Goal: Information Seeking & Learning: Learn about a topic

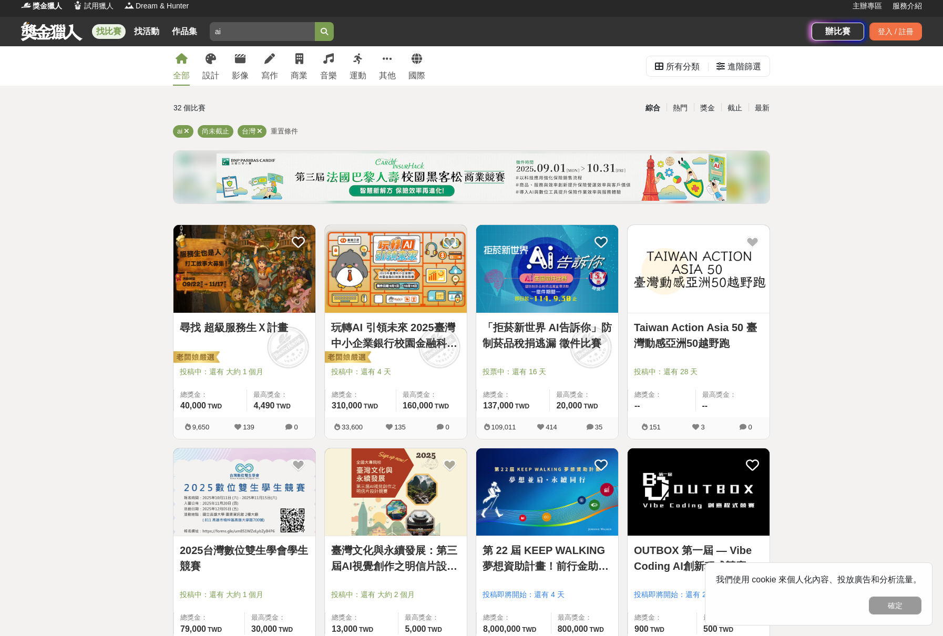
click at [386, 63] on icon at bounding box center [387, 59] width 9 height 11
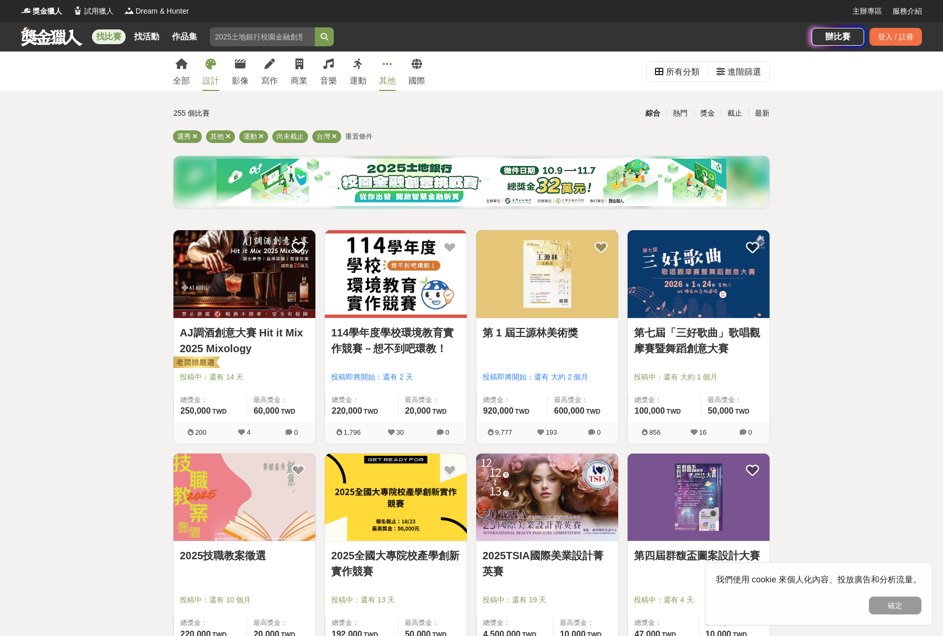
click at [208, 66] on icon at bounding box center [211, 64] width 11 height 11
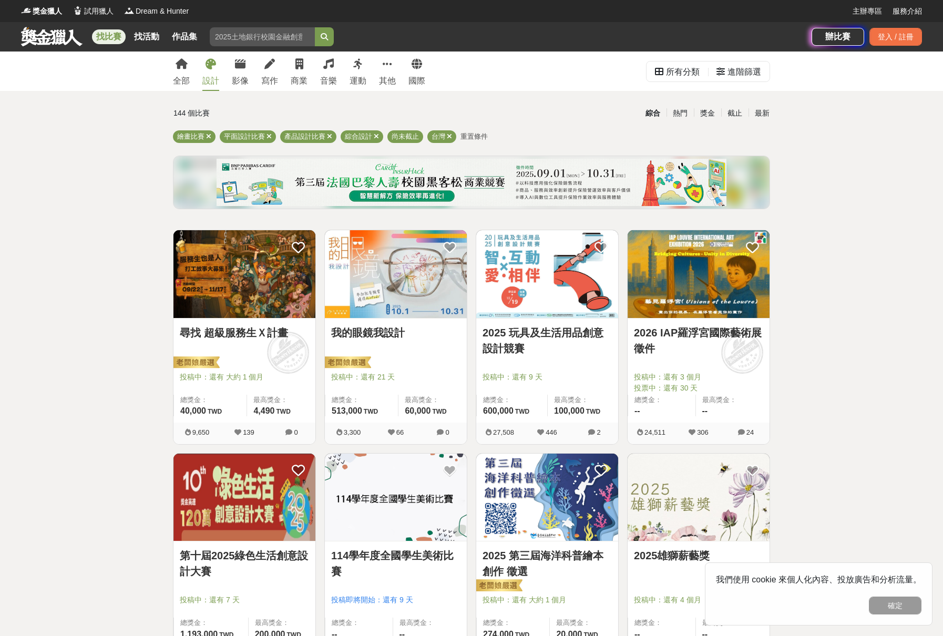
click at [566, 284] on img at bounding box center [547, 274] width 142 height 88
click at [697, 264] on img at bounding box center [699, 274] width 142 height 88
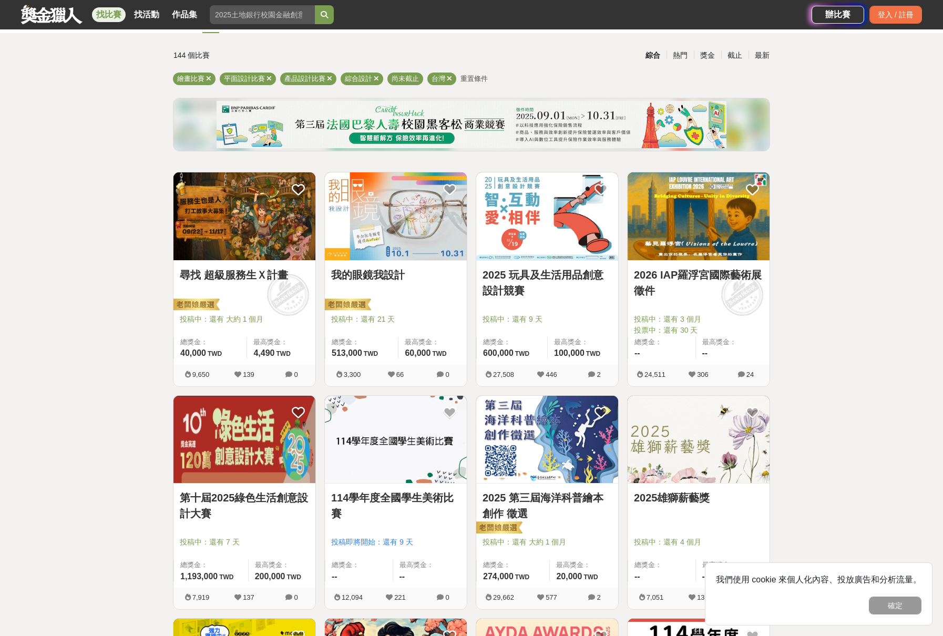
scroll to position [58, 0]
click at [236, 426] on img at bounding box center [245, 439] width 142 height 88
click at [537, 430] on img at bounding box center [547, 439] width 142 height 88
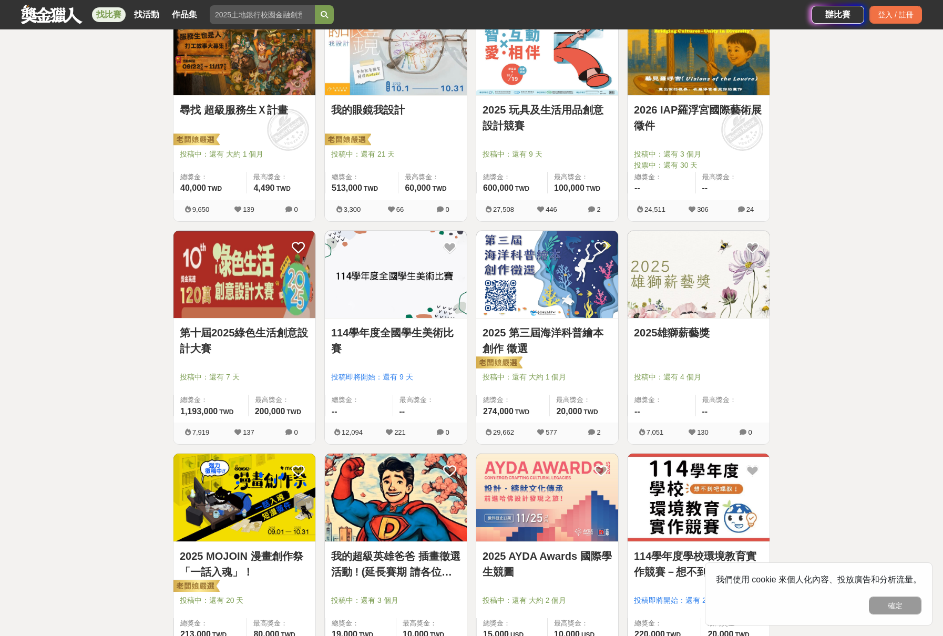
scroll to position [221, 0]
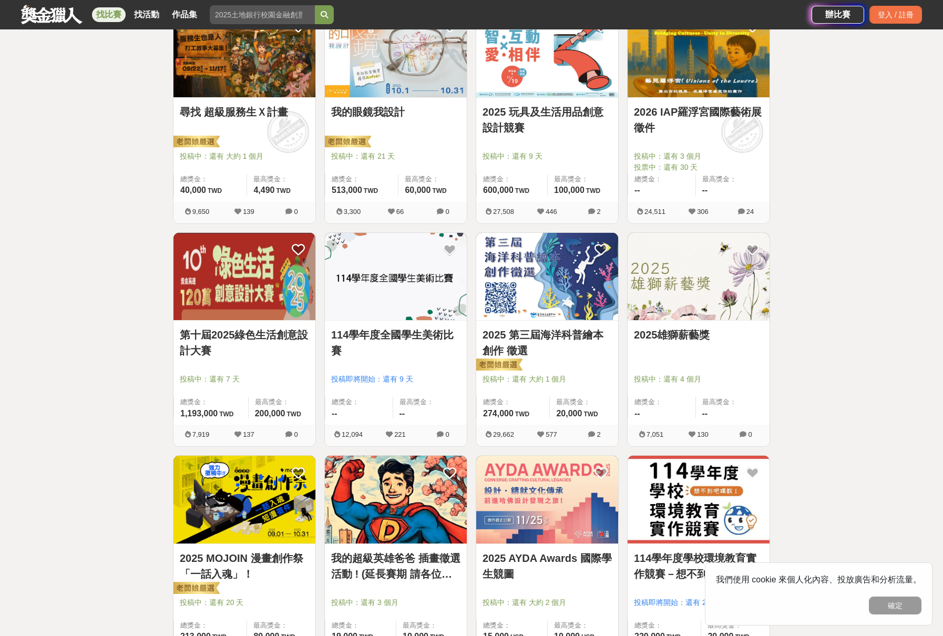
click at [710, 272] on img at bounding box center [699, 277] width 142 height 88
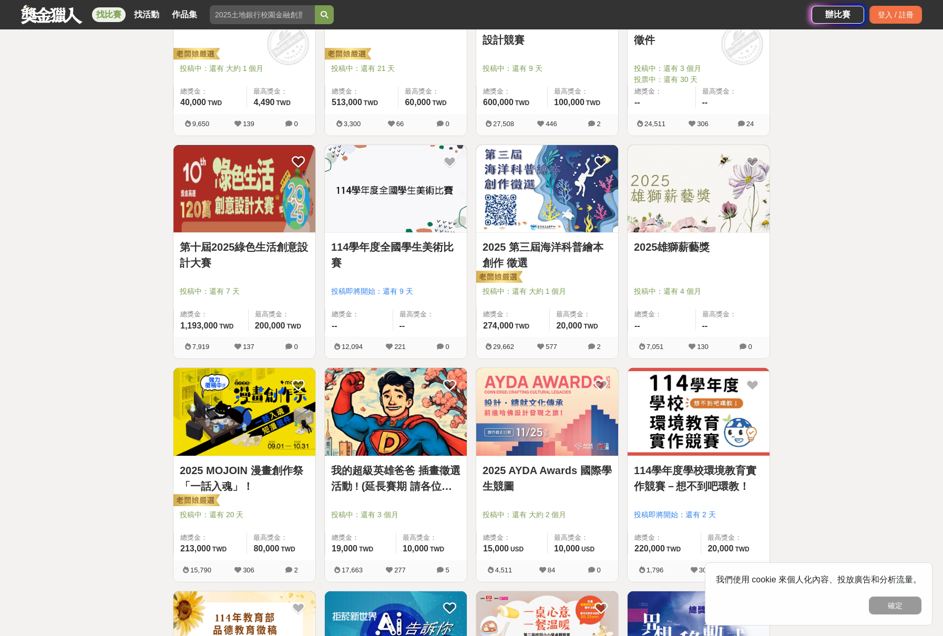
scroll to position [330, 0]
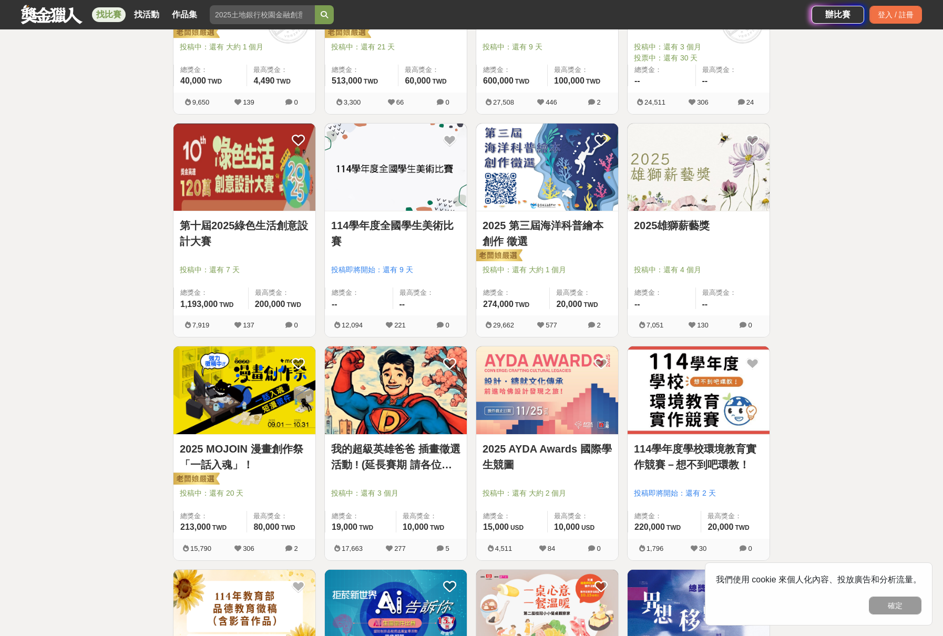
click at [251, 390] on img at bounding box center [245, 391] width 142 height 88
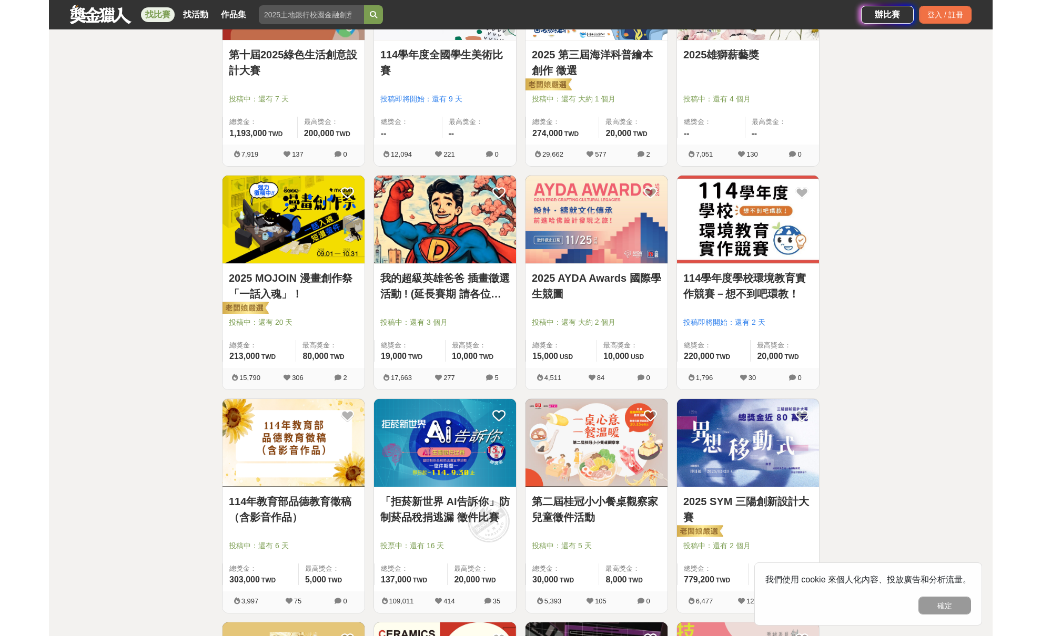
scroll to position [502, 0]
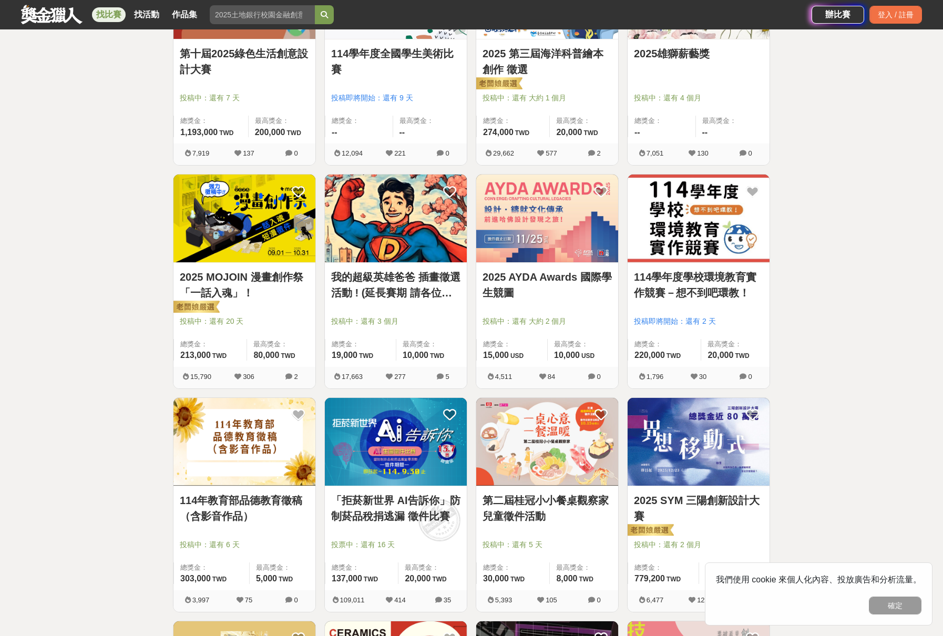
click at [256, 435] on img at bounding box center [245, 442] width 142 height 88
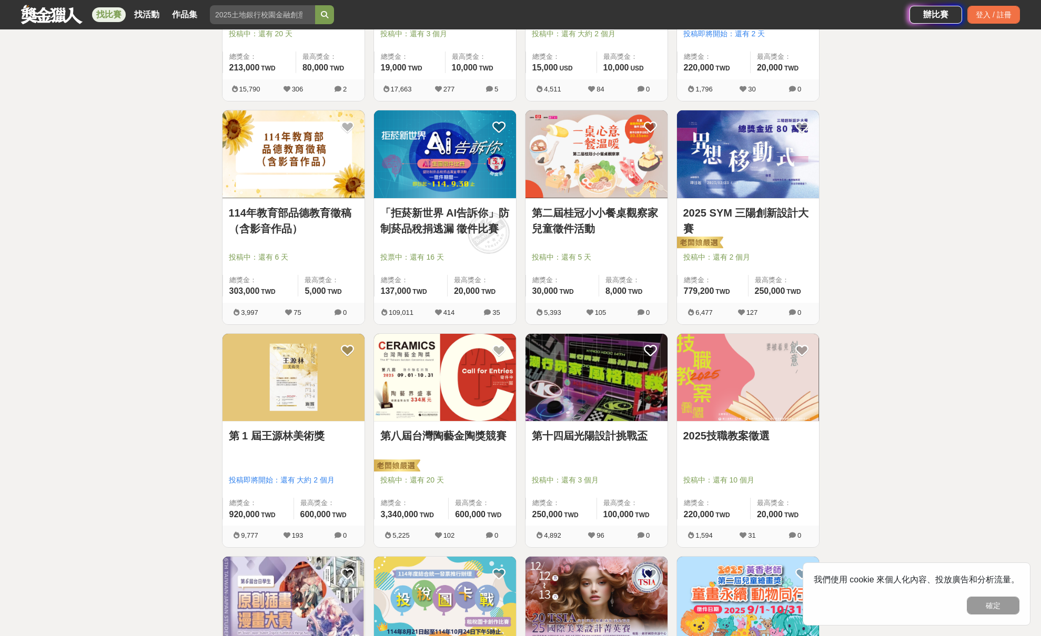
scroll to position [791, 0]
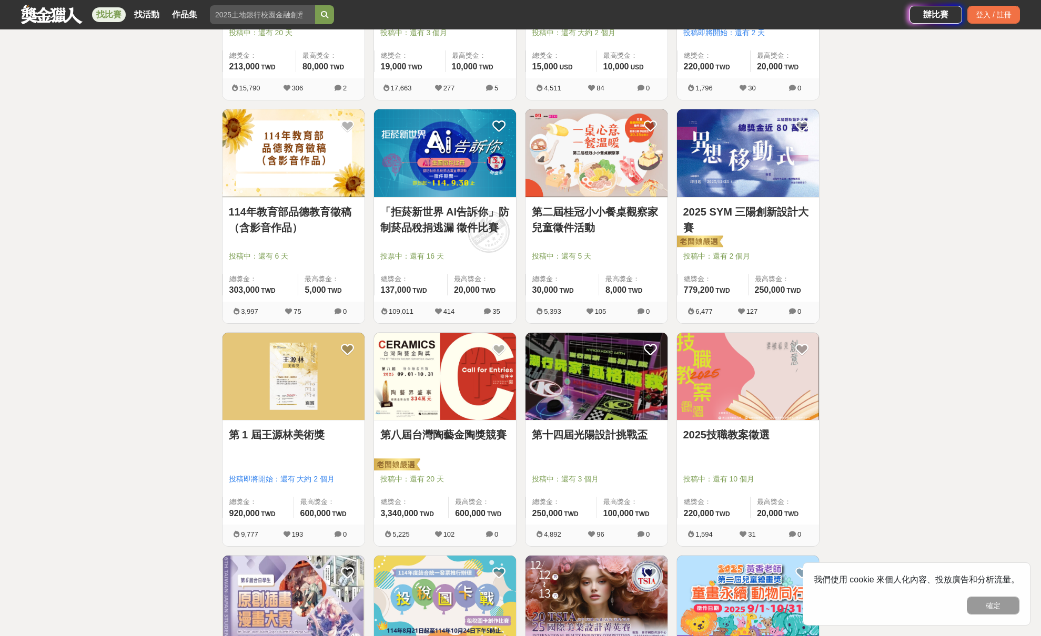
click at [601, 372] on img at bounding box center [596, 377] width 142 height 88
click at [499, 2] on div "找比賽 找活動 作品集 ai 創新解決方案 頒獎典禮 美術創作素養 國小 想像力 主視覺" at bounding box center [465, 14] width 888 height 29
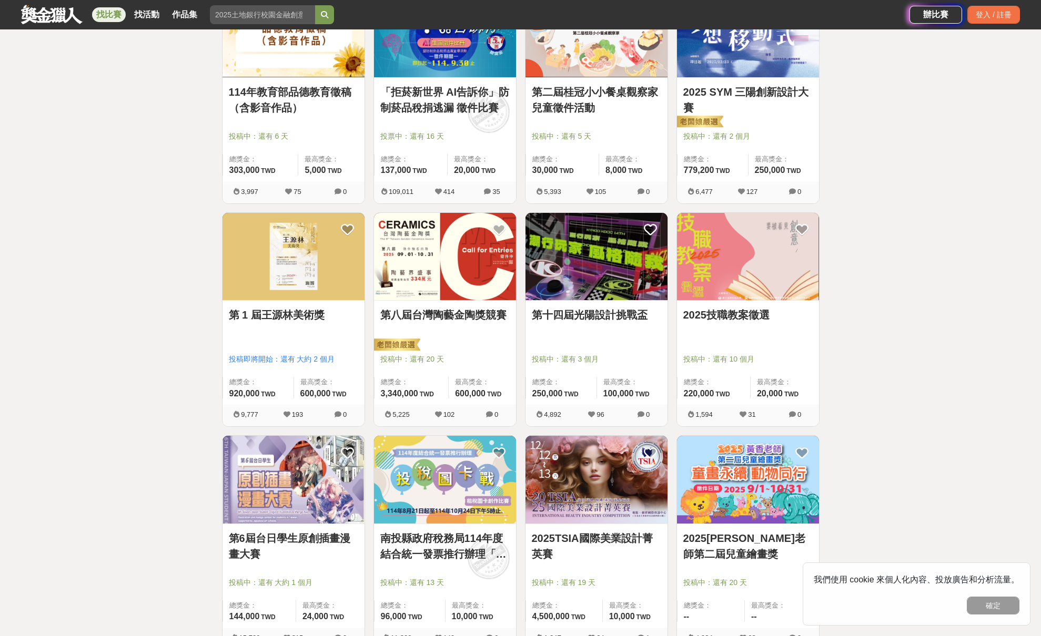
scroll to position [968, 0]
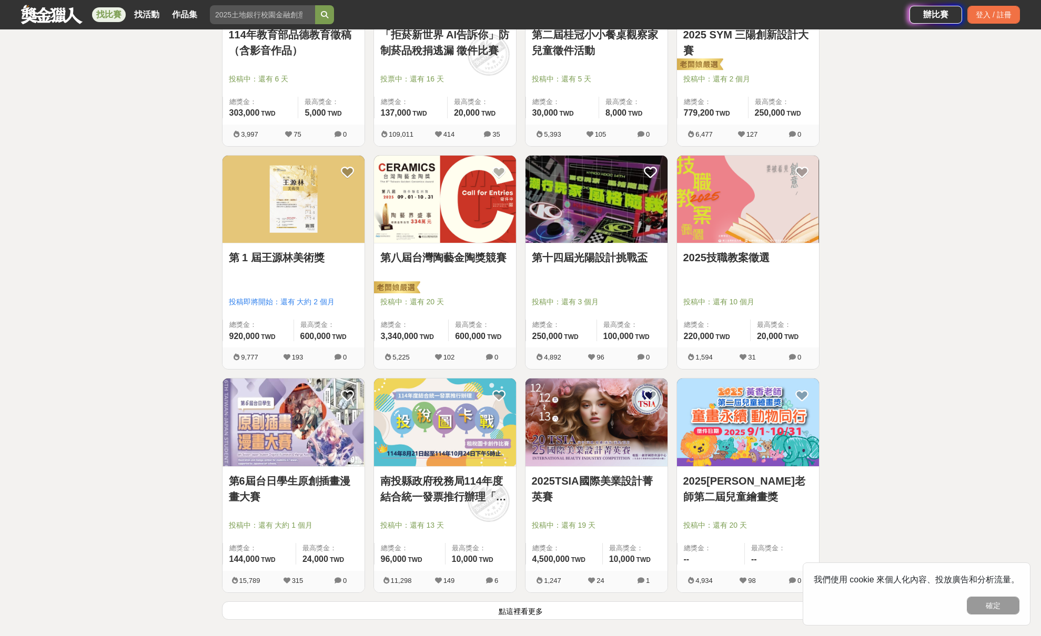
click at [308, 407] on img at bounding box center [293, 423] width 142 height 88
click at [471, 421] on img at bounding box center [445, 423] width 142 height 88
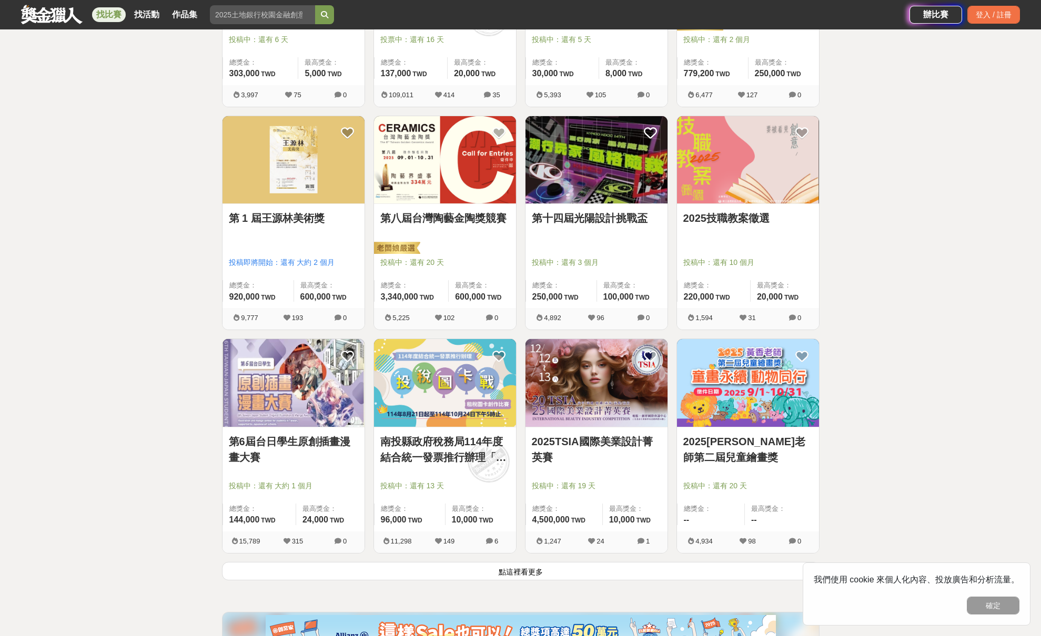
scroll to position [1044, 0]
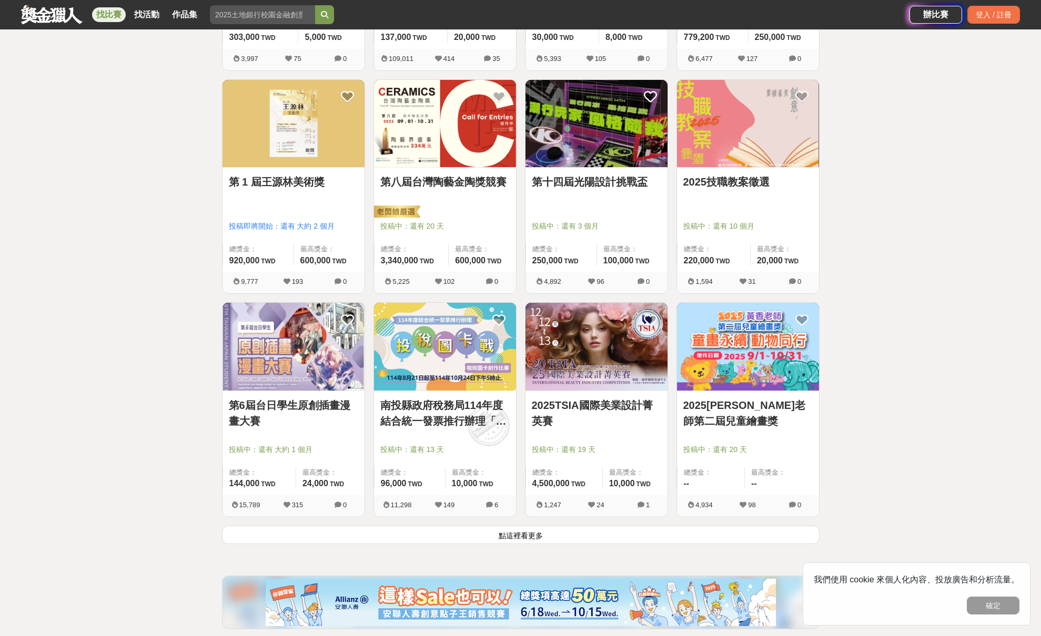
click at [591, 534] on button "點這裡看更多" at bounding box center [520, 535] width 597 height 18
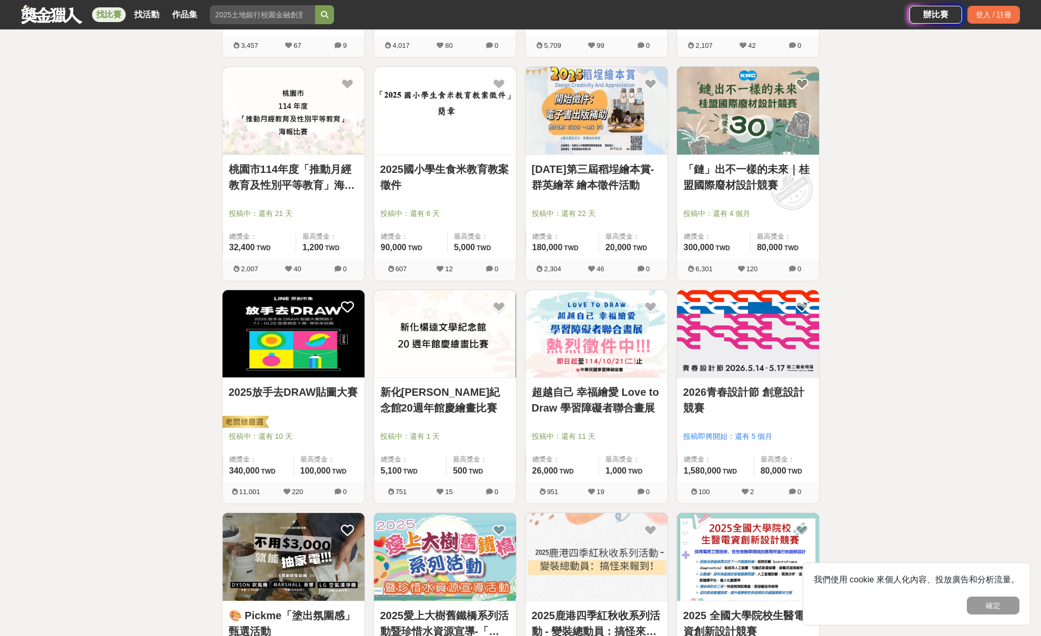
scroll to position [1951, 0]
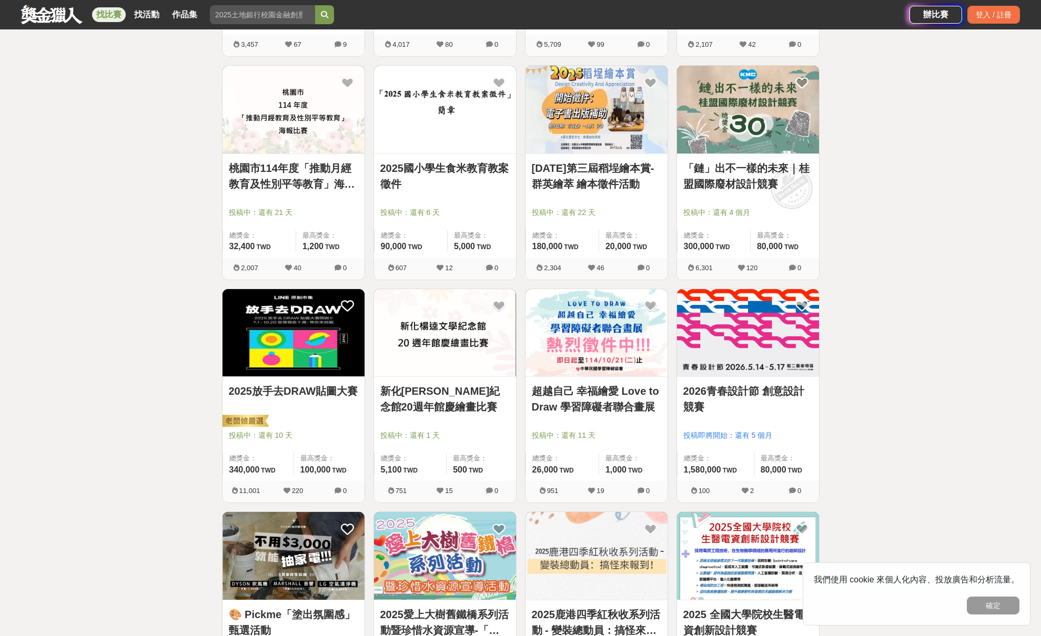
click at [781, 346] on img at bounding box center [748, 333] width 142 height 88
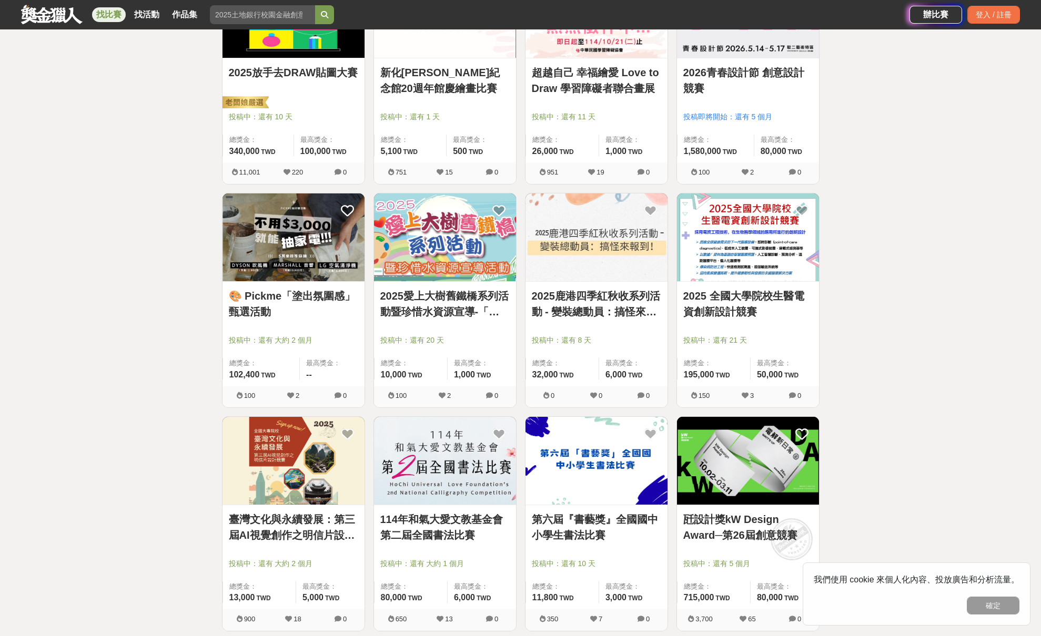
scroll to position [2274, 0]
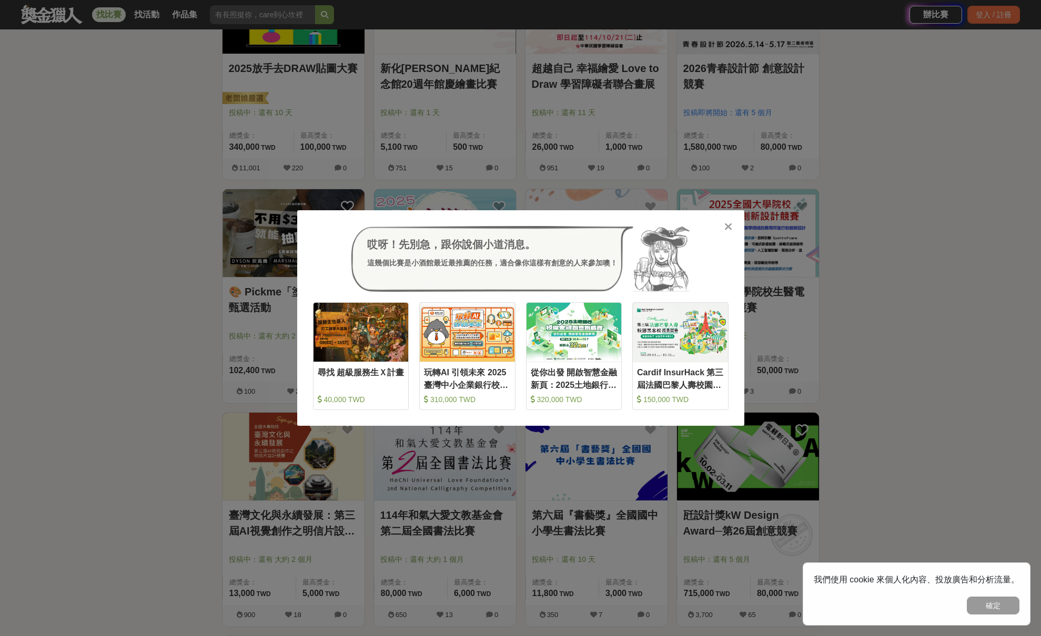
click at [730, 227] on icon at bounding box center [728, 226] width 8 height 11
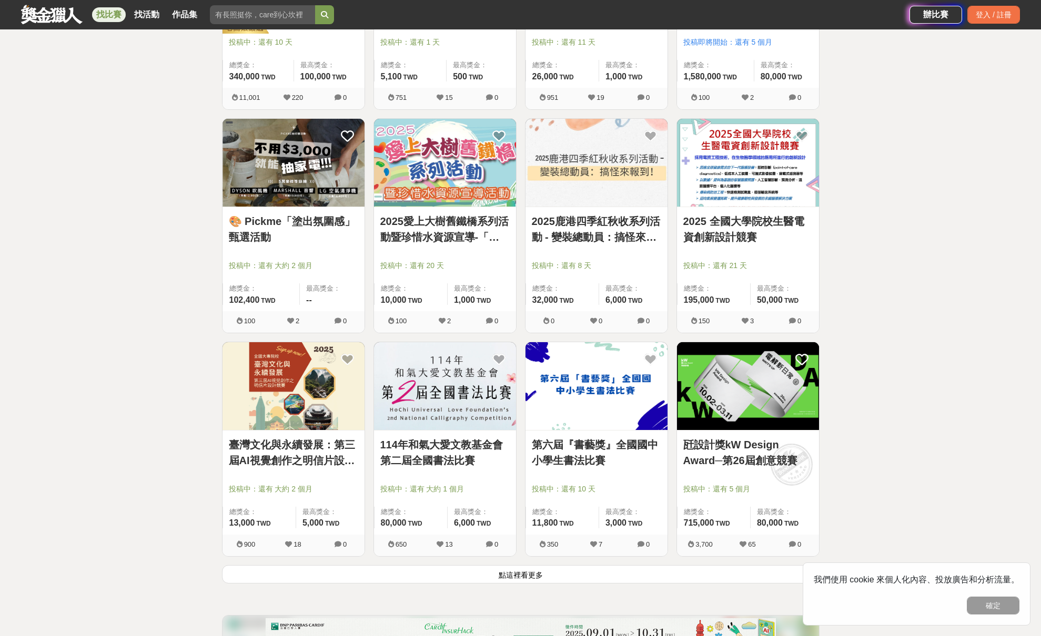
scroll to position [2404, 0]
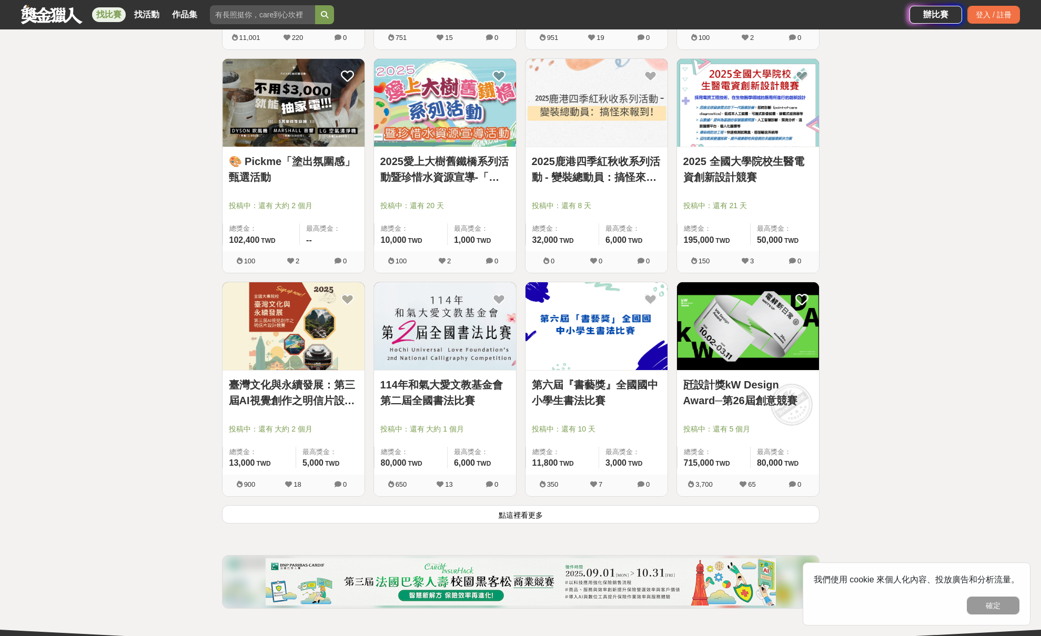
click at [278, 325] on img at bounding box center [293, 326] width 142 height 88
click at [535, 515] on button "點這裡看更多" at bounding box center [520, 514] width 597 height 18
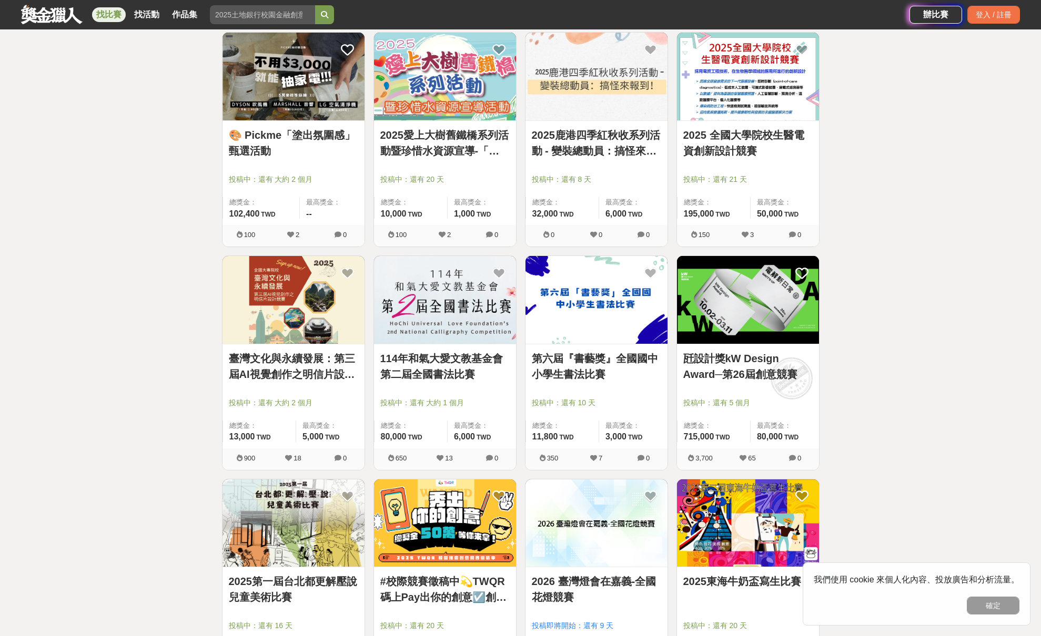
scroll to position [2438, 0]
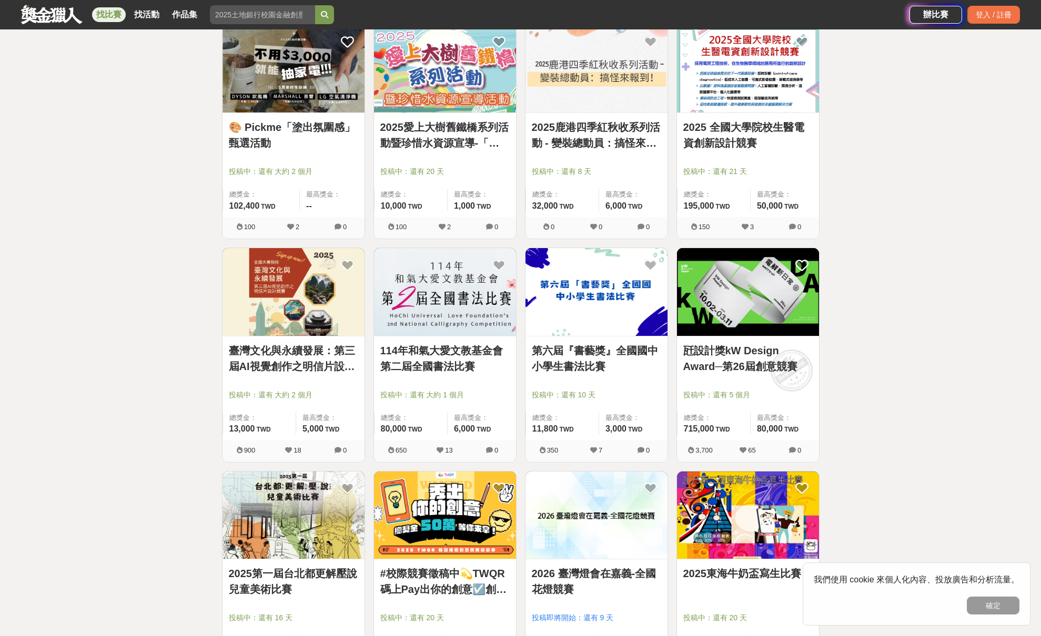
click at [779, 292] on img at bounding box center [748, 292] width 142 height 88
click at [283, 501] on img at bounding box center [293, 516] width 142 height 88
click at [467, 525] on img at bounding box center [445, 516] width 142 height 88
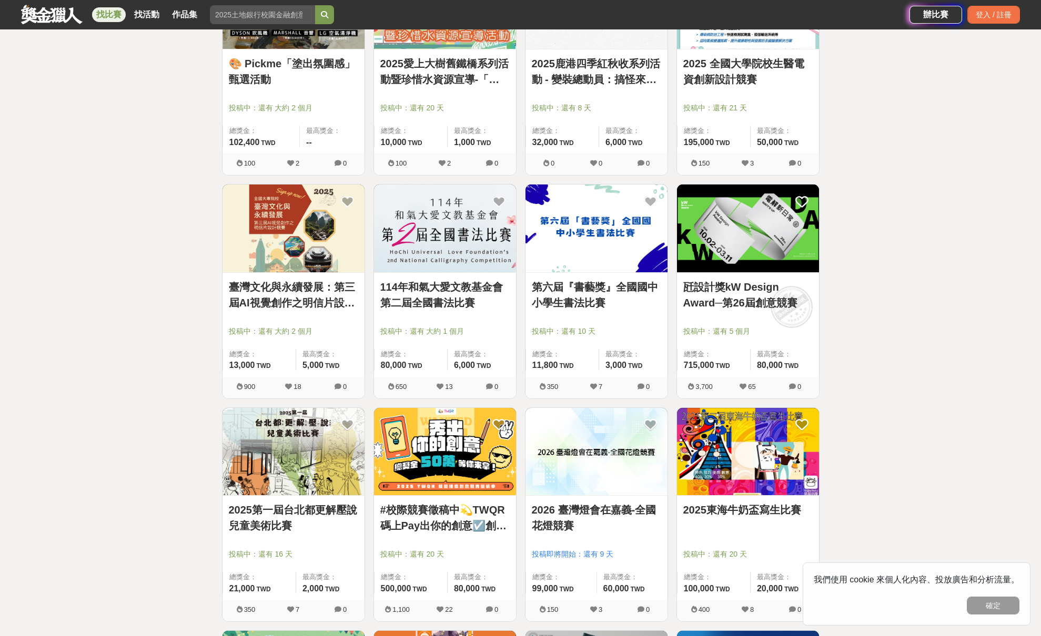
scroll to position [2504, 0]
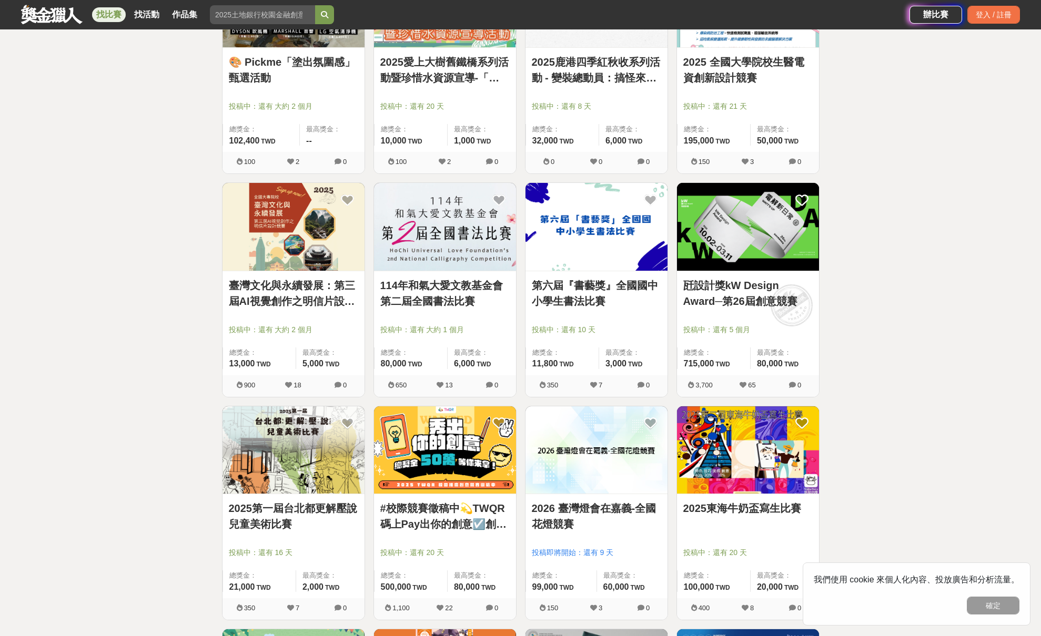
click at [602, 459] on img at bounding box center [596, 450] width 142 height 88
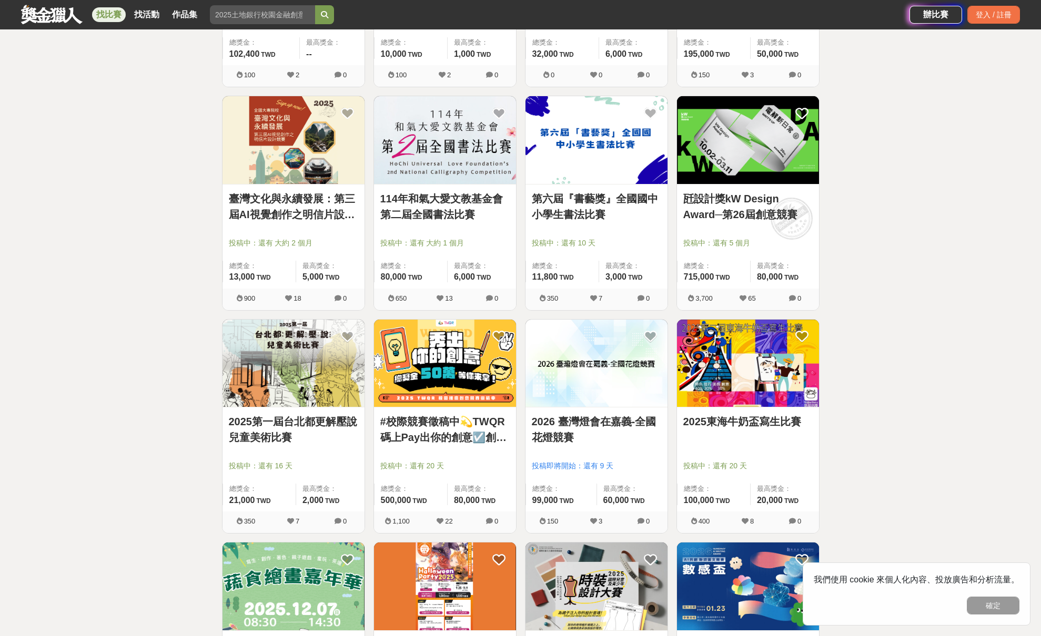
click at [710, 383] on img at bounding box center [748, 364] width 142 height 88
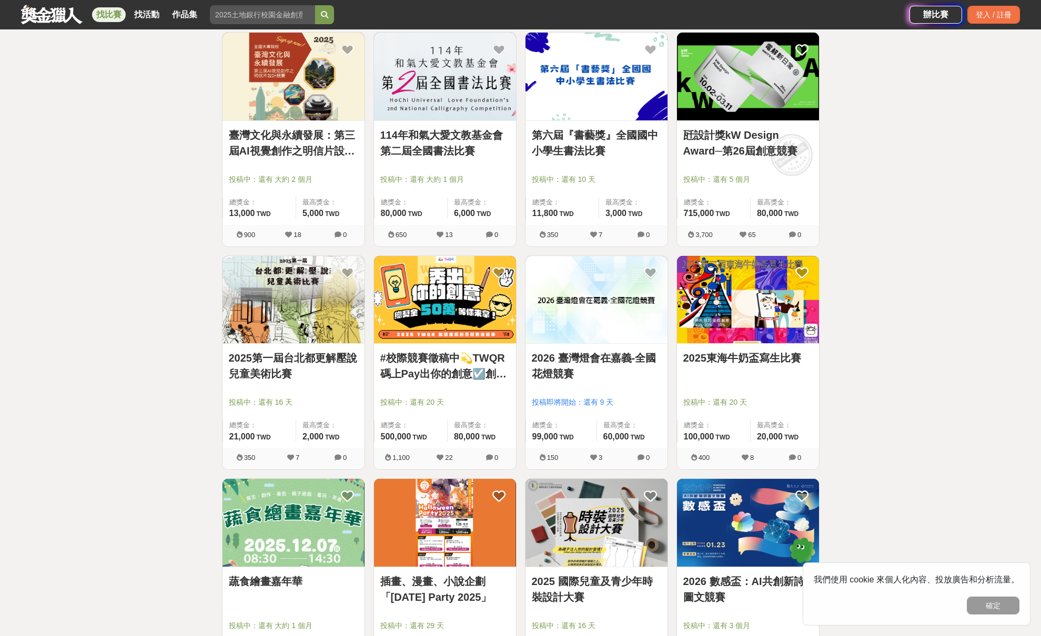
scroll to position [2790, 0]
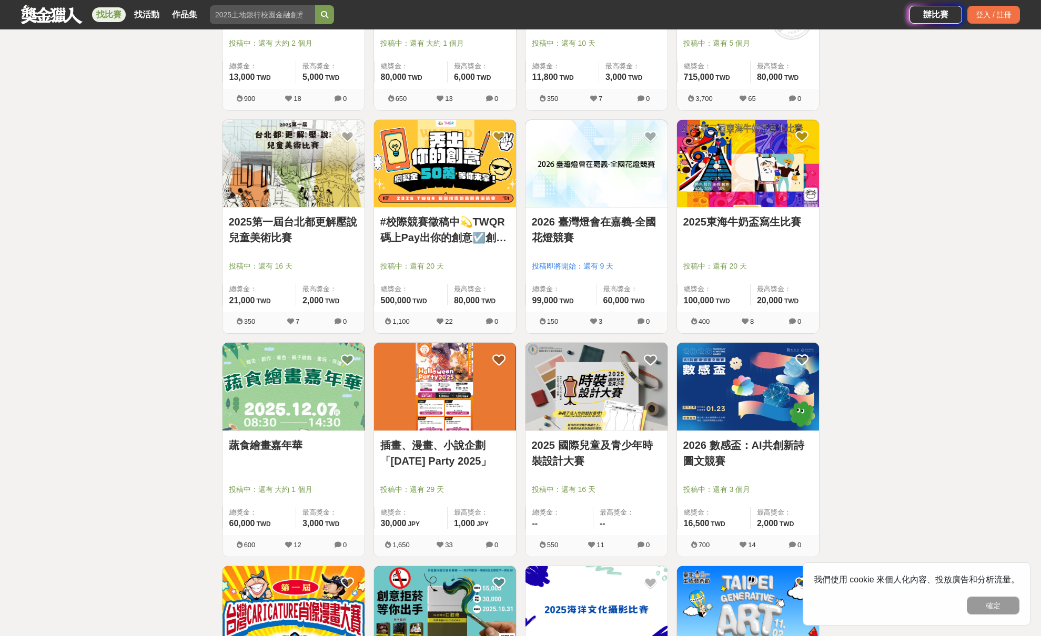
click at [302, 392] on img at bounding box center [293, 387] width 142 height 88
click at [480, 414] on img at bounding box center [445, 387] width 142 height 88
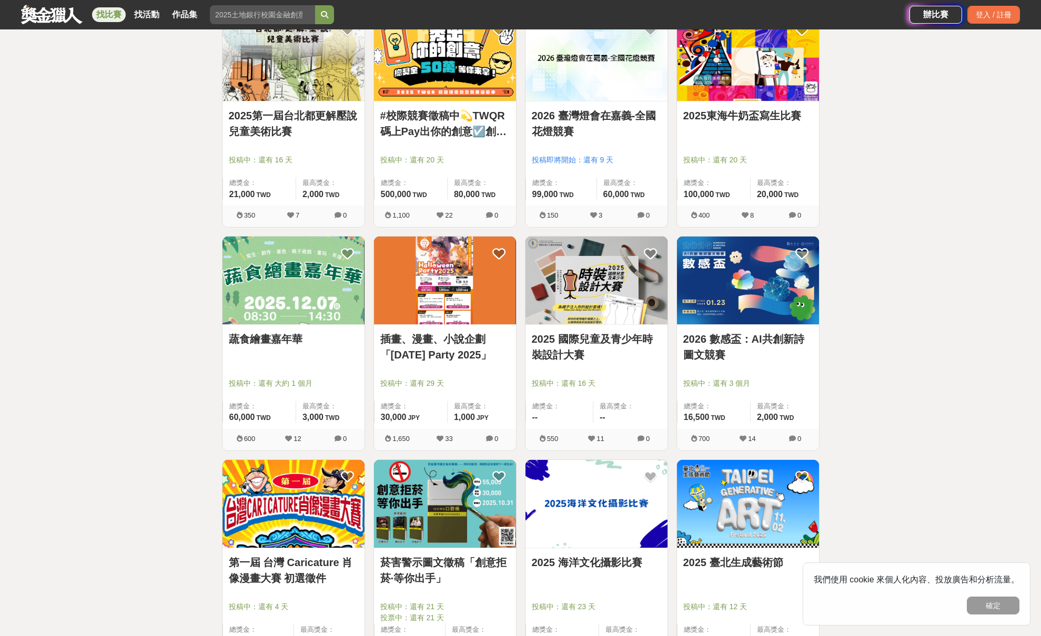
scroll to position [2901, 0]
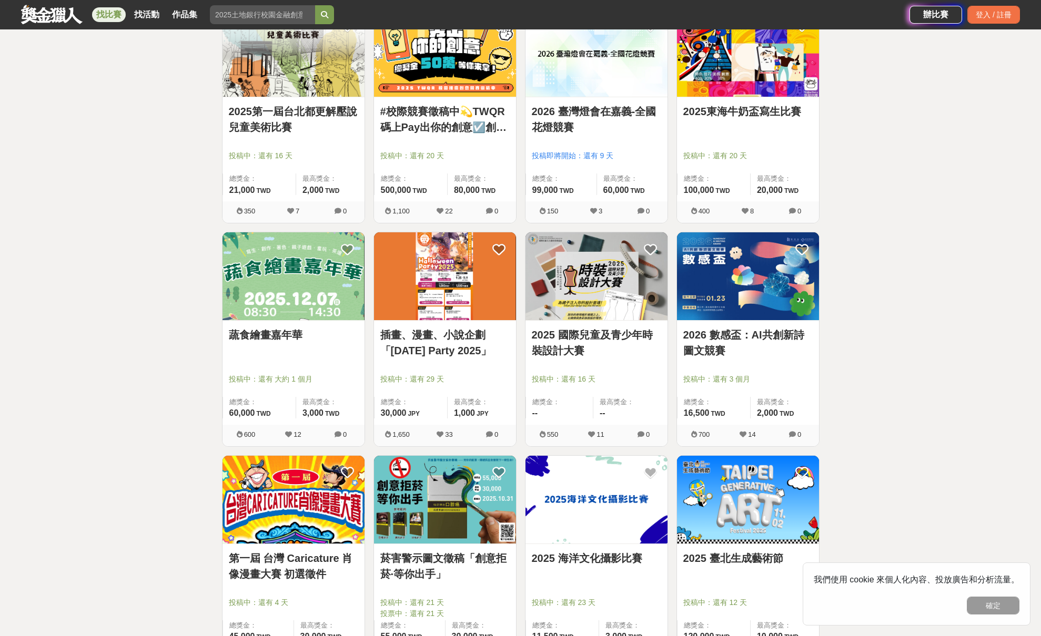
click at [759, 275] on img at bounding box center [748, 276] width 142 height 88
click at [326, 512] on img at bounding box center [293, 500] width 142 height 88
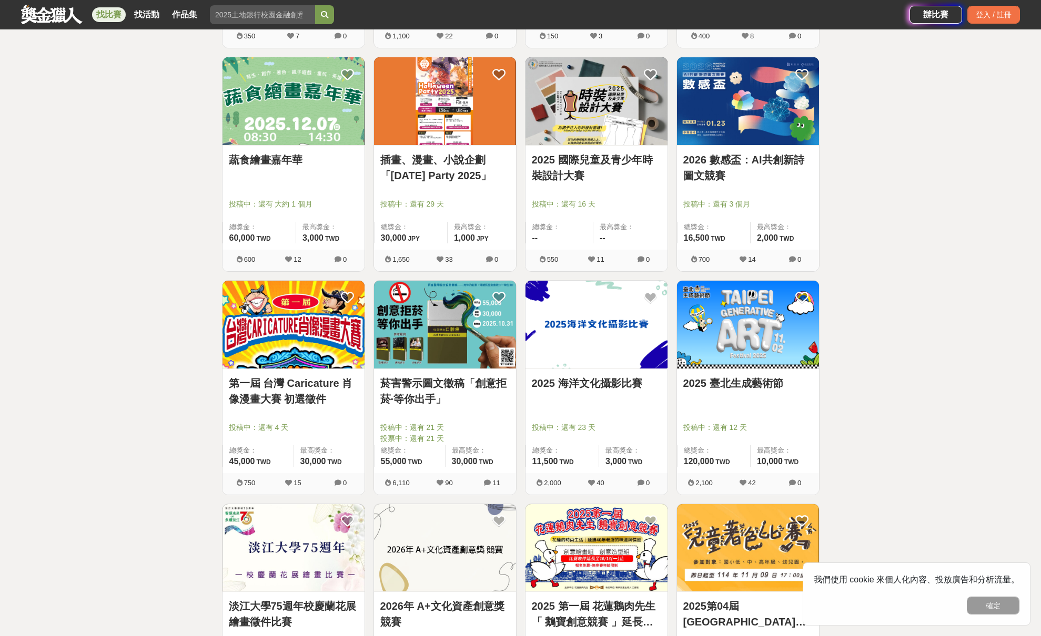
click at [651, 346] on img at bounding box center [596, 325] width 142 height 88
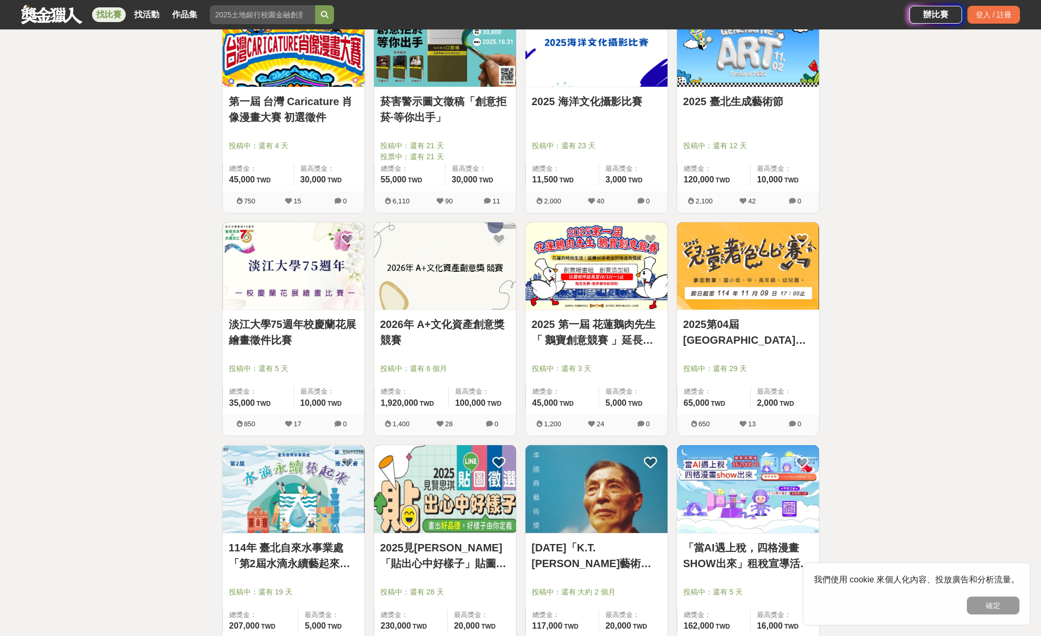
click at [628, 270] on img at bounding box center [596, 266] width 142 height 88
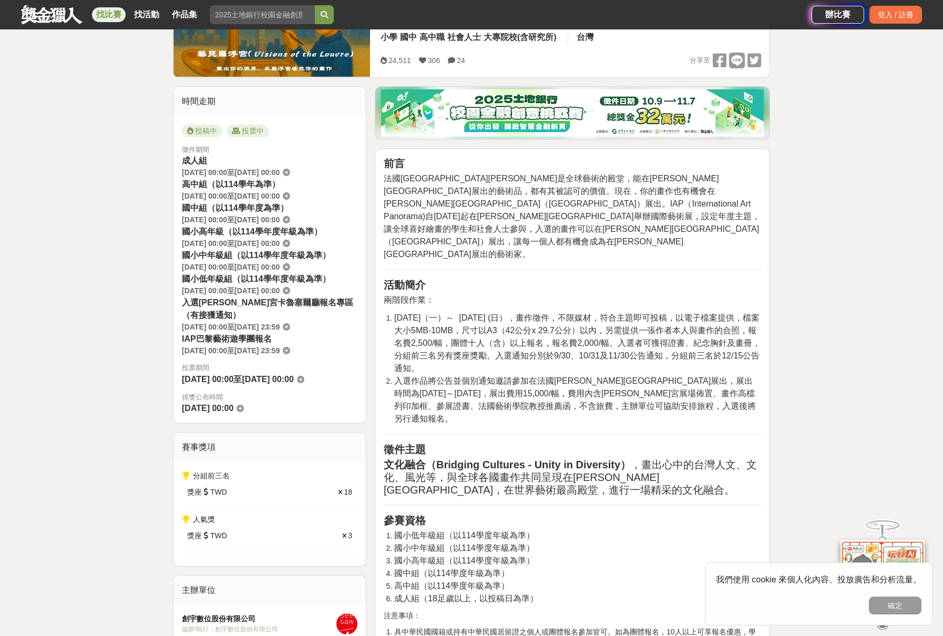
scroll to position [569, 0]
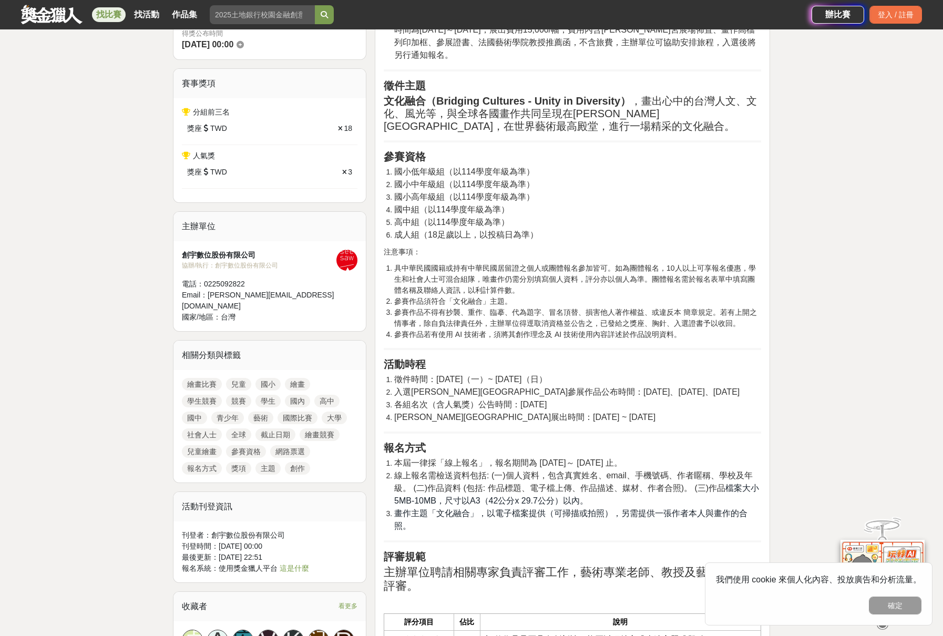
click at [543, 388] on span "入選羅浮宮卡魯塞爾廳參展作品公布時間：2025-09-30、2025-10-31、2025-11-30" at bounding box center [566, 392] width 345 height 9
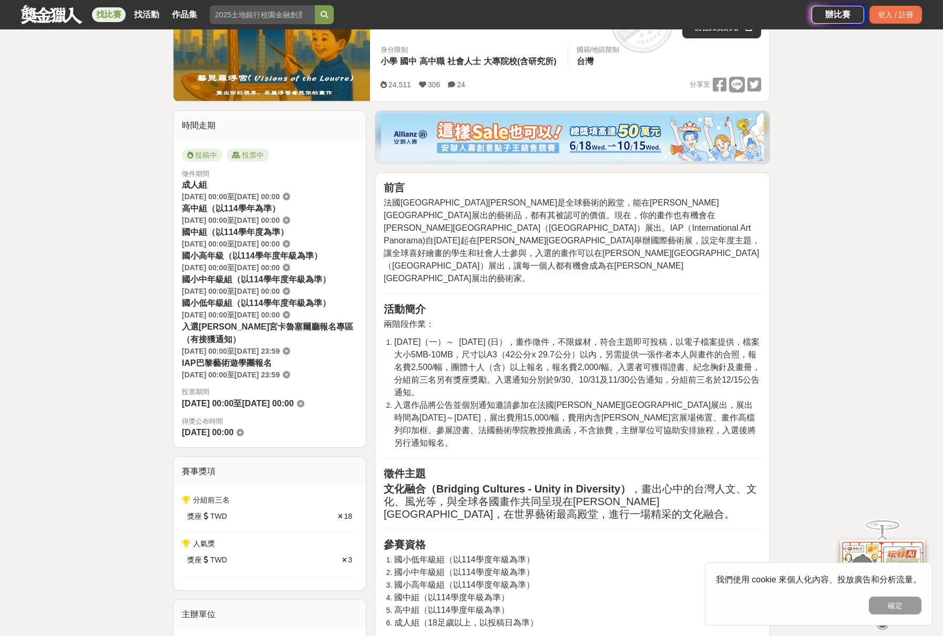
scroll to position [181, 0]
click at [543, 349] on li "2025-06-09（一）～ 2025-11-09 (日），畫作徵件，不限媒材，符合主題即可投稿，以電子檔案提供，檔案大小5MB-10MB，尺寸以A3（42公…" at bounding box center [577, 368] width 367 height 63
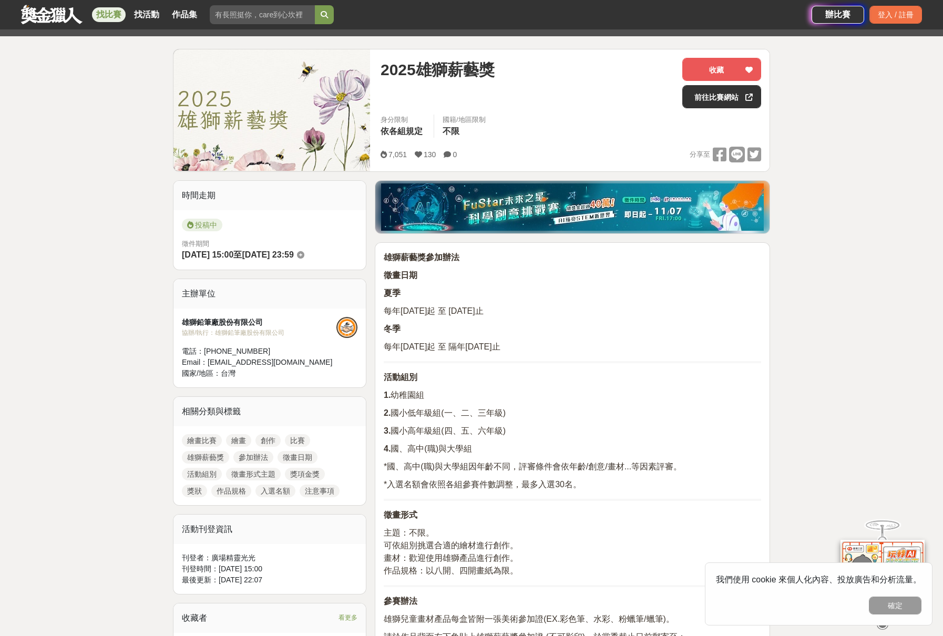
scroll to position [190, 0]
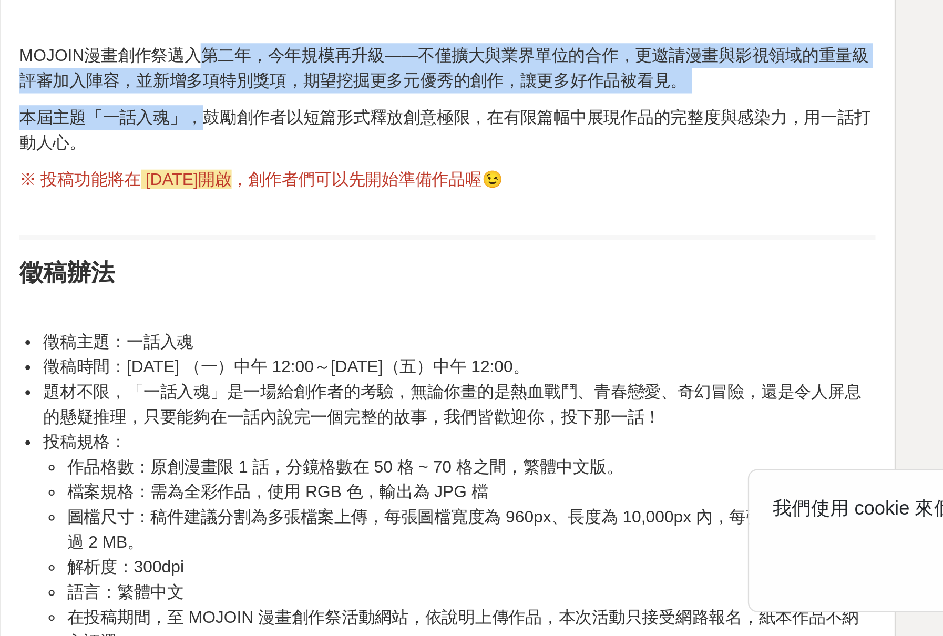
scroll to position [44, 0]
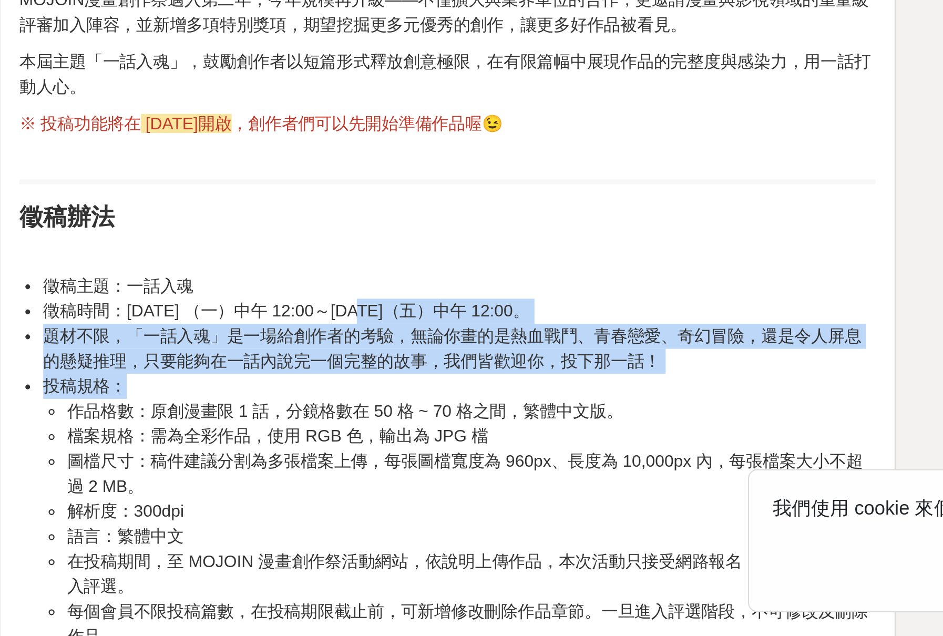
drag, startPoint x: 156, startPoint y: 140, endPoint x: 158, endPoint y: 168, distance: 28.5
click at [384, 476] on ul "徵稿主題：一話入魂 徵稿時間：2025/9/1 （一）中午 12:00～2025/10/31（五）中午 12:00。 題材不限，「一話入魂」是一場給創作者的考…" at bounding box center [573, 564] width 378 height 177
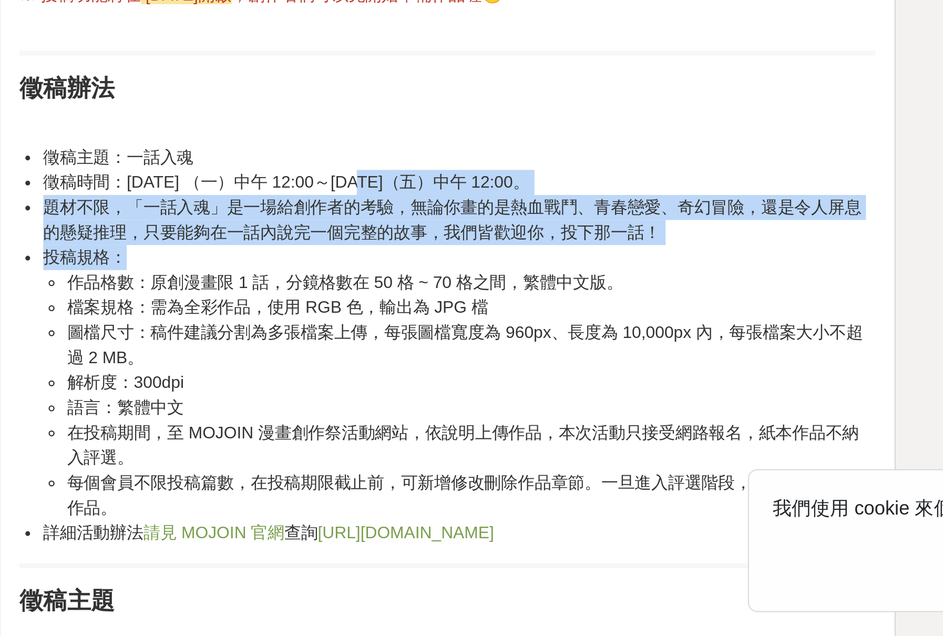
scroll to position [102, 0]
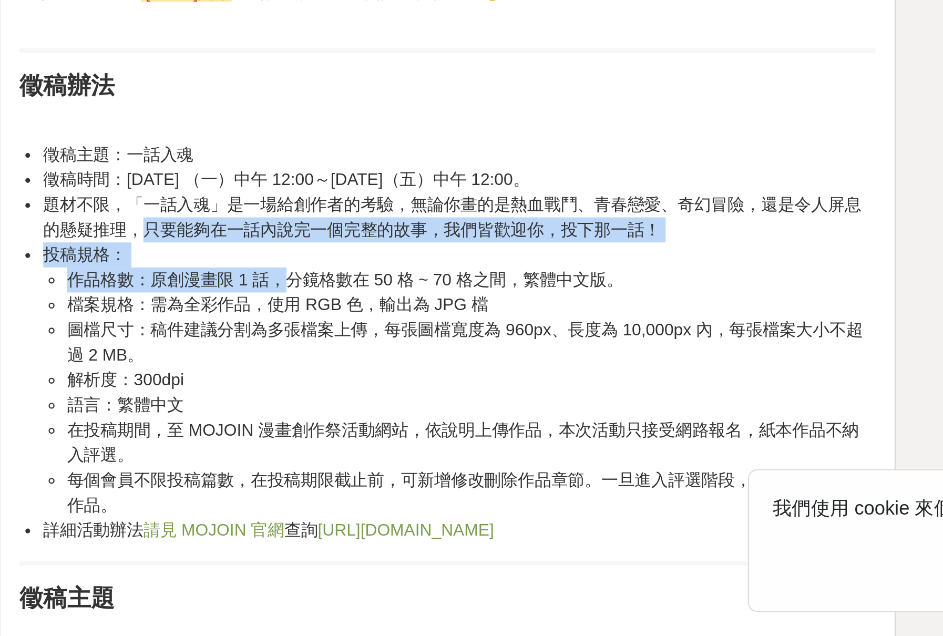
drag, startPoint x: 61, startPoint y: 100, endPoint x: 124, endPoint y: 121, distance: 66.2
click at [384, 419] on ul "徵稿主題：一話入魂 徵稿時間：2025/9/1 （一）中午 12:00～2025/10/31（五）中午 12:00。 題材不限，「一話入魂」是一場給創作者的考…" at bounding box center [573, 507] width 378 height 177
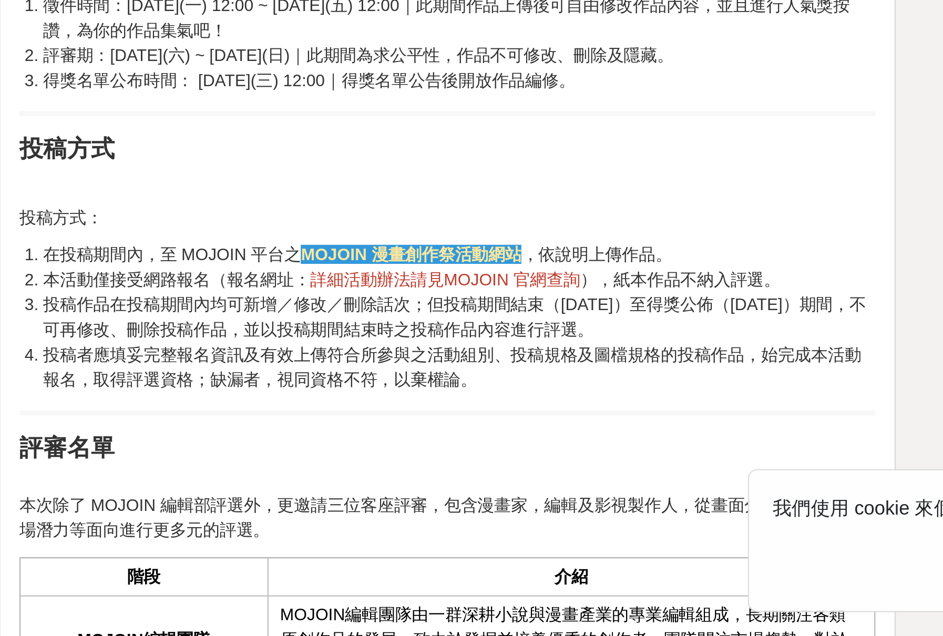
scroll to position [921, 0]
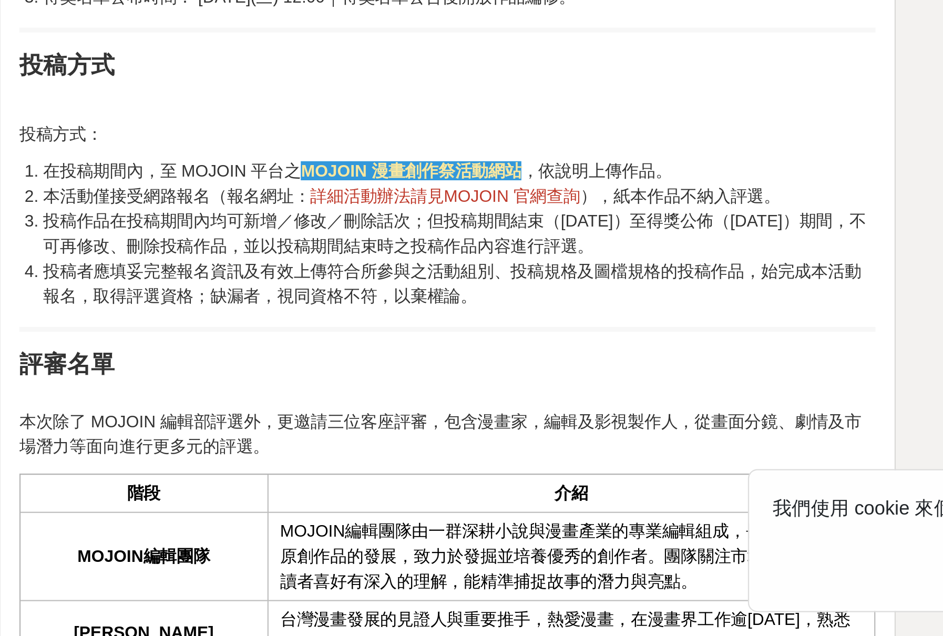
click at [394, 470] on li "投稿者應填妥完整報名資訊及有效上傳符合所參與之活動組別、投稿規格及圖檔規格的投稿作品，始完成本活動報名，取得評選資格；缺漏者，視同資格不符，以棄權論。" at bounding box center [577, 481] width 367 height 22
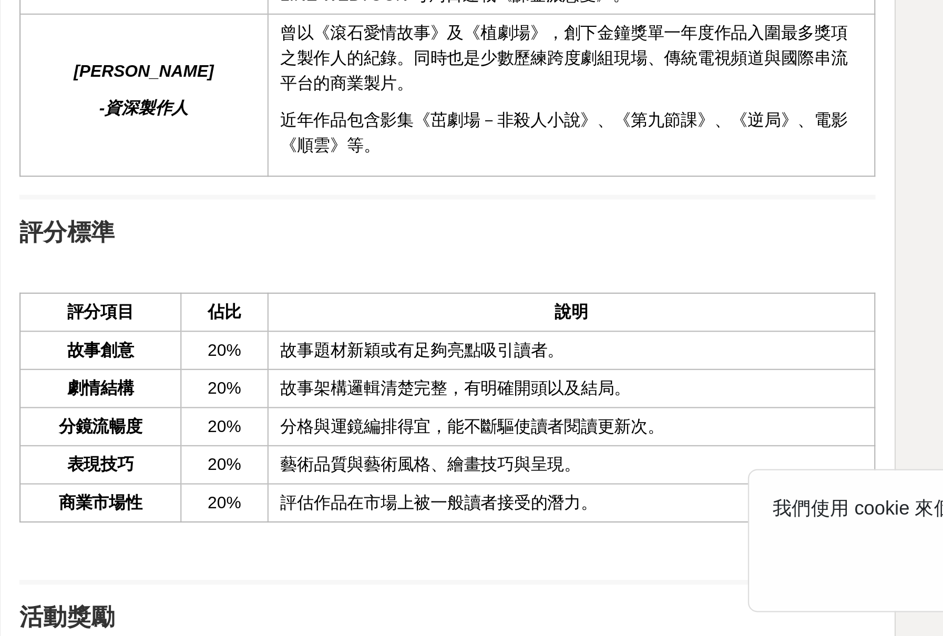
scroll to position [1465, 0]
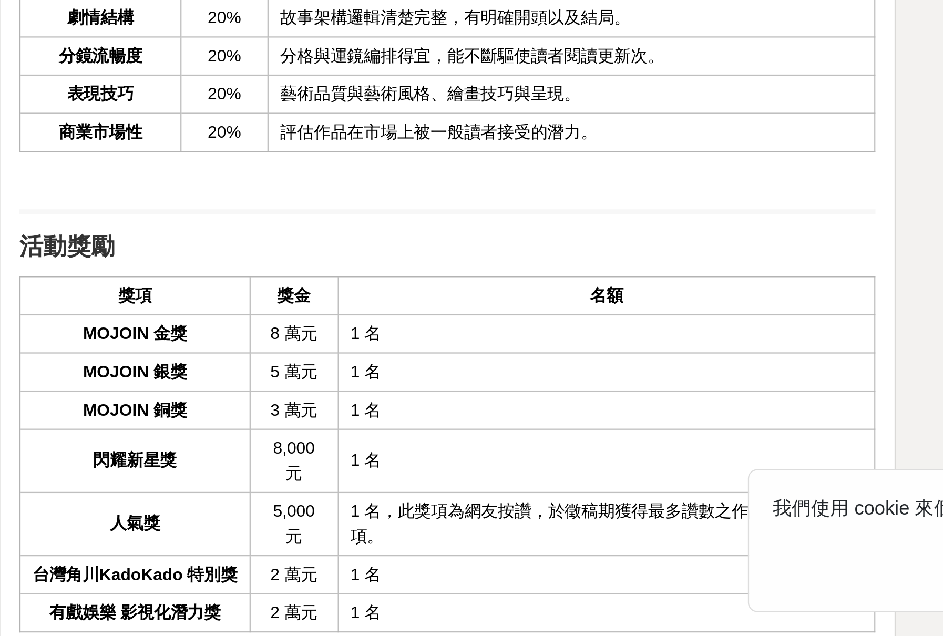
click at [524, 494] on td "1 名" at bounding box center [642, 502] width 237 height 17
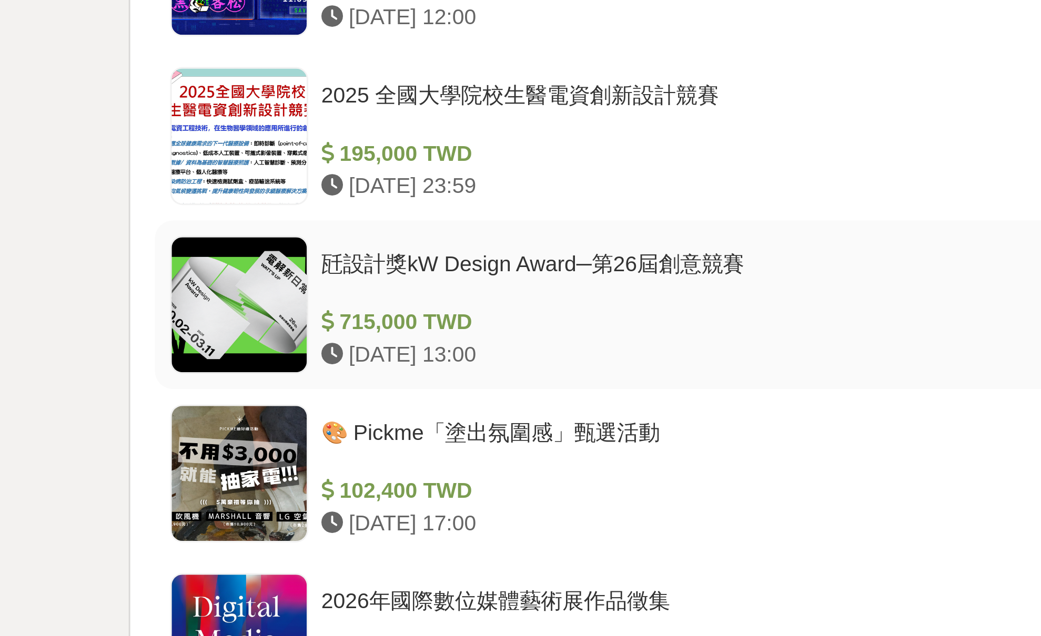
scroll to position [637, 0]
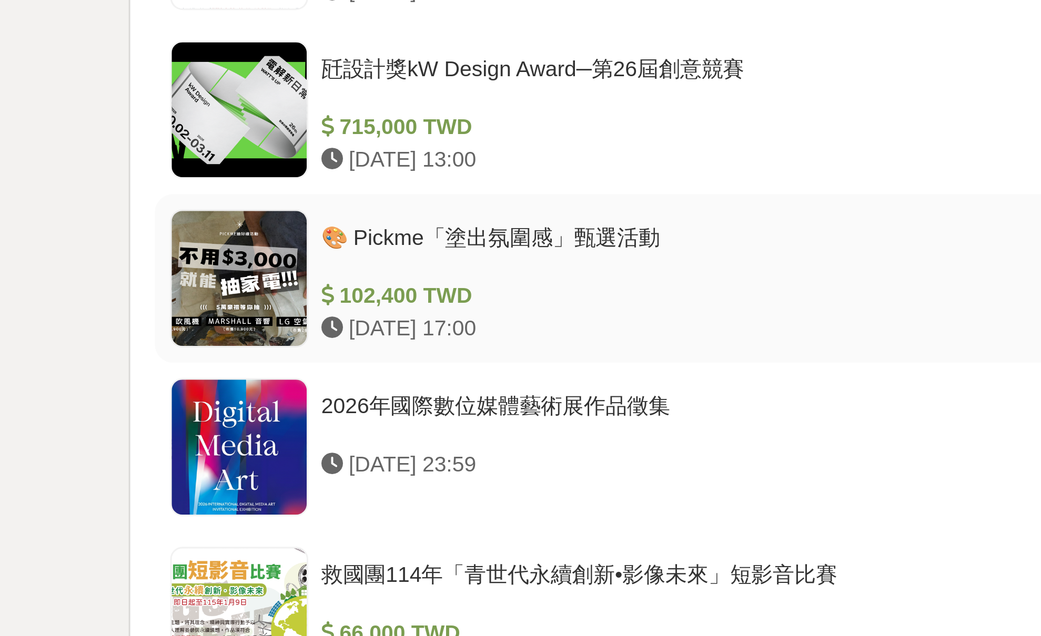
click at [438, 491] on div at bounding box center [461, 514] width 46 height 46
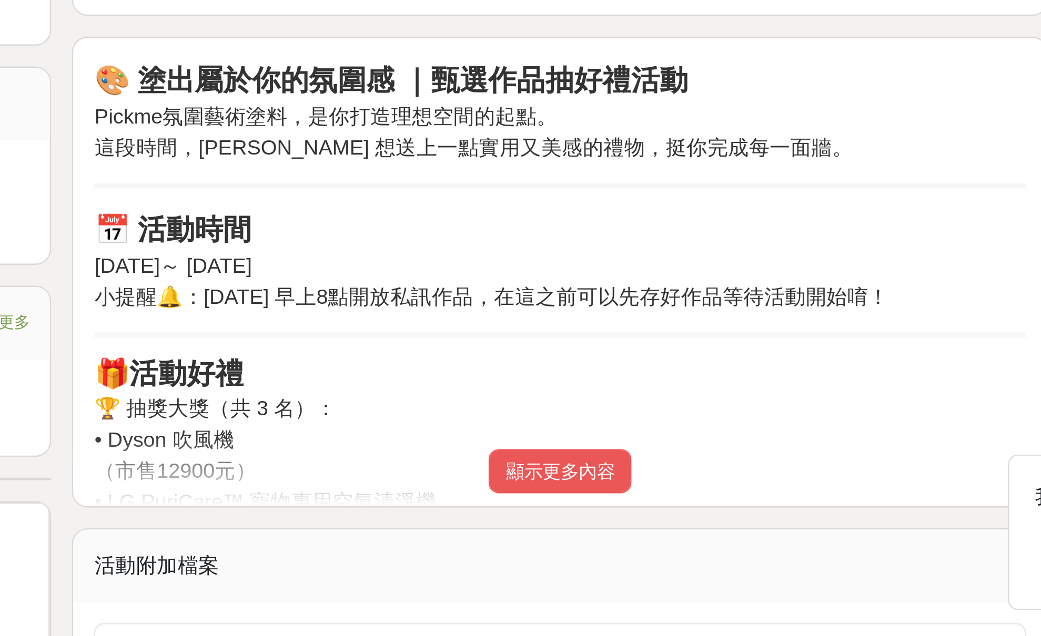
scroll to position [176, 0]
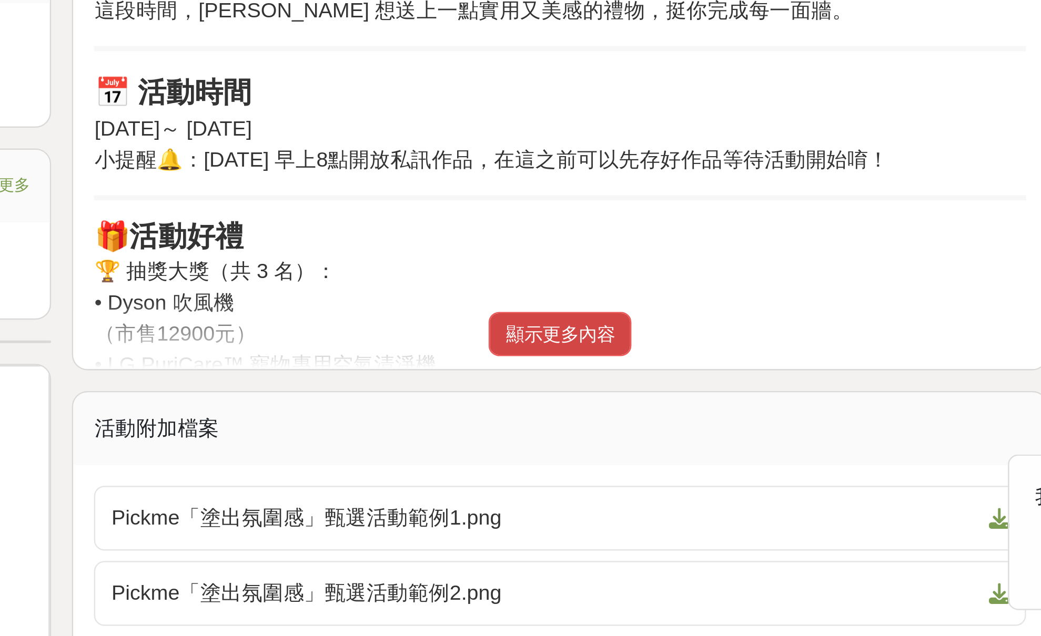
click at [592, 505] on button "顯示更多內容" at bounding box center [621, 514] width 58 height 18
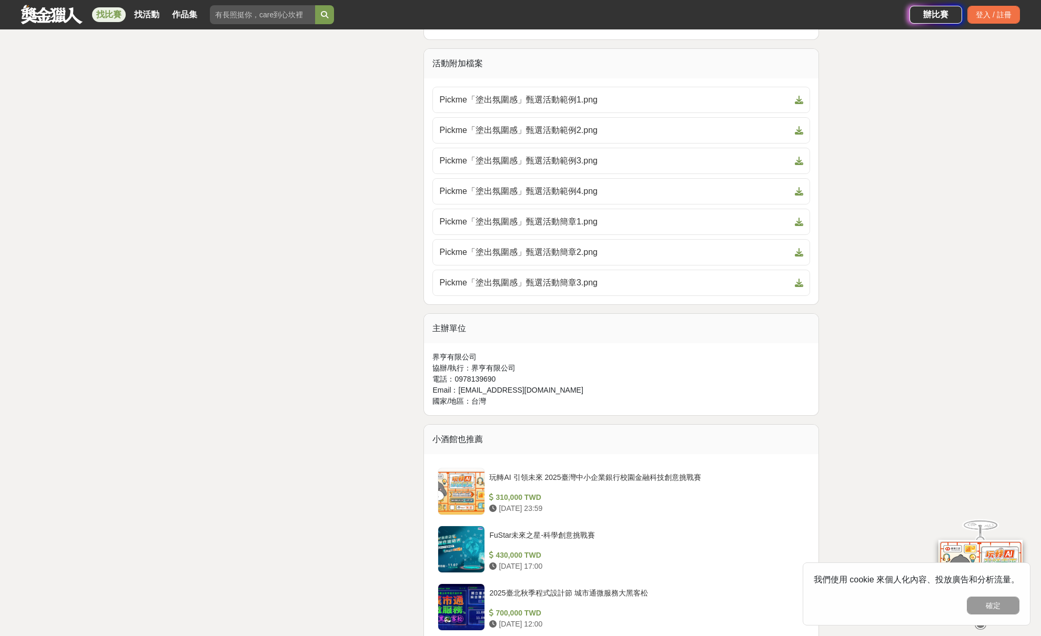
scroll to position [5601, 0]
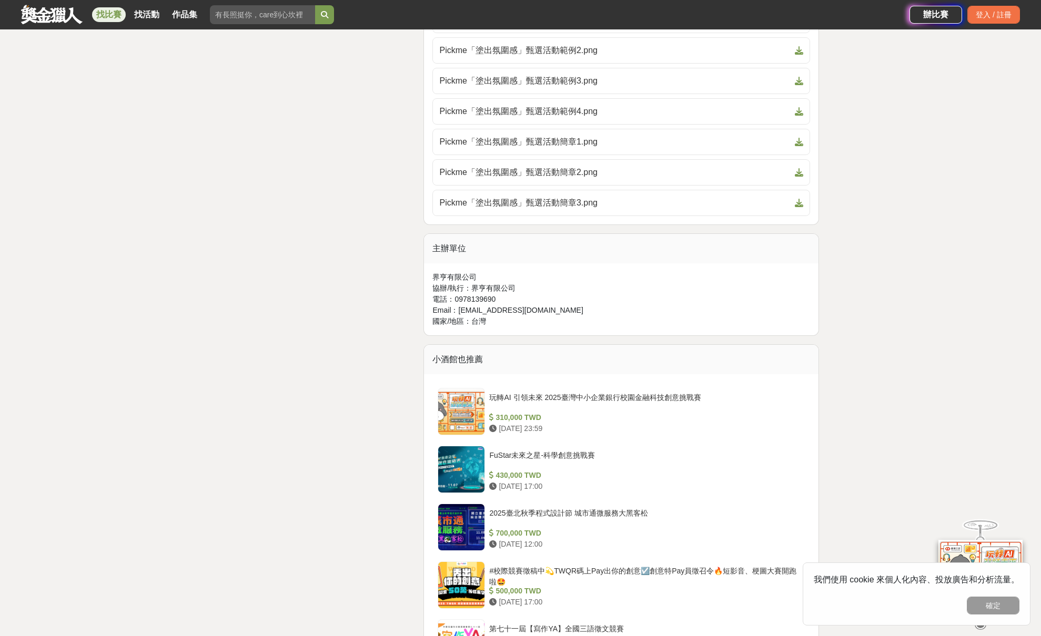
click at [584, 316] on div "國家/地區： 台灣" at bounding box center [621, 321] width 378 height 11
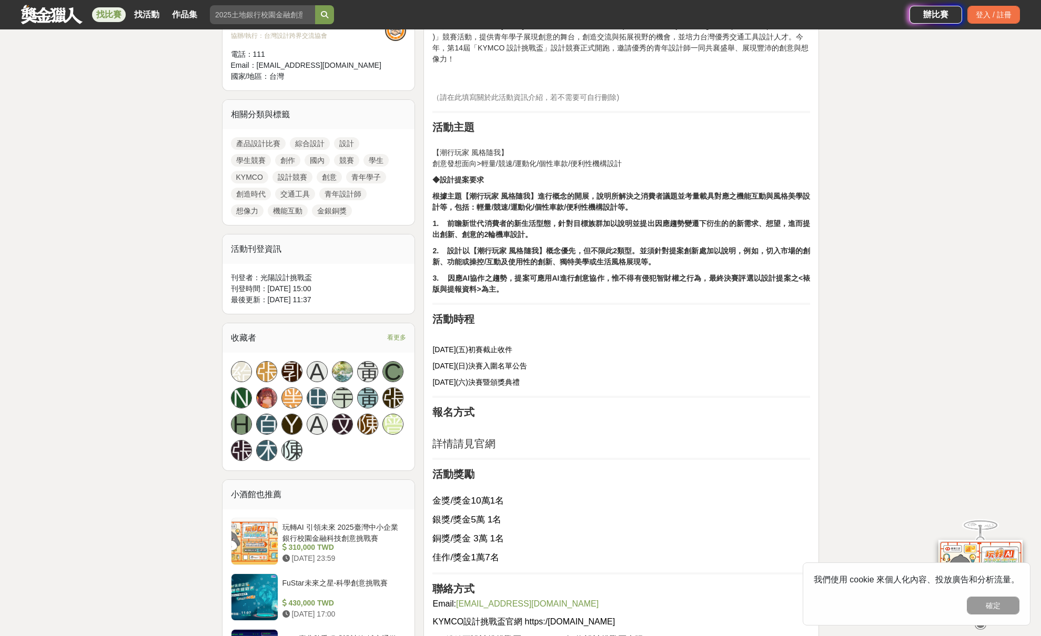
scroll to position [399, 0]
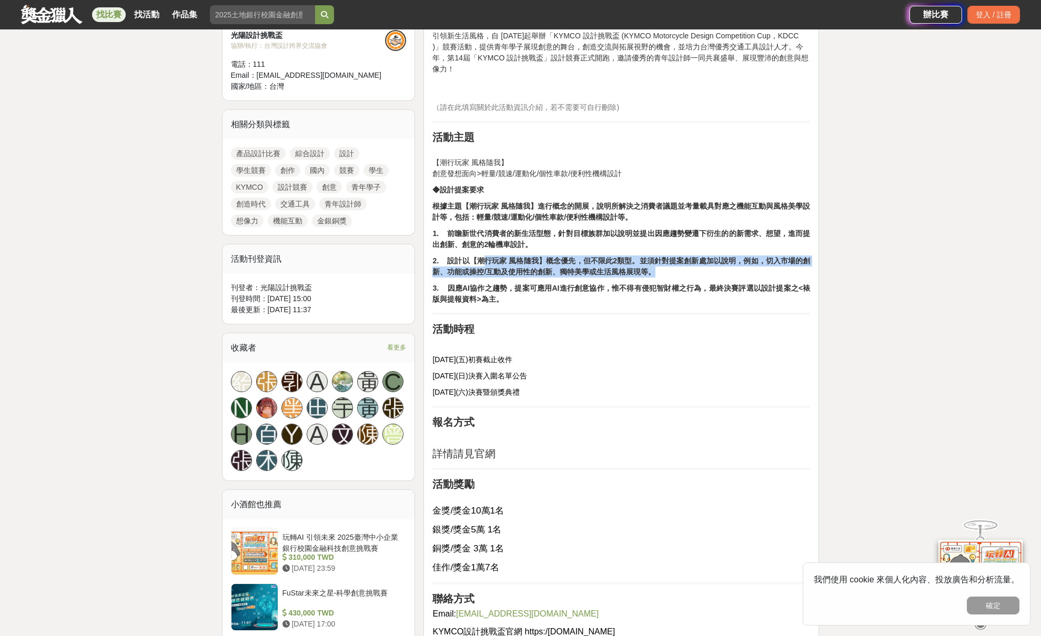
drag, startPoint x: 484, startPoint y: 262, endPoint x: 501, endPoint y: 308, distance: 48.7
click at [501, 308] on div "活動簡介 光陽自創「KYMCO」品牌至今已逾57年，伴隨著台灣的發展與繁榮始，終堅持用心、貼心以滿足消費者的需求為目標，創造時代的新生活型態，引領機車新風潮，…" at bounding box center [621, 310] width 378 height 692
click at [520, 283] on p "3. 因應AI協作之趨勢，提案可應用AI進行創意協作，惟不得有侵犯智財權之行為，最終決賽評選以設計提案之<裱版與提報資料>為主。" at bounding box center [621, 294] width 378 height 22
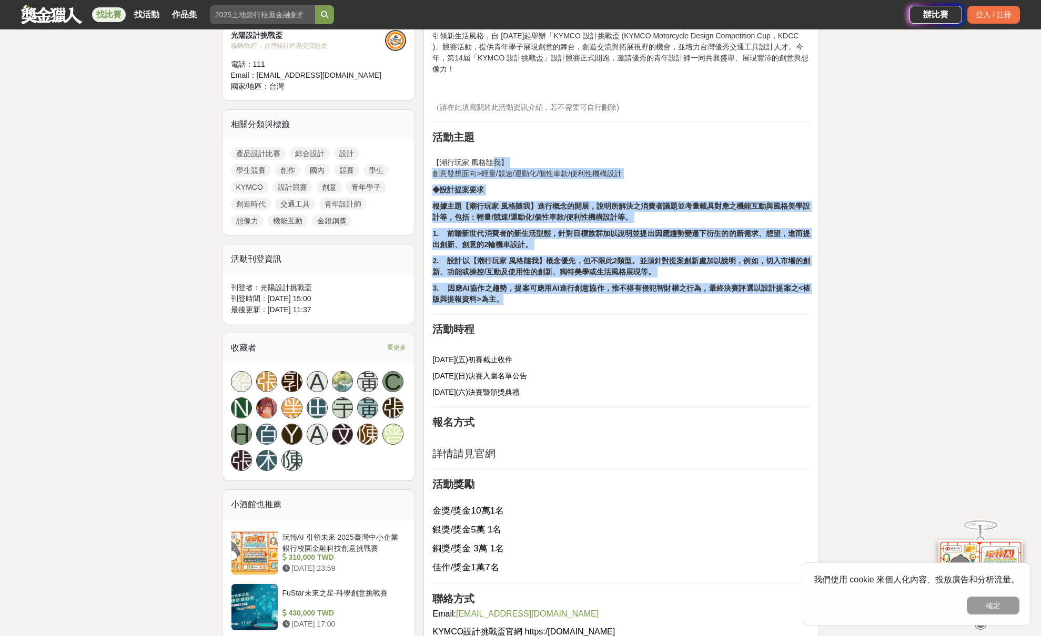
drag, startPoint x: 493, startPoint y: 158, endPoint x: 593, endPoint y: 302, distance: 175.3
click at [593, 302] on div "活動簡介 光陽自創「KYMCO」品牌至今已逾57年，伴隨著台灣的發展與繁榮始，終堅持用心、貼心以滿足消費者的需求為目標，創造時代的新生活型態，引領機車新風潮，…" at bounding box center [621, 310] width 378 height 692
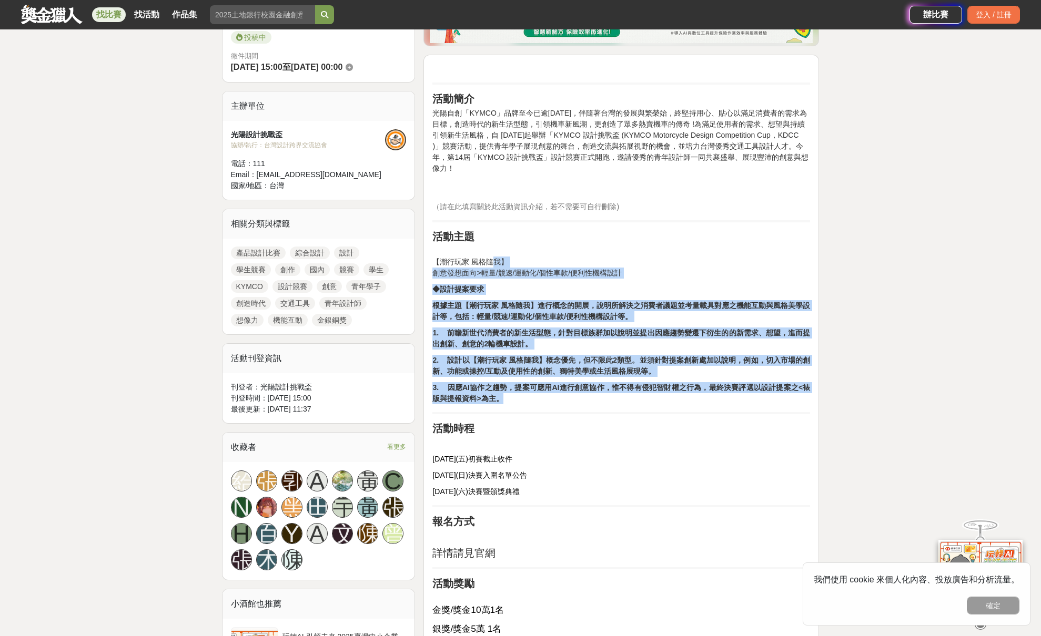
scroll to position [233, 0]
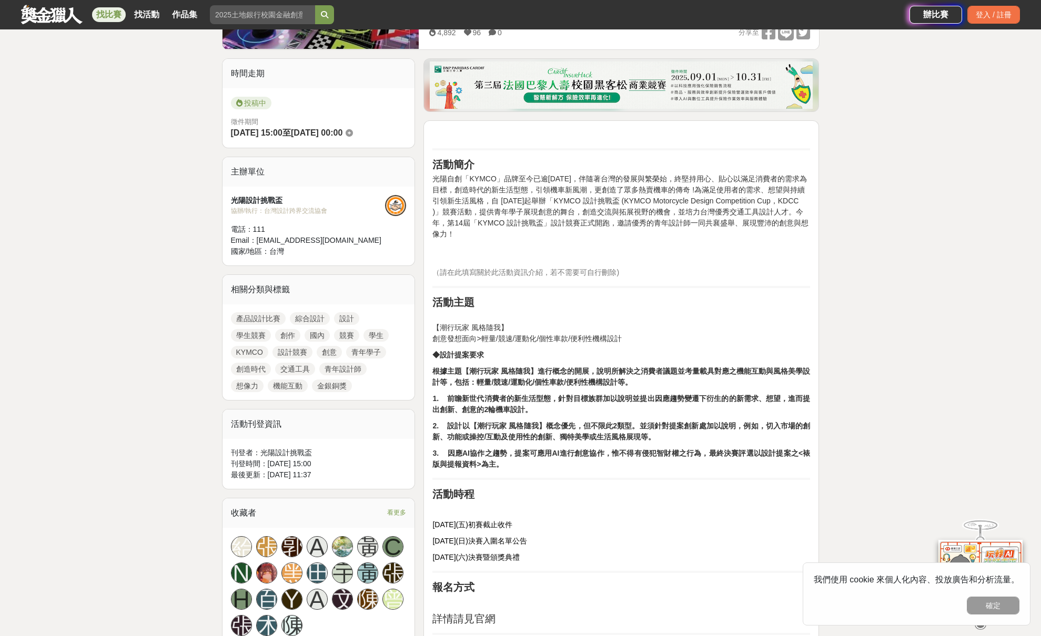
click at [572, 303] on h2 "活動主題" at bounding box center [621, 302] width 378 height 13
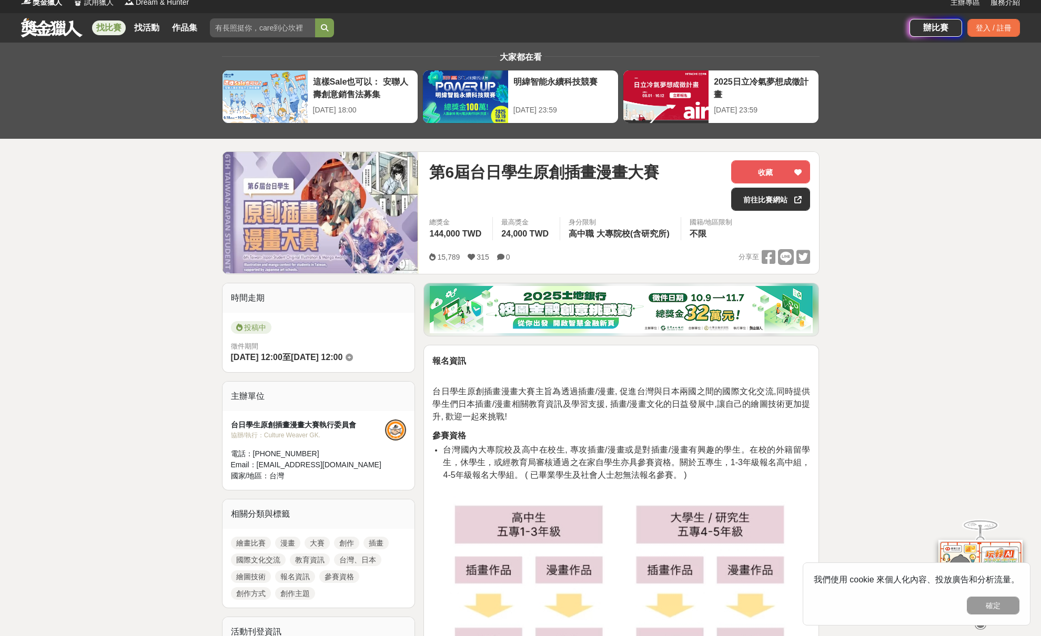
scroll to position [9, 0]
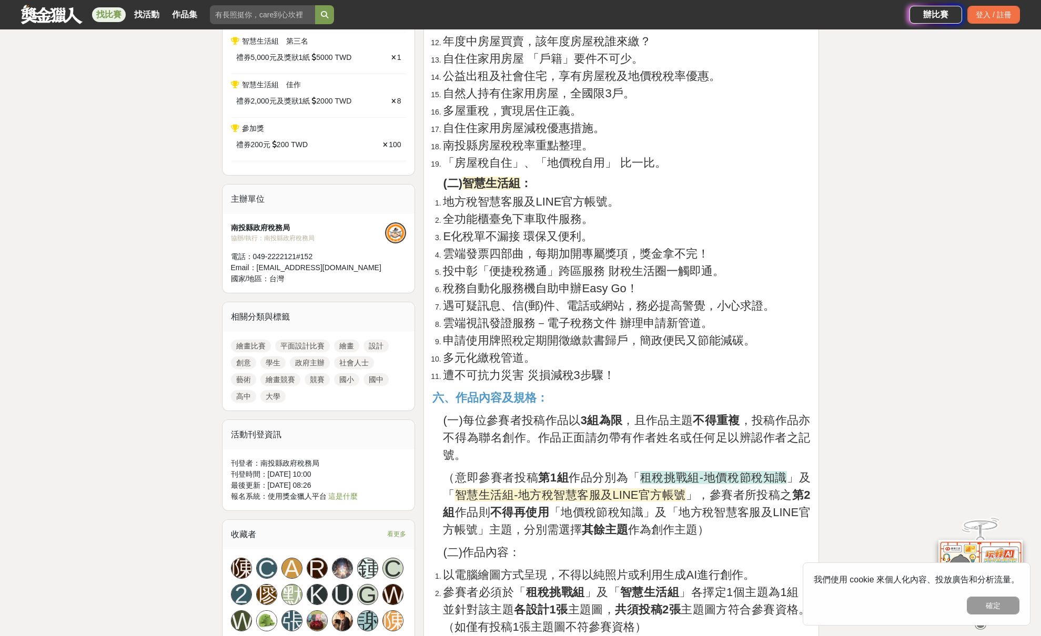
scroll to position [751, 0]
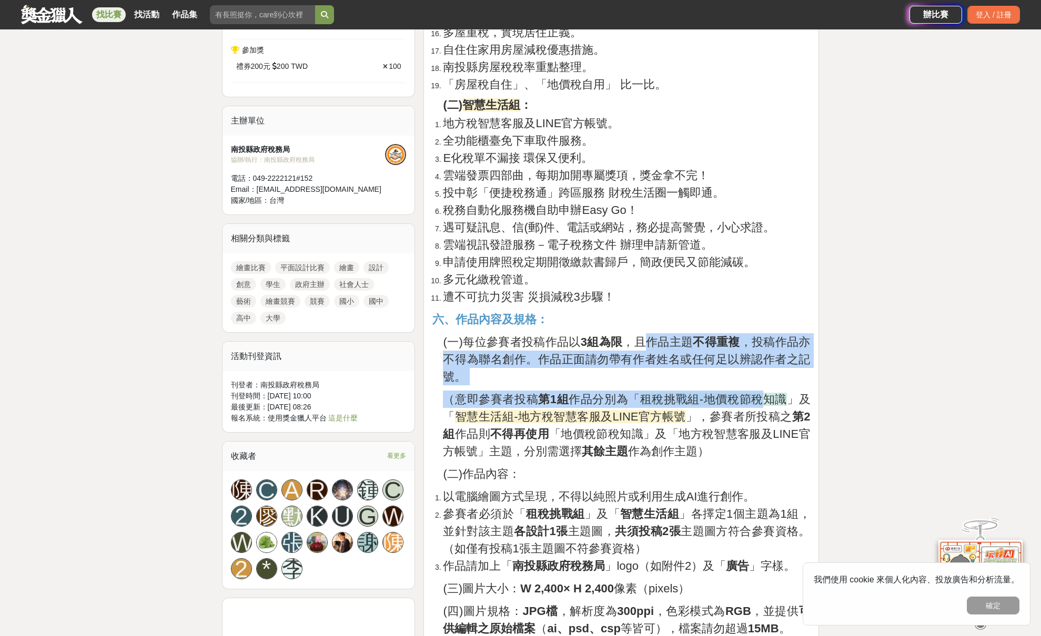
drag, startPoint x: 648, startPoint y: 347, endPoint x: 766, endPoint y: 400, distance: 129.4
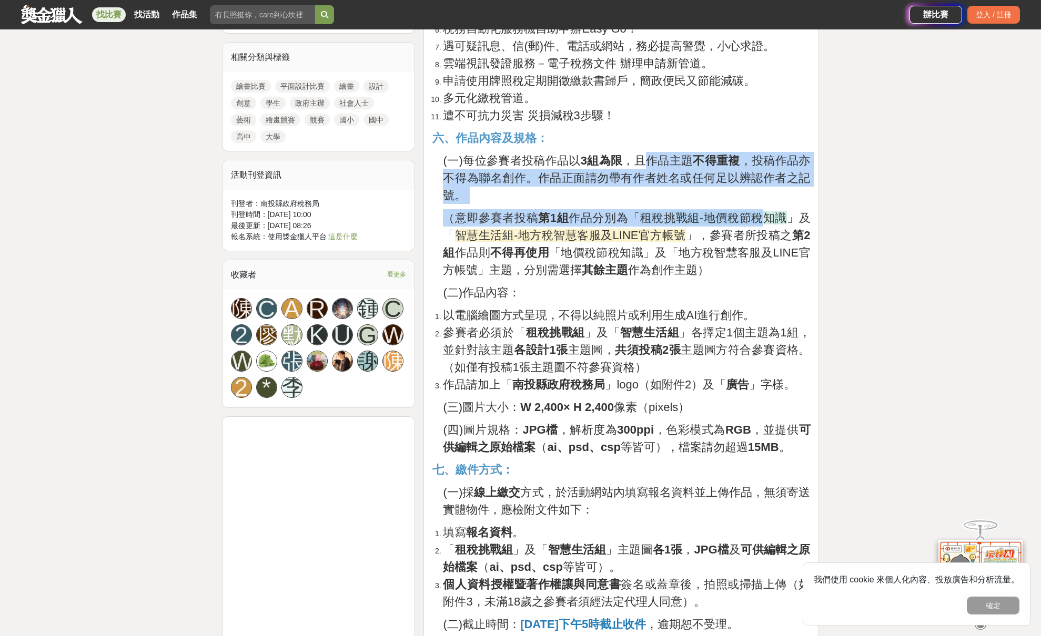
scroll to position [935, 0]
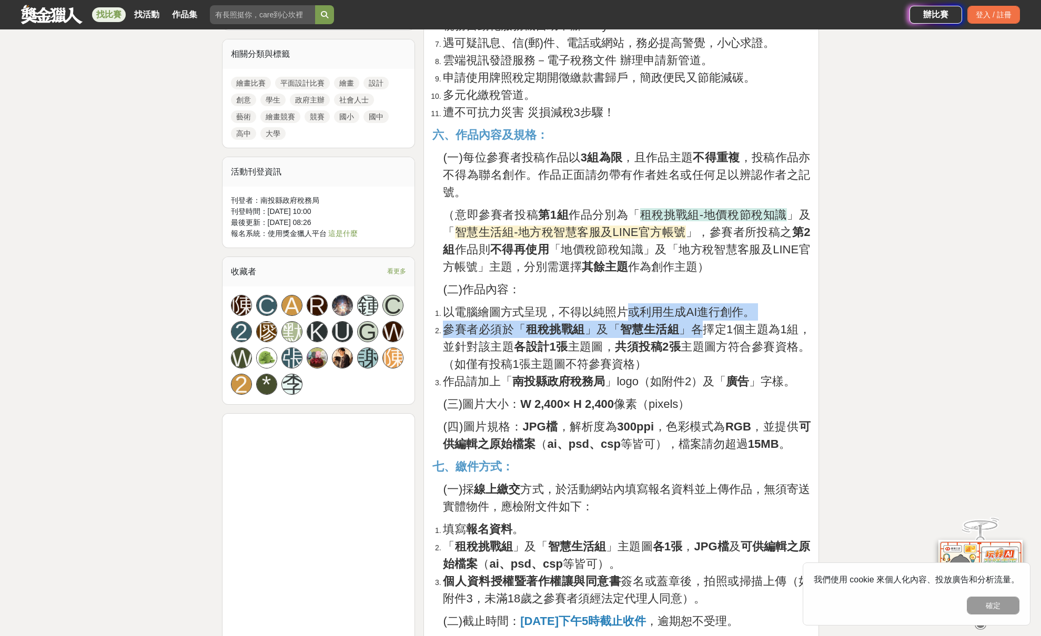
drag, startPoint x: 627, startPoint y: 304, endPoint x: 697, endPoint y: 320, distance: 71.8
click at [697, 320] on ol "以電腦繪圖方式呈現，不得以純照片或利用生成AI進行創作。 參賽者必須於「 租稅挑戰組 」及「 智慧生活組 」各擇定1個主題為1組，並針對該主題 各設計1張 主…" at bounding box center [621, 346] width 378 height 87
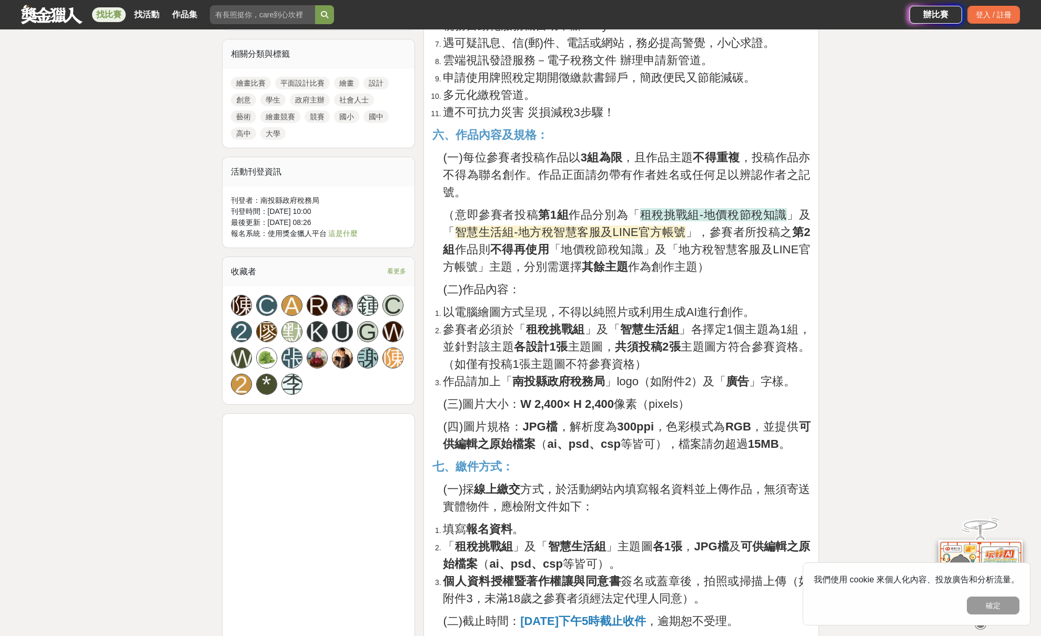
click at [806, 287] on p "(二)作品內容：" at bounding box center [626, 289] width 367 height 17
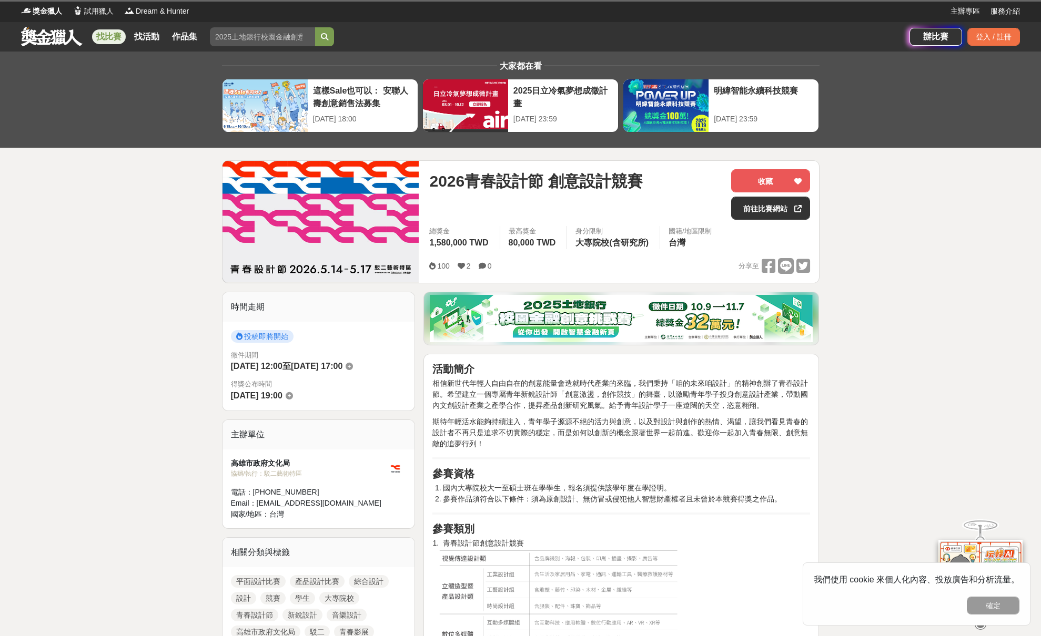
click at [659, 255] on div "總獎金 1,580,000 TWD 最高獎金 80,000 TWD 身分限制 大專院校(含研究所) 國籍/地區限制 台灣" at bounding box center [619, 242] width 381 height 32
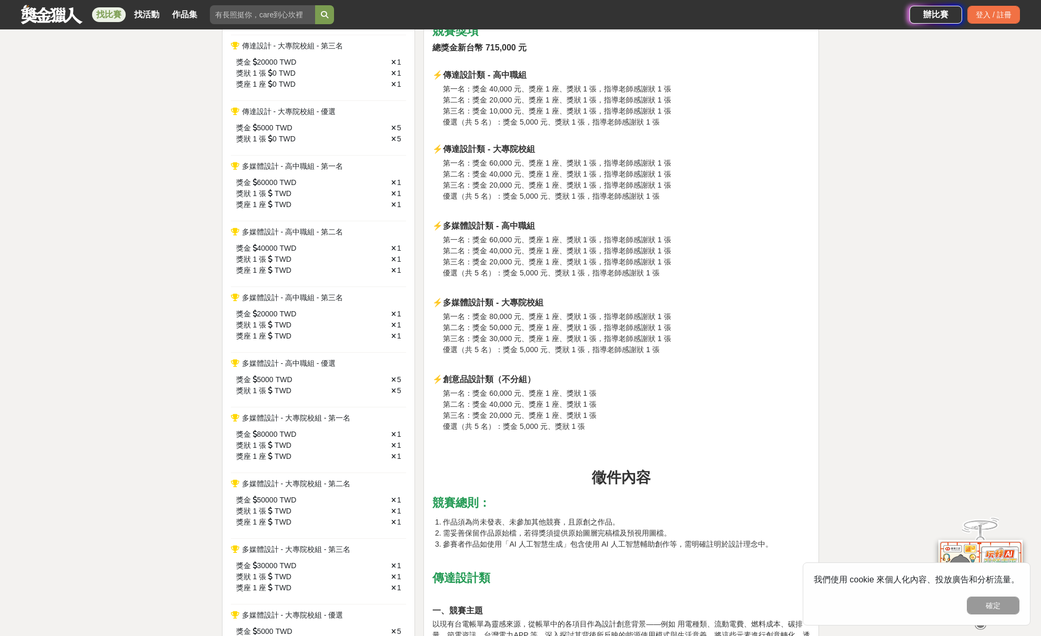
scroll to position [1054, 0]
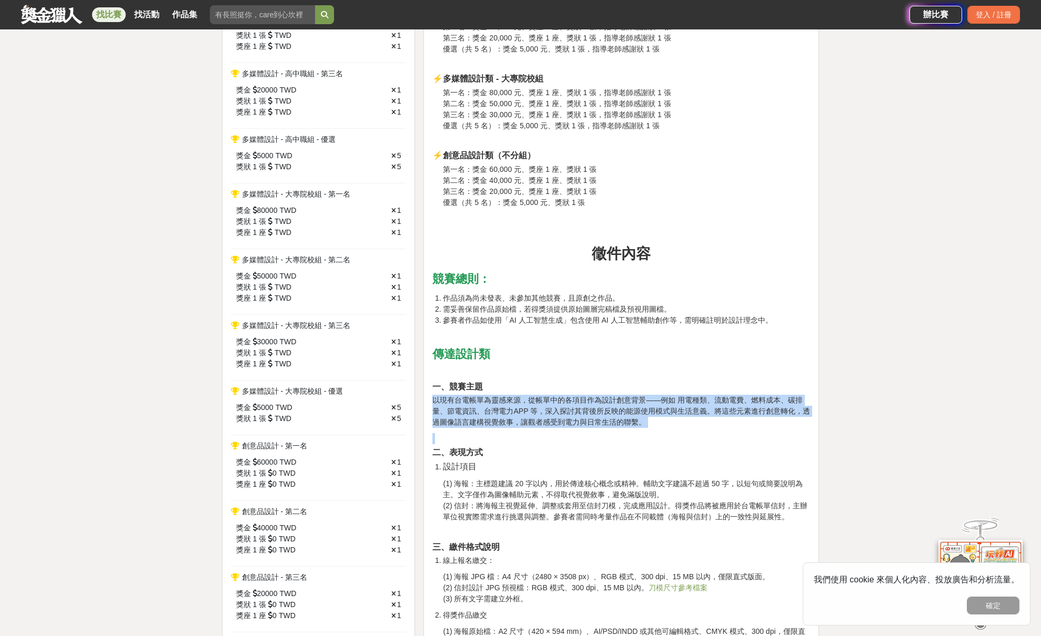
drag, startPoint x: 548, startPoint y: 423, endPoint x: 647, endPoint y: 445, distance: 101.2
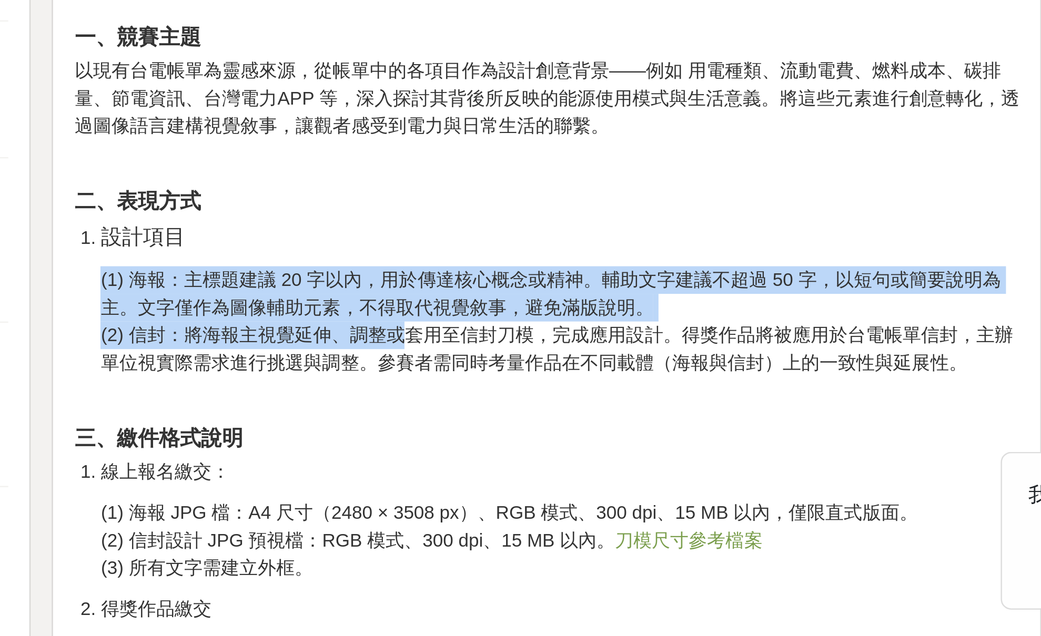
drag, startPoint x: 152, startPoint y: 137, endPoint x: 163, endPoint y: 140, distance: 11.1
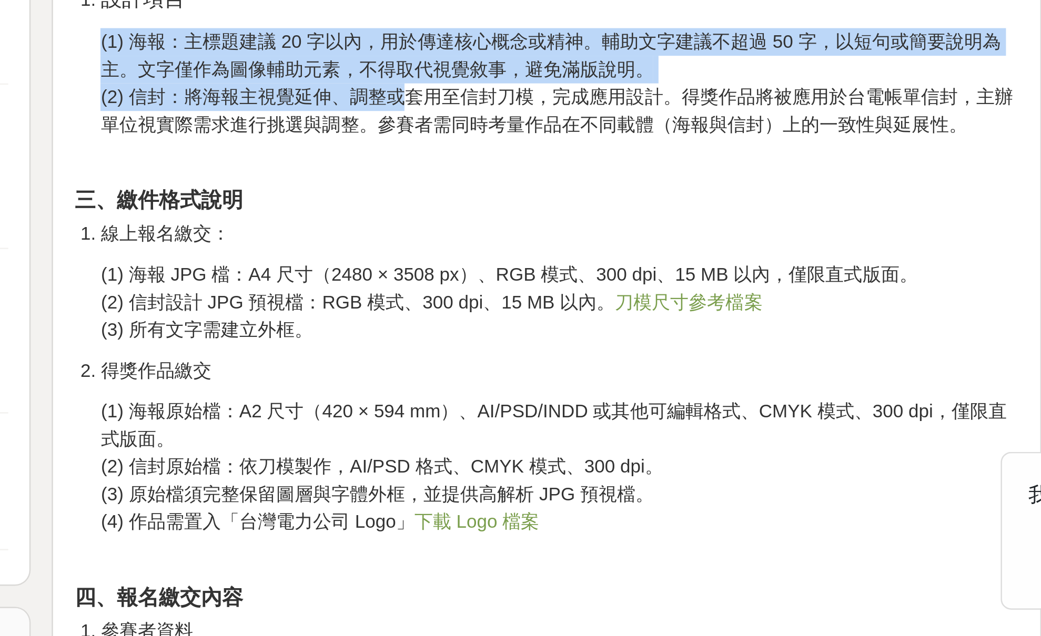
scroll to position [1140, 0]
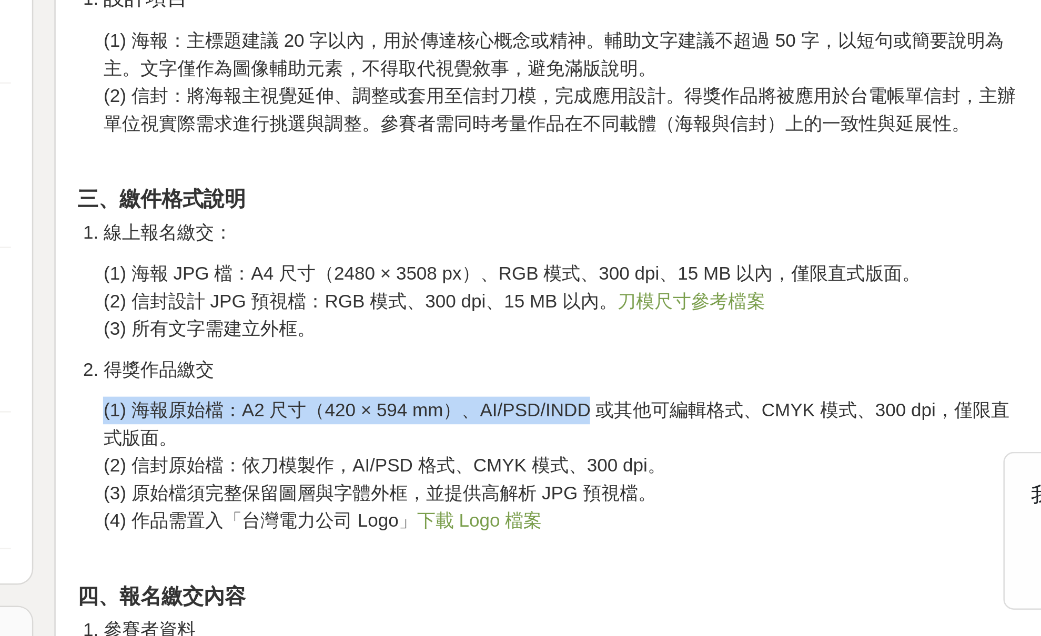
drag, startPoint x: 221, startPoint y: 169, endPoint x: 234, endPoint y: 175, distance: 14.4
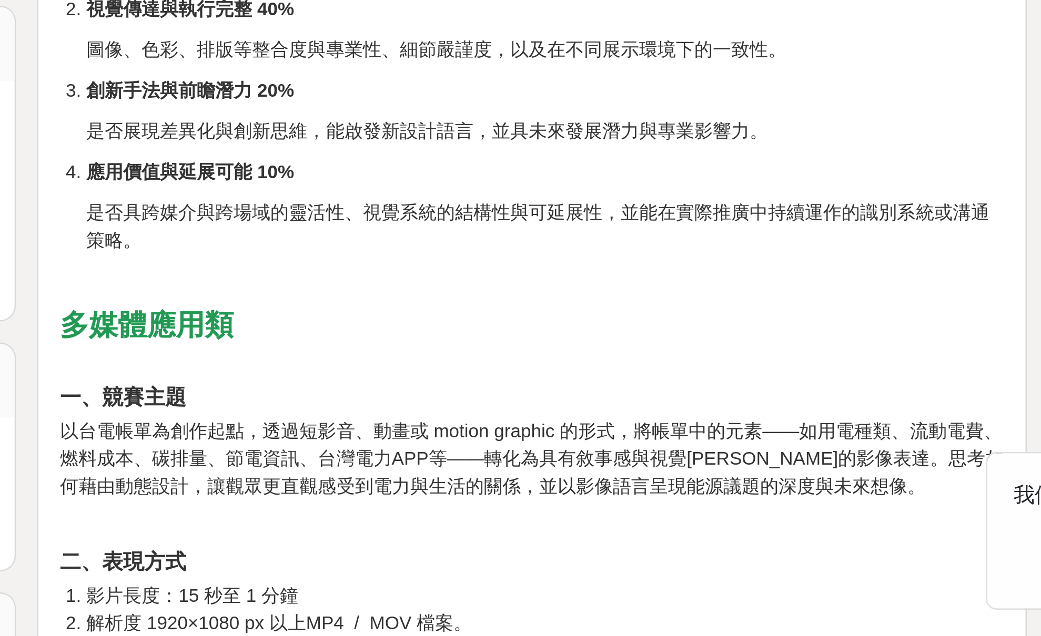
scroll to position [1531, 0]
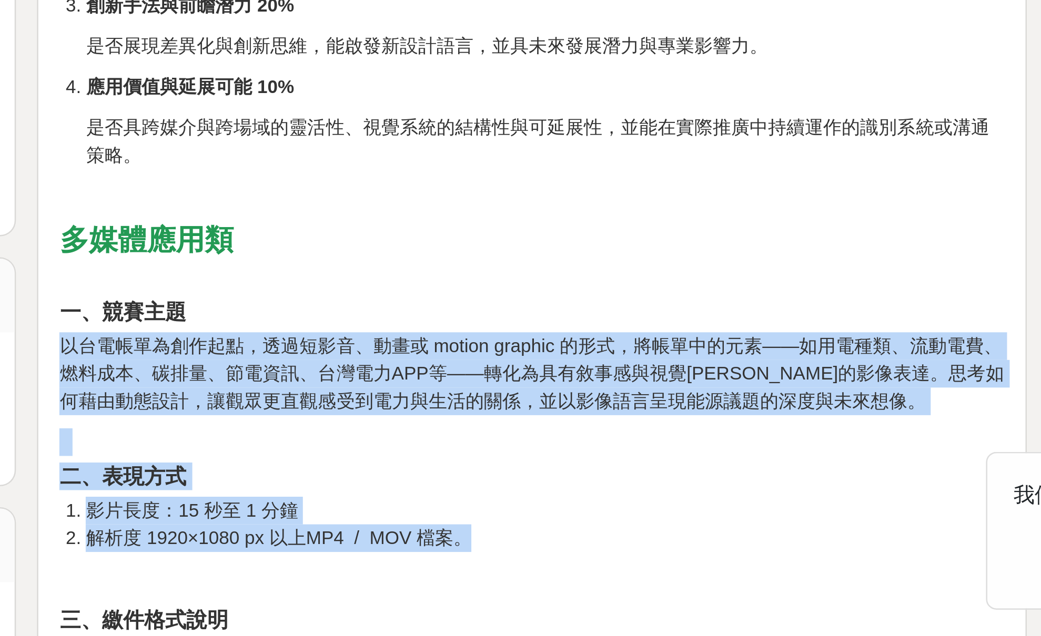
drag, startPoint x: 196, startPoint y: 135, endPoint x: 233, endPoint y: 219, distance: 91.8
click at [432, 219] on div "瓩設計獎 kW Design Award─第 26 屆創意競賽 瓩設計獎介紹 全臺唯一聚焦「電力議題」的創意設計競賽——第 26 屆《瓩設計獎 kW Desi…" at bounding box center [621, 466] width 378 height 3269
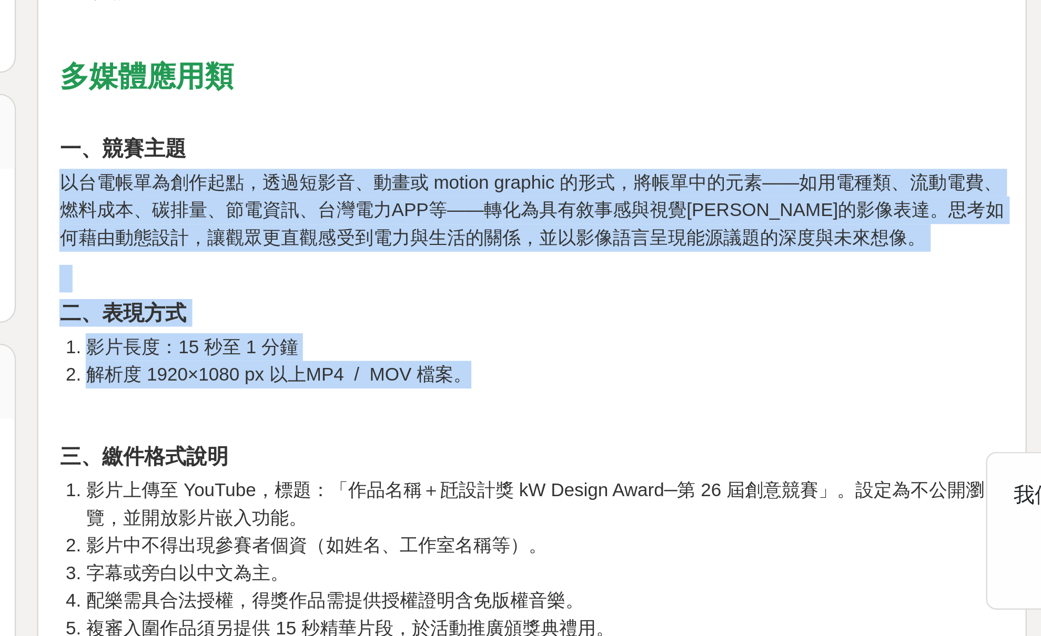
scroll to position [1616, 0]
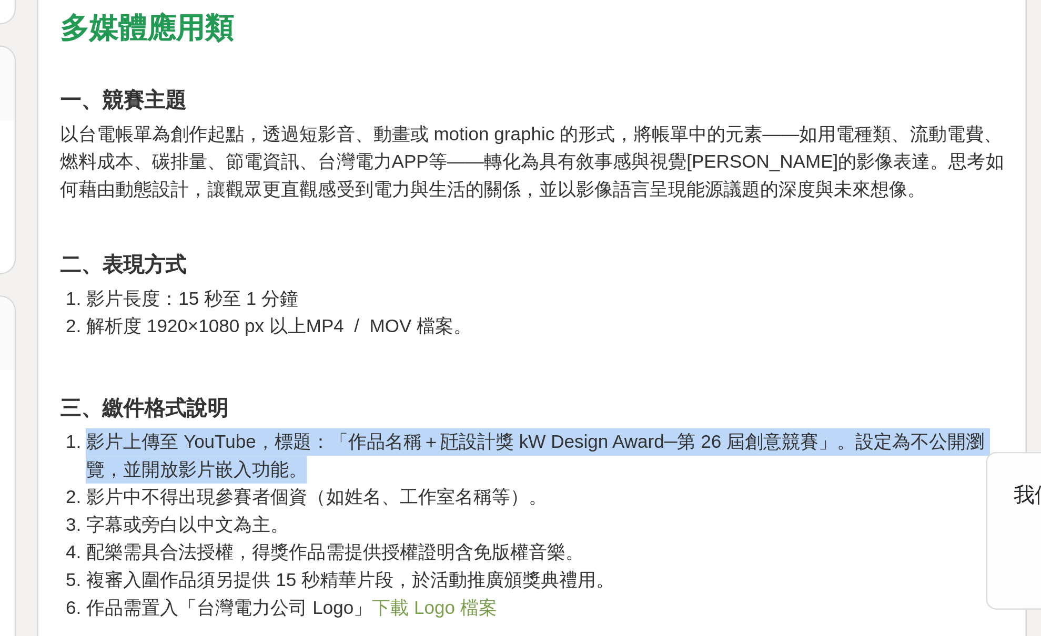
click at [432, 198] on div "瓩設計獎 kW Design Award─第 26 屆創意競賽 瓩設計獎介紹 全臺唯一聚焦「電力議題」的創意設計競賽——第 26 屆《瓩設計獎 kW Desi…" at bounding box center [621, 381] width 378 height 3269
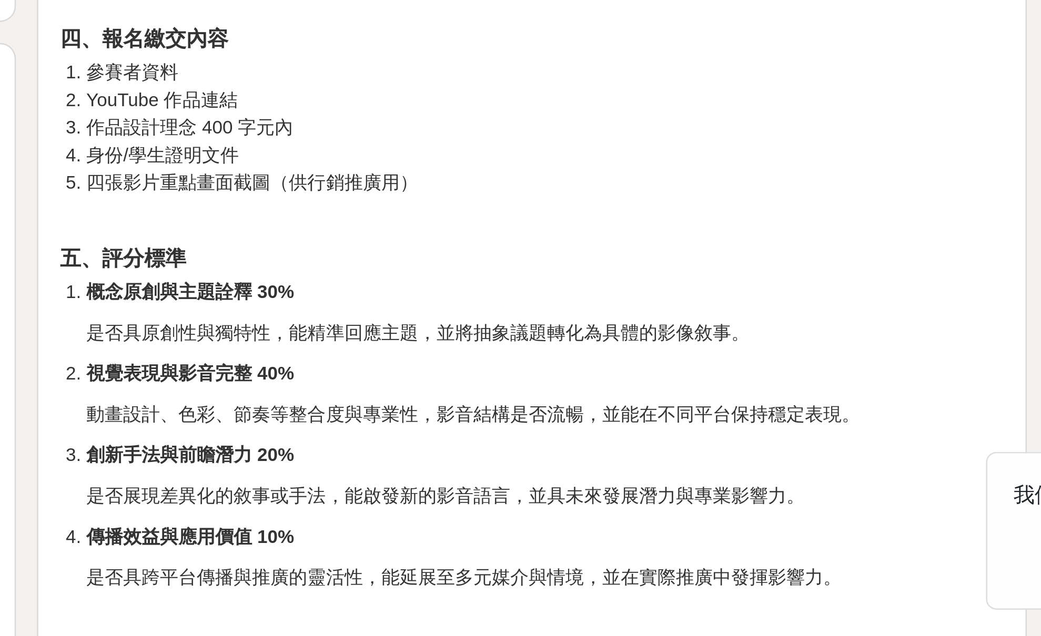
scroll to position [1879, 0]
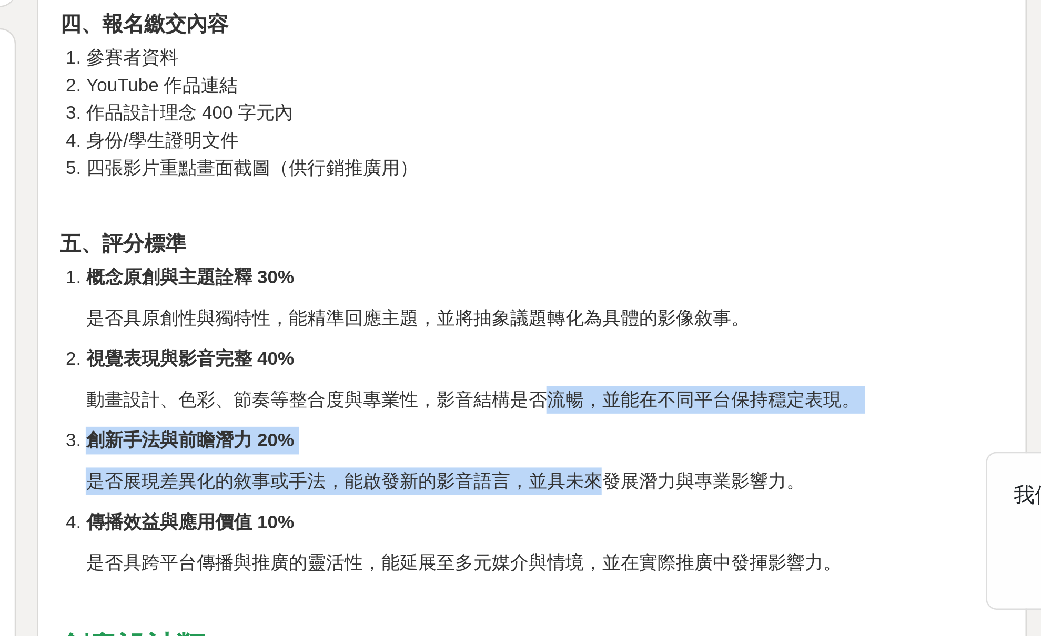
drag, startPoint x: 221, startPoint y: 171, endPoint x: 241, endPoint y: 204, distance: 38.2
click at [432, 204] on div "瓩設計獎 kW Design Award─第 26 屆創意競賽 瓩設計獎介紹 全臺唯一聚焦「電力議題」的創意設計競賽——第 26 屆《瓩設計獎 kW Desi…" at bounding box center [621, 117] width 378 height 3269
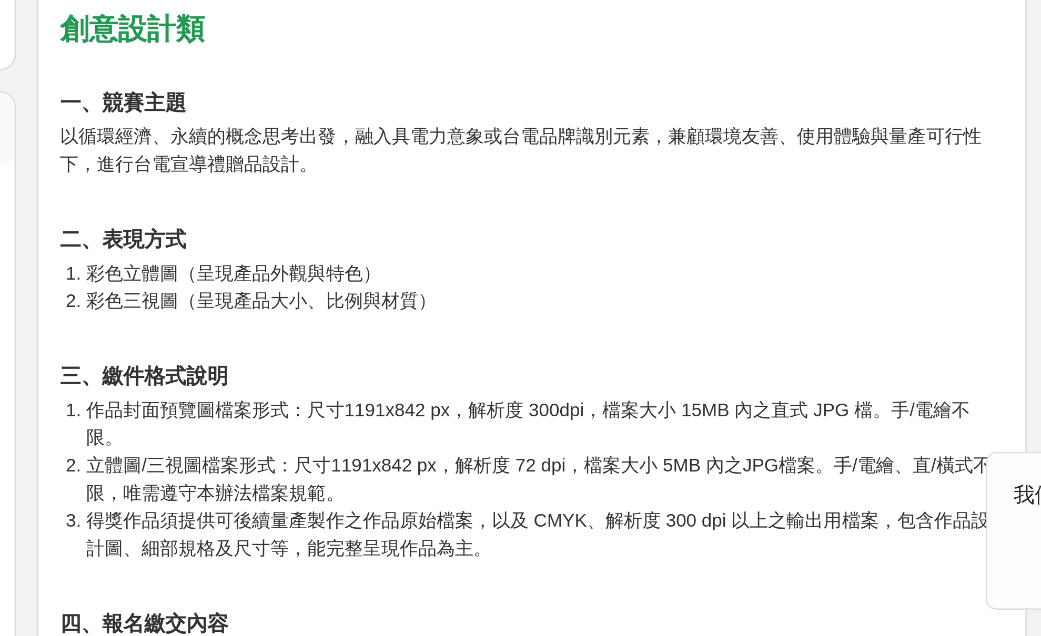
scroll to position [2188, 0]
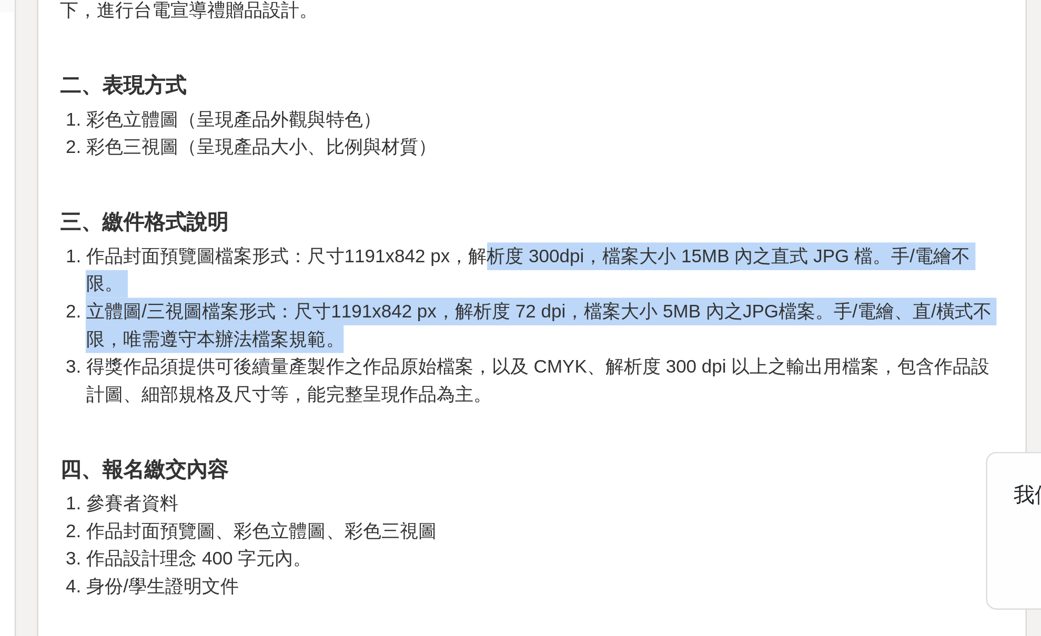
drag, startPoint x: 195, startPoint y: 113, endPoint x: 200, endPoint y: 145, distance: 31.9
click at [432, 479] on ol "作品封面預覽圖檔案形式：尺寸1191x842 px，解析度 300dpi，檔案大小 15MB 內之直式 JPG 檔。手/電繪不限。 立體圖/三視圖檔案形式：尺…" at bounding box center [621, 512] width 378 height 66
click at [443, 523] on li "得獎作品須提供可後續量產製作之作品原始檔案，以及 CMYK、解析度 300 dpi 以上之輸出用檔案，包含作品設計圖、細部規格及尺寸等，能完整呈現作品為主。" at bounding box center [626, 534] width 367 height 22
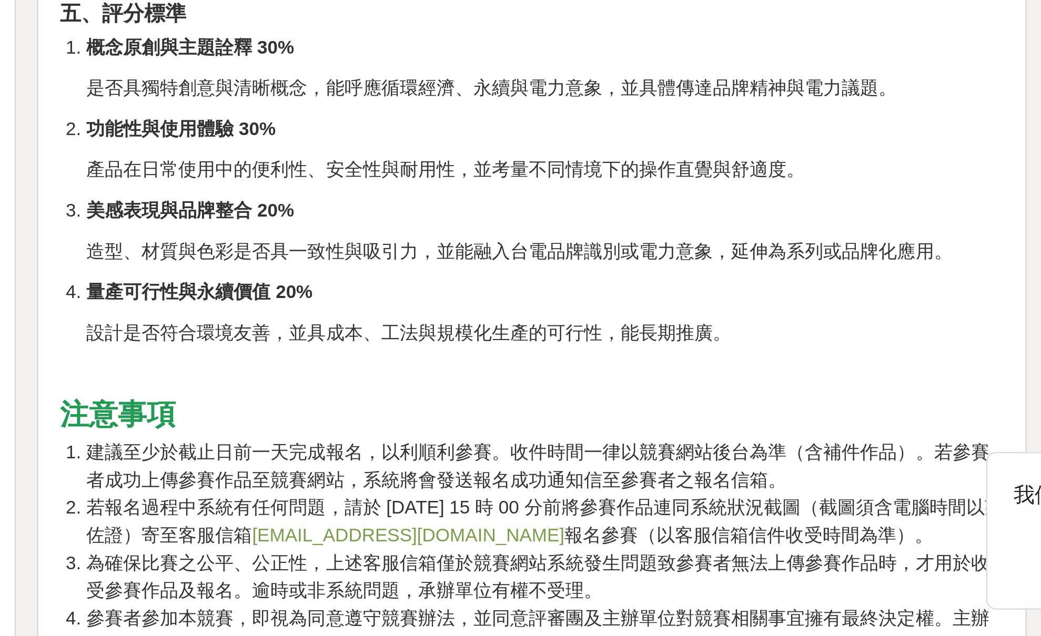
scroll to position [2454, 0]
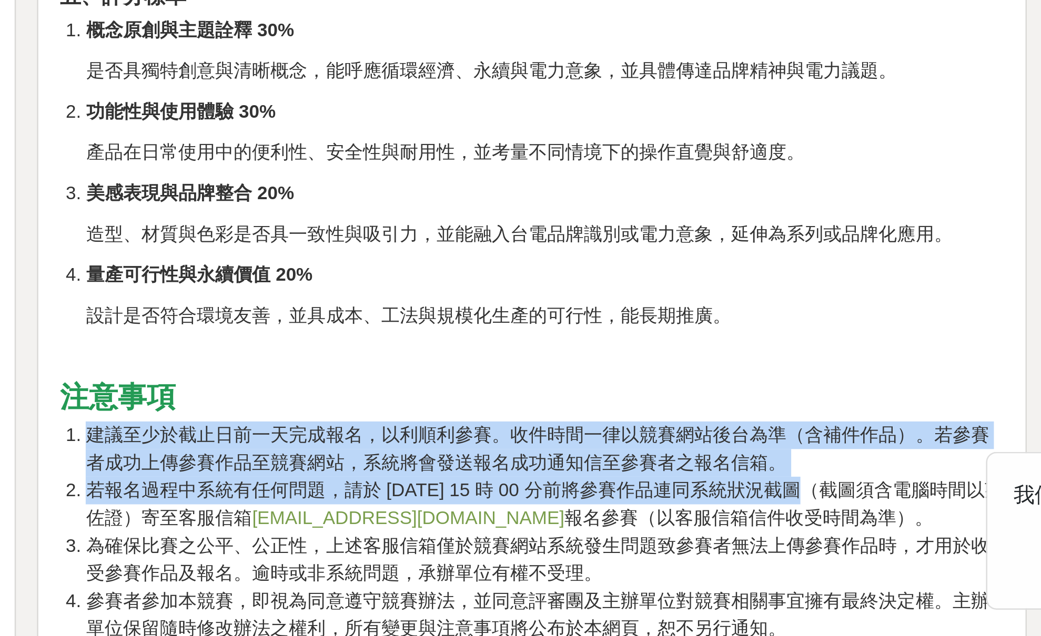
drag, startPoint x: 288, startPoint y: 188, endPoint x: 287, endPoint y: 207, distance: 19.0
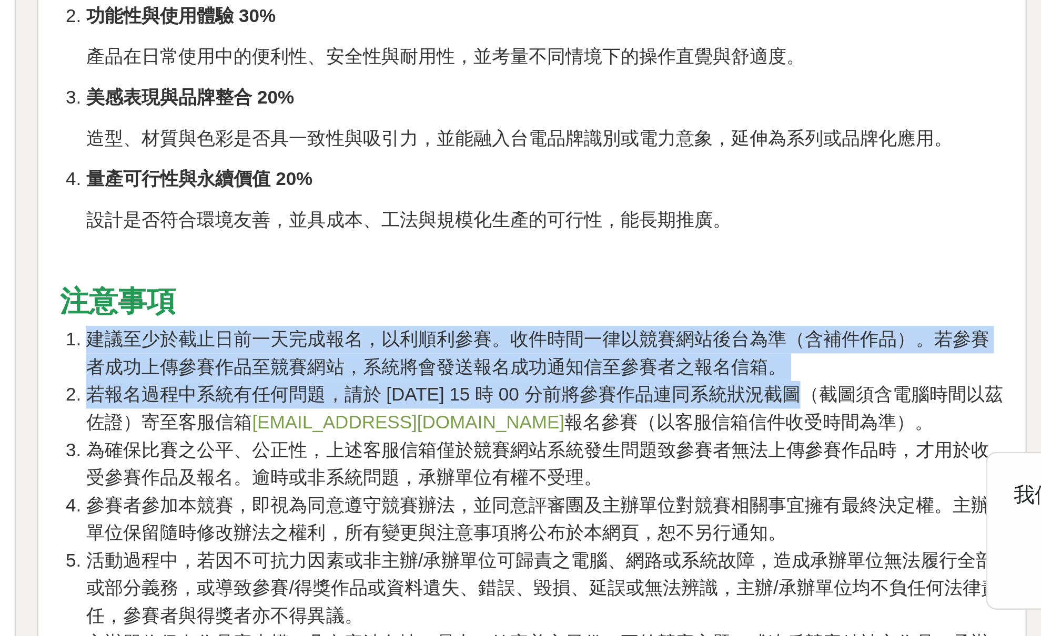
scroll to position [2539, 0]
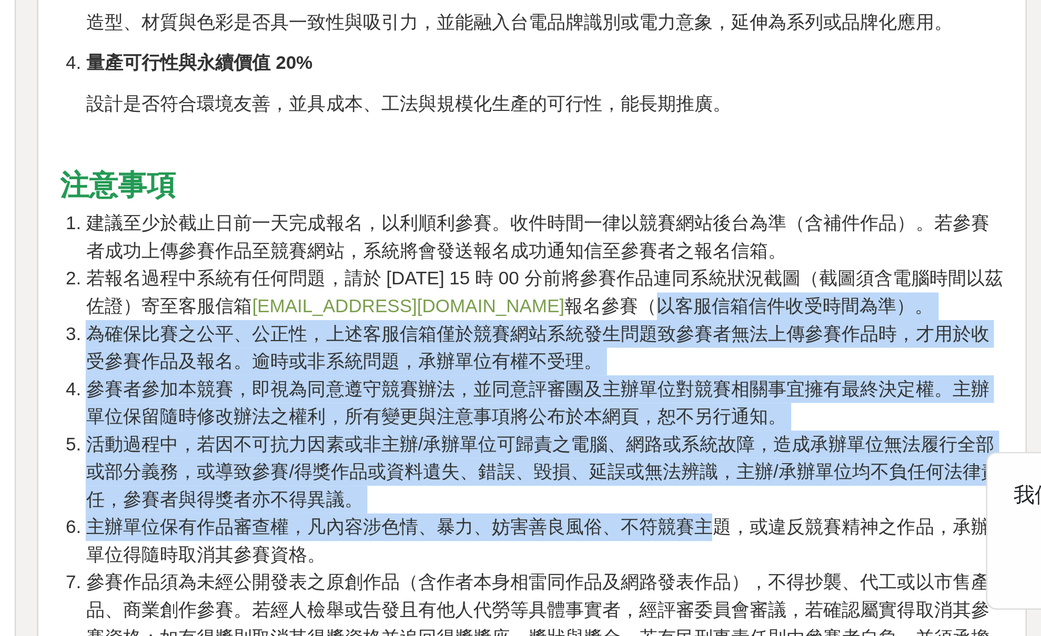
drag, startPoint x: 255, startPoint y: 135, endPoint x: 285, endPoint y: 223, distance: 93.0
click at [432, 466] on ol "建議至少於截止日前一天完成報名，以利順利參賽。收件時間一律以競賽網站後台為準（含補件作品）。若參賽者成功上傳參賽作品至競賽網站，系統將會發送報名成功通知信至參…" at bounding box center [621, 571] width 378 height 210
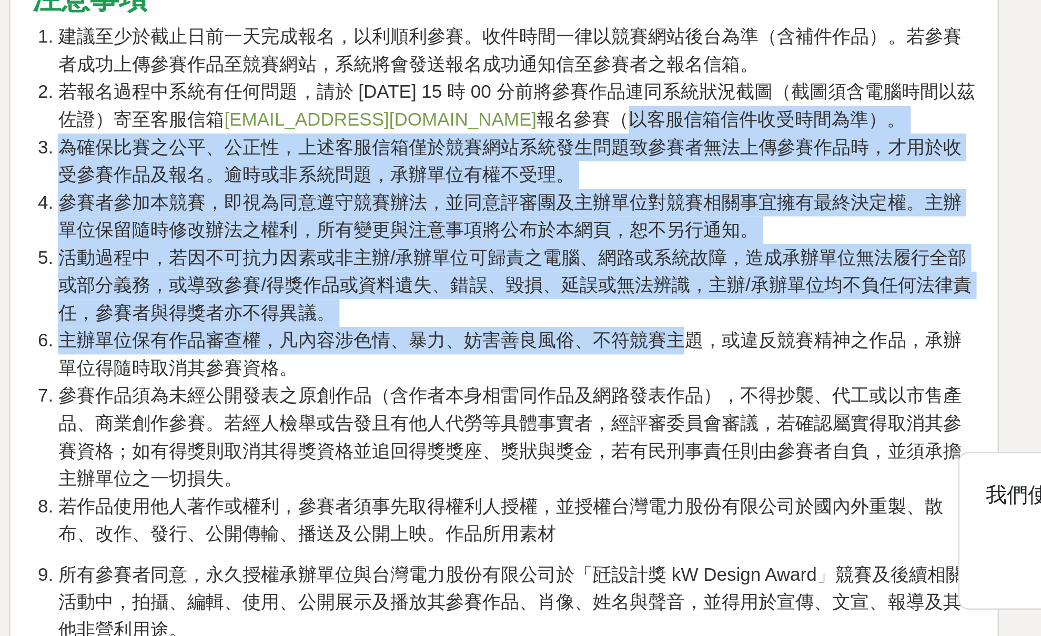
scroll to position [2624, 0]
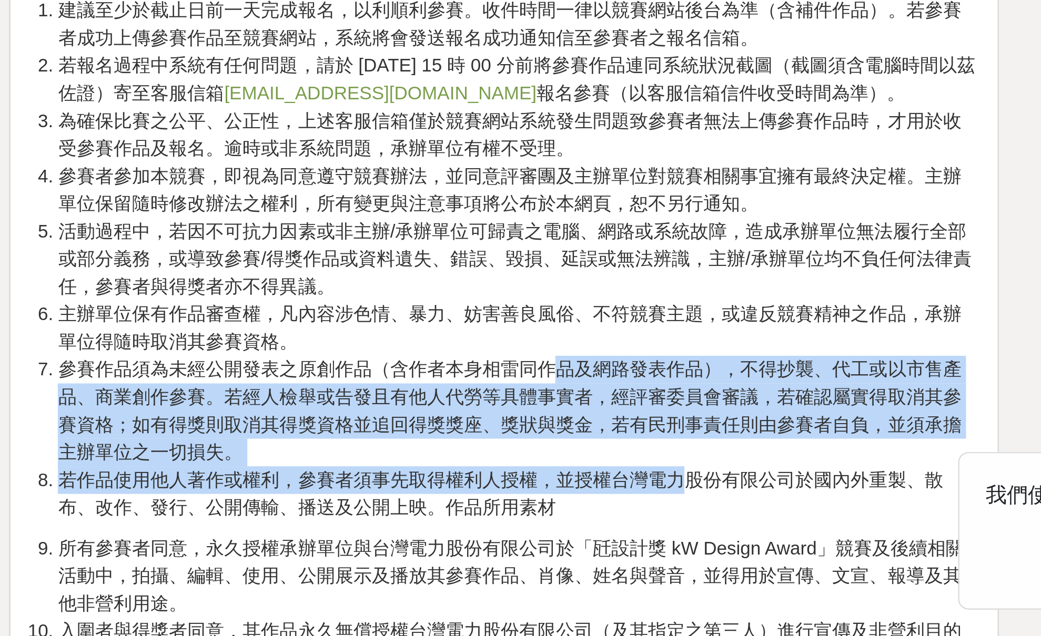
drag, startPoint x: 274, startPoint y: 199, endPoint x: 280, endPoint y: 200, distance: 5.3
click at [432, 381] on ol "建議至少於截止日前一天完成報名，以利順利參賽。收件時間一律以競賽網站後台為準（含補件作品）。若參賽者成功上傳參賽作品至競賽網站，系統將會發送報名成功通知信至參…" at bounding box center [621, 486] width 378 height 210
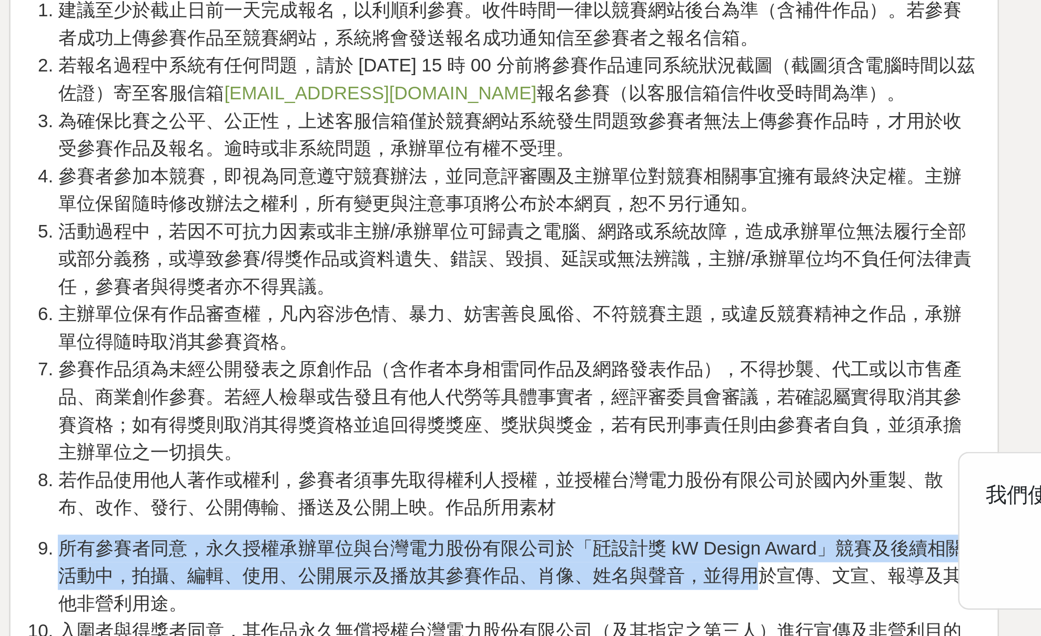
drag, startPoint x: 287, startPoint y: 226, endPoint x: 302, endPoint y: 239, distance: 20.5
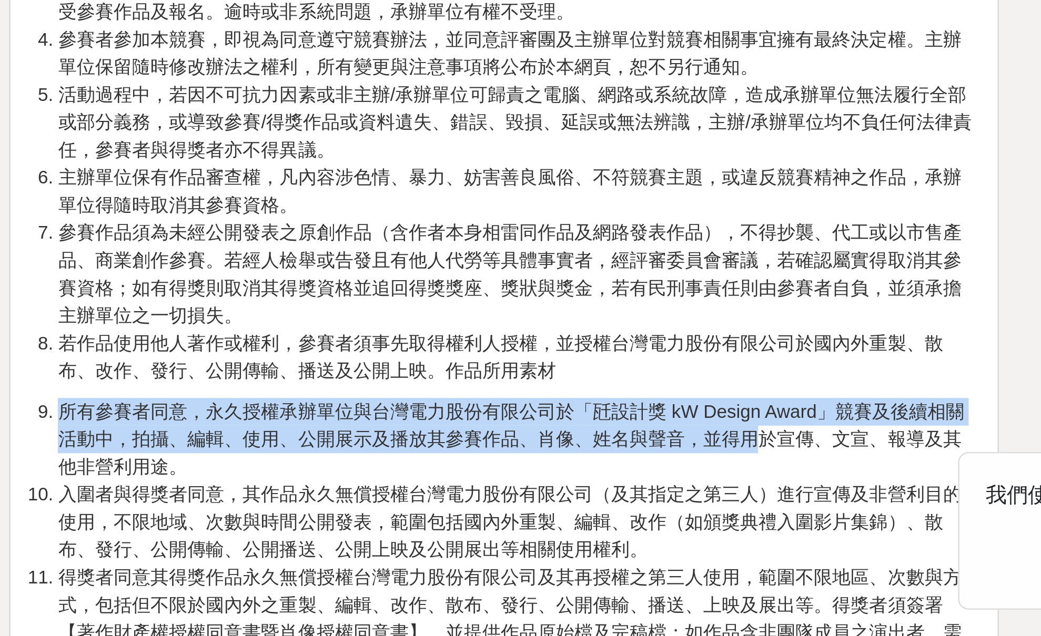
scroll to position [2738, 0]
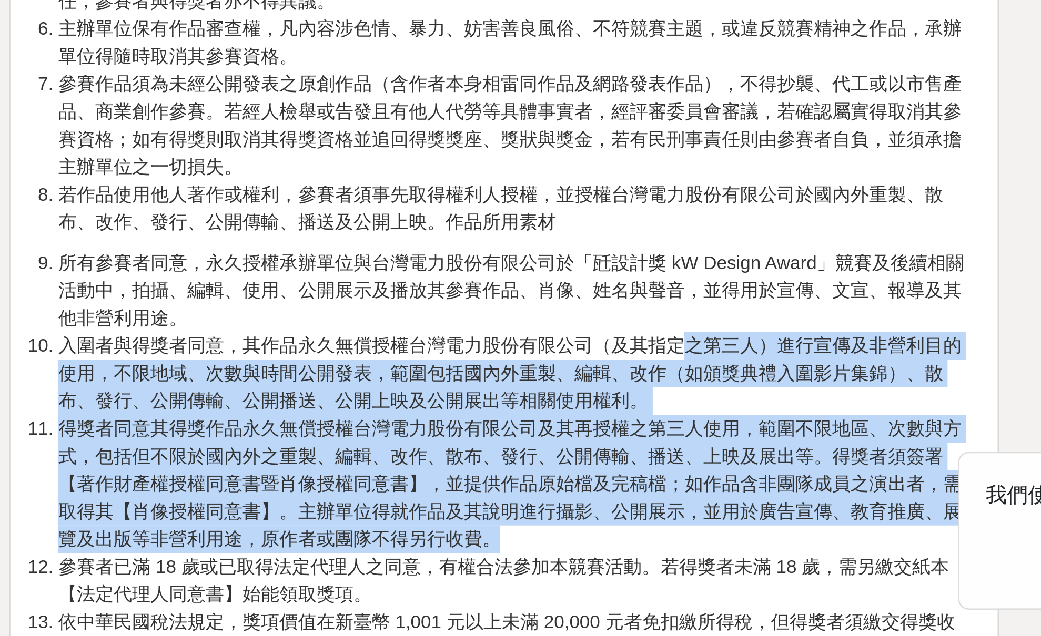
drag, startPoint x: 274, startPoint y: 148, endPoint x: 301, endPoint y: 223, distance: 79.5
click at [432, 482] on ol "所有參賽者同意，永久授權承辦單位與台灣電力股份有限公司於「瓩設計獎 kW Design Award」競賽及後續相關活動中，拍攝、編輯、使用、公開展示及播放其參…" at bounding box center [621, 581] width 378 height 199
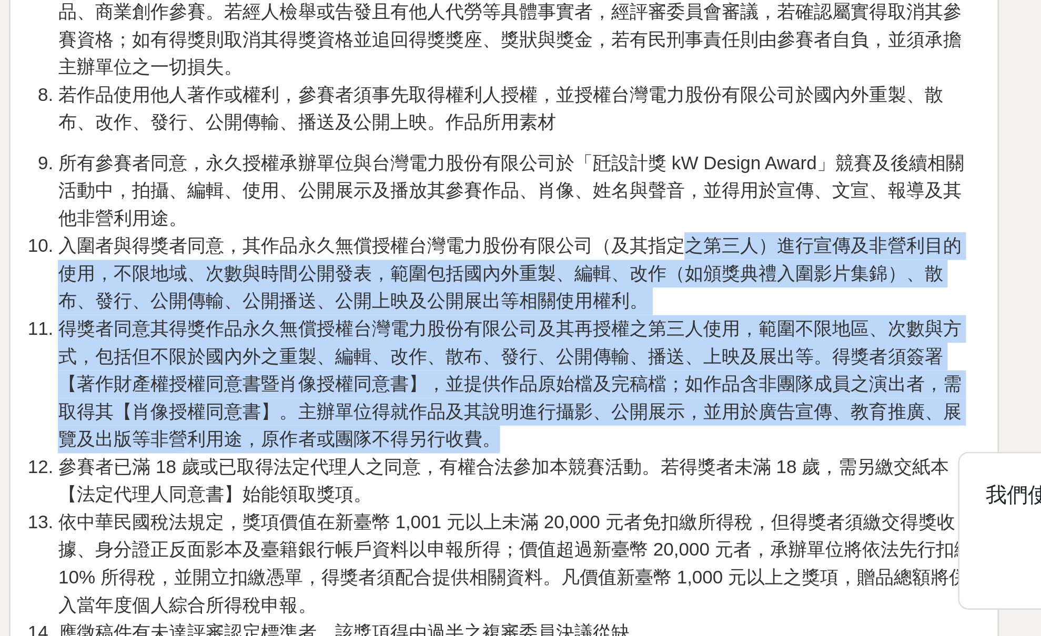
scroll to position [2864, 0]
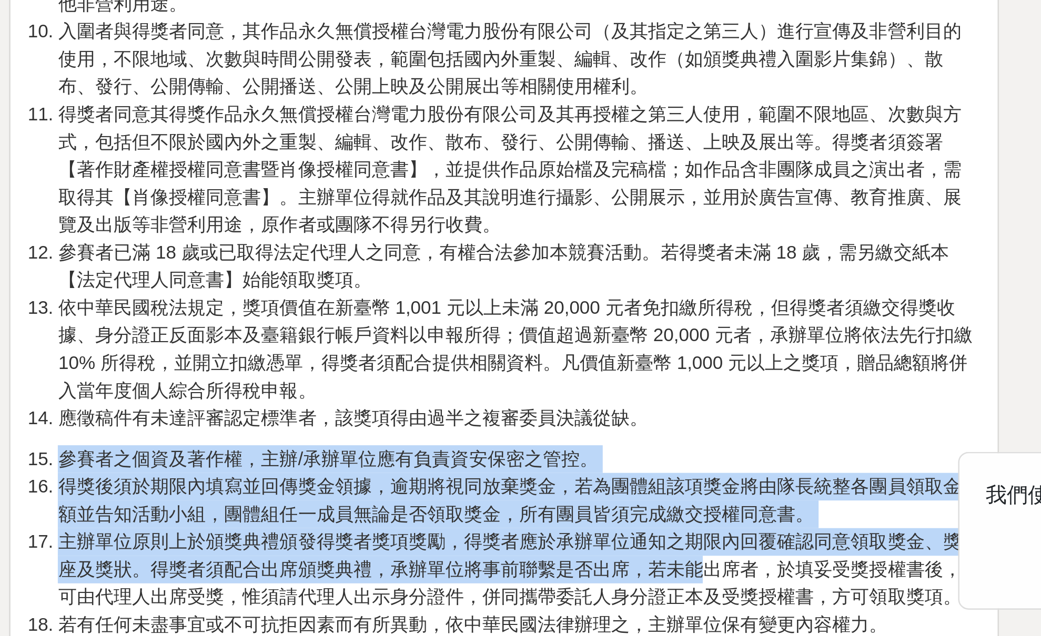
drag, startPoint x: 272, startPoint y: 189, endPoint x: 284, endPoint y: 230, distance: 42.3
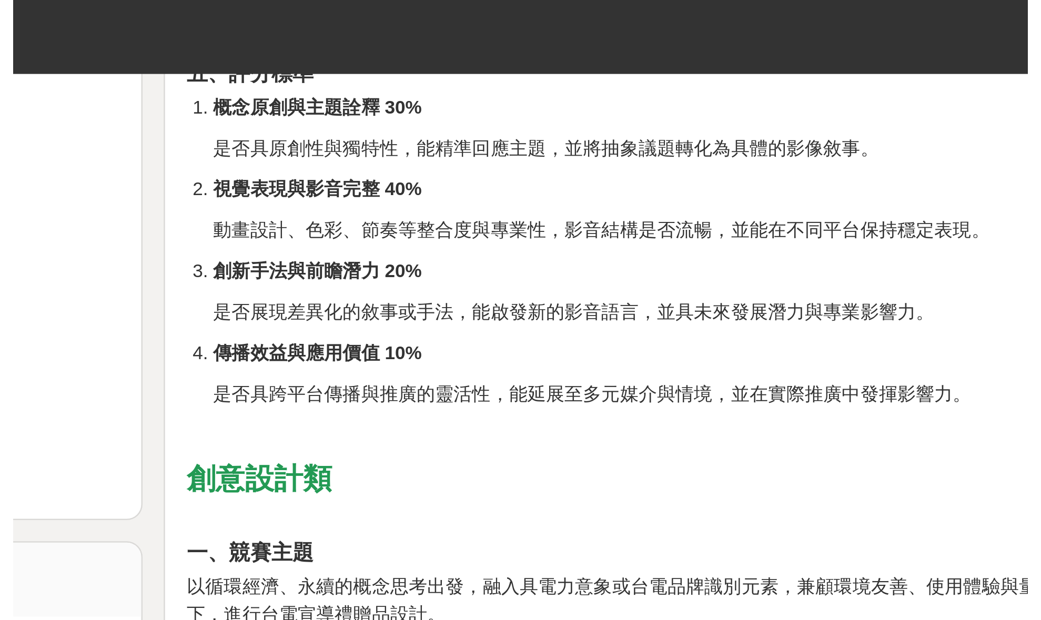
scroll to position [2324, 0]
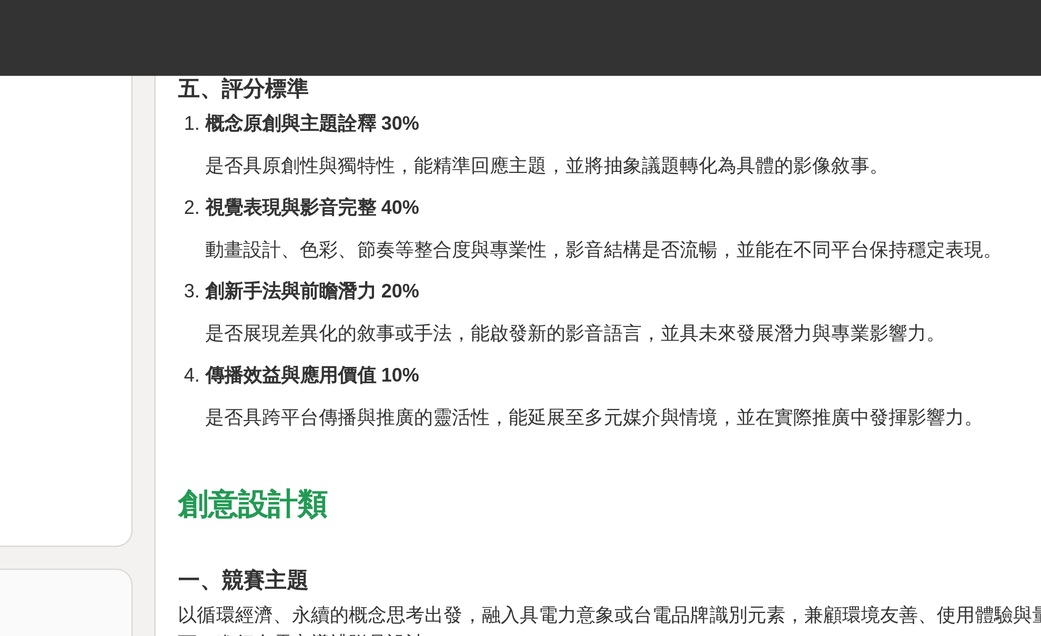
click at [432, 217] on h3 at bounding box center [621, 211] width 378 height 11
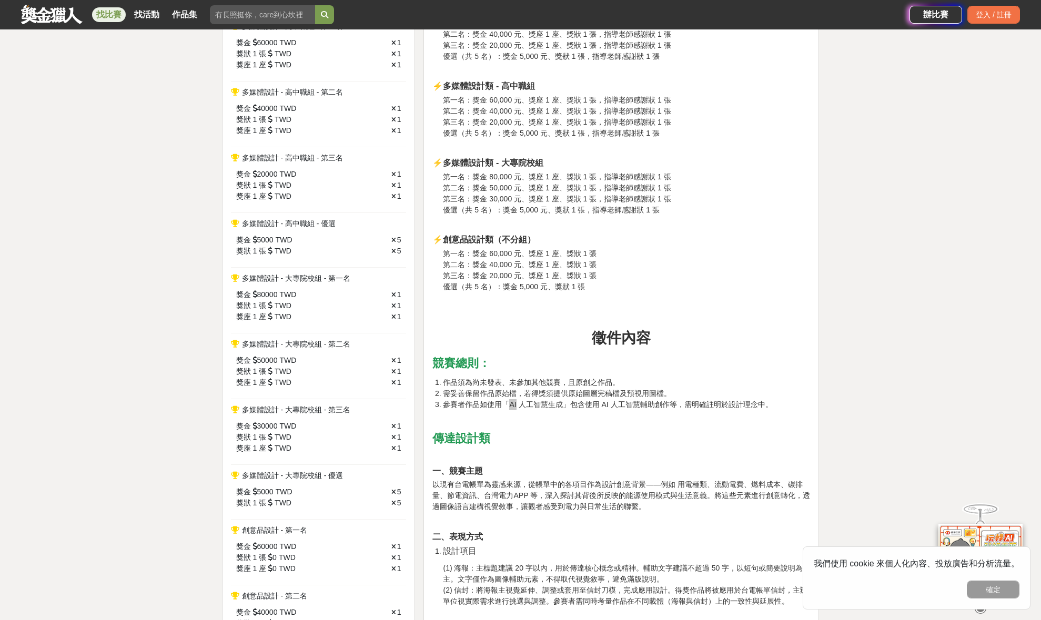
scroll to position [970, 0]
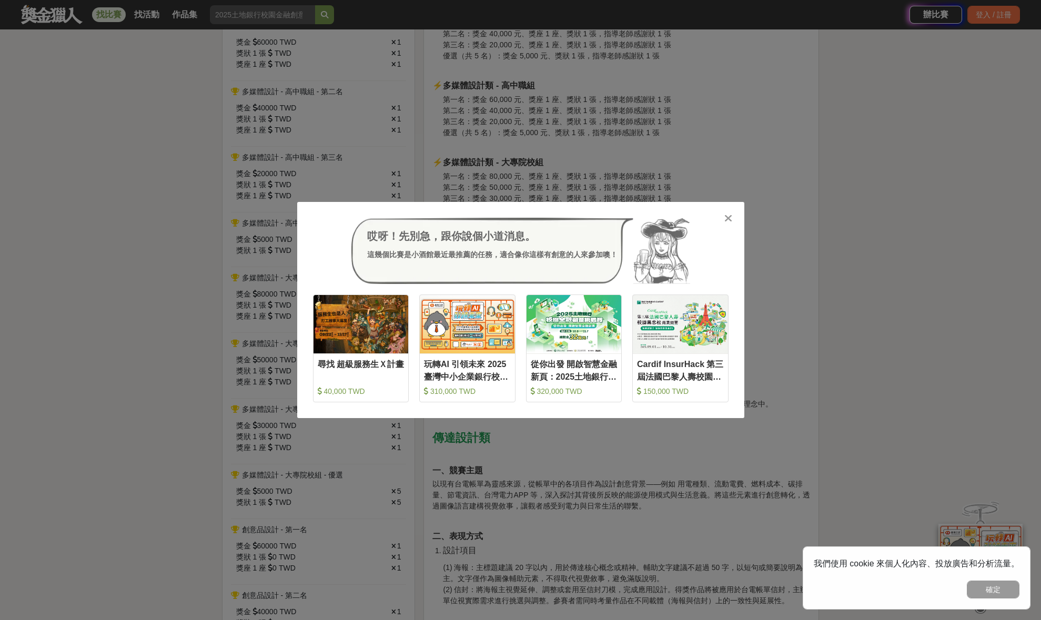
click at [924, 348] on div "哎呀！先別急，跟你說個小道消息。 這幾個比賽是小酒館最近最推薦的任務，適合像你這樣有創意的人來參加噢！ 收藏 尋找 超級服務生Ｘ計畫 40,000 TWD 收…" at bounding box center [520, 310] width 1041 height 620
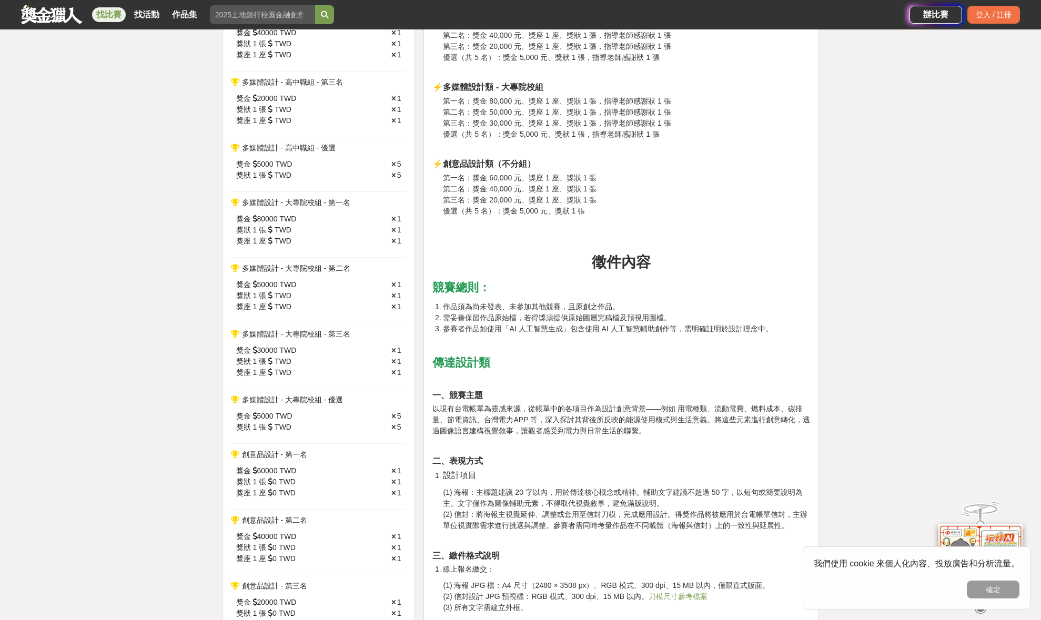
scroll to position [1060, 0]
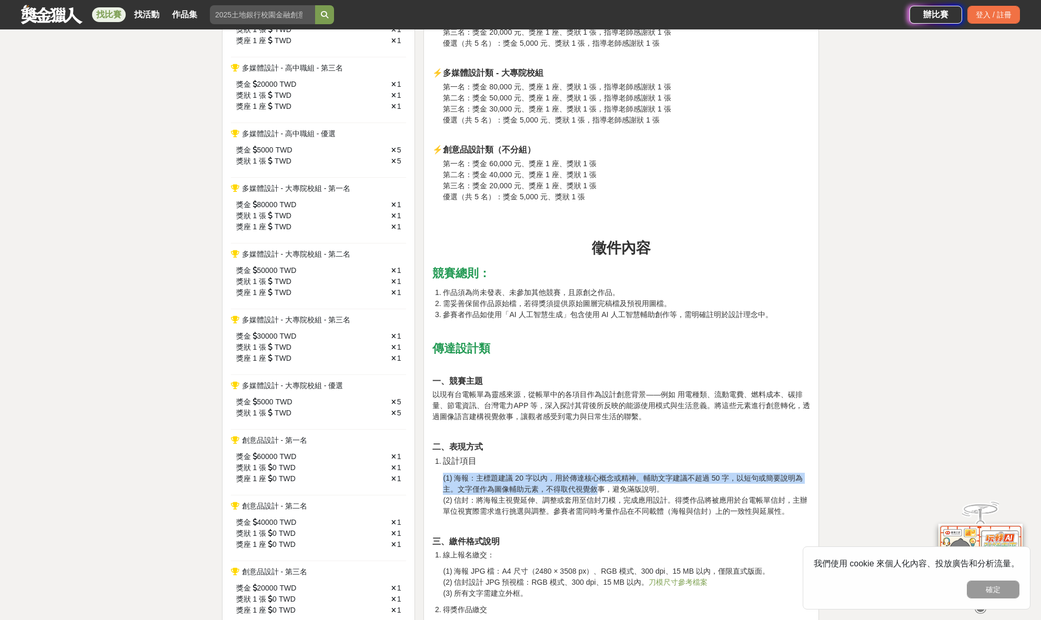
drag, startPoint x: 566, startPoint y: 481, endPoint x: 595, endPoint y: 499, distance: 34.5
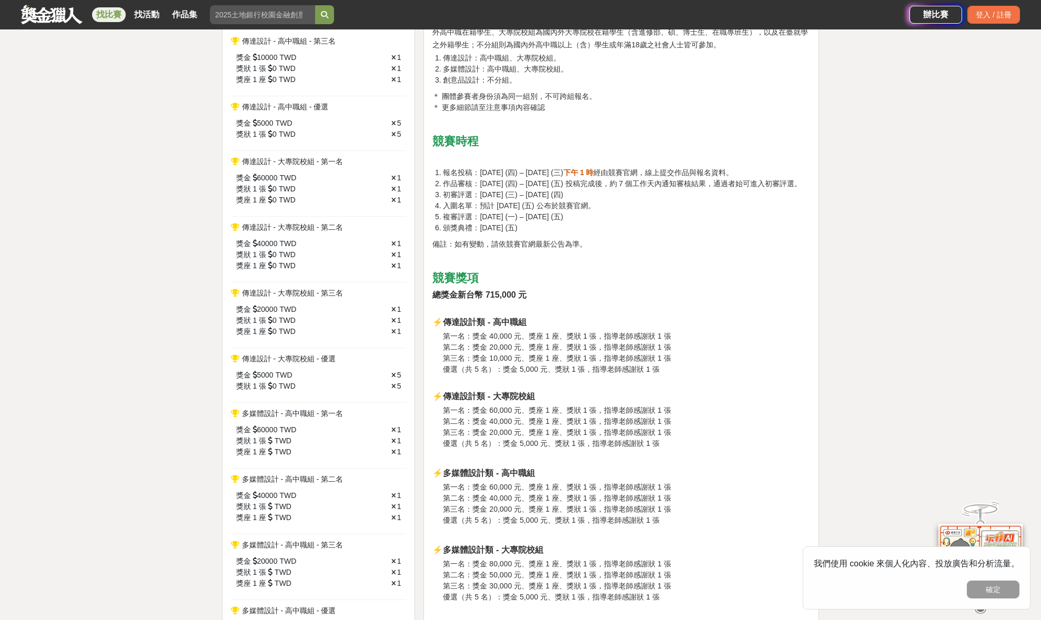
scroll to position [746, 0]
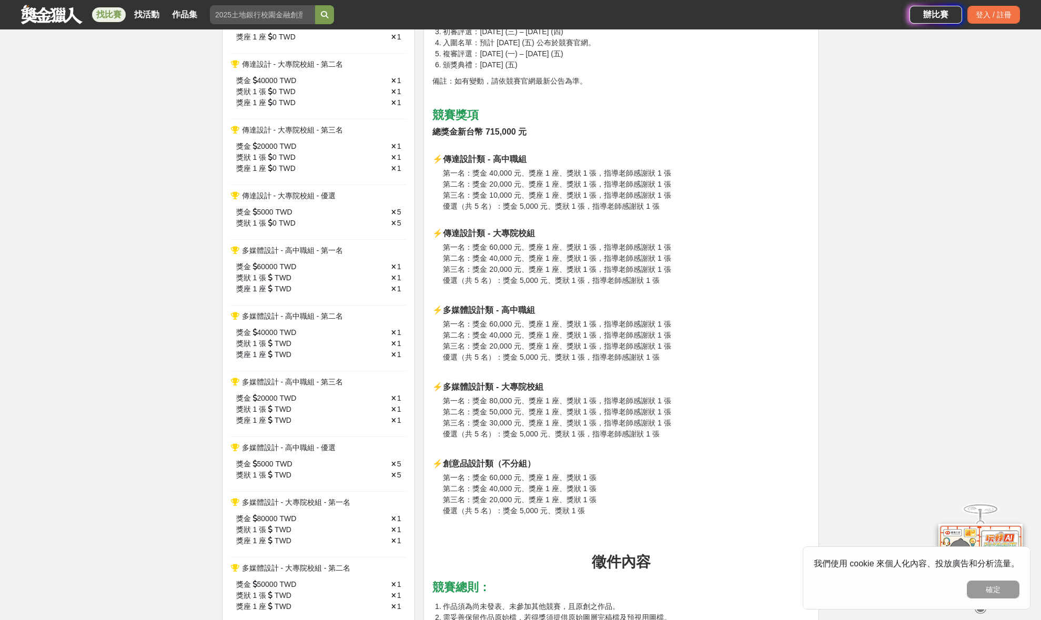
click at [684, 496] on h3 "第一名：獎金 60,000 元、獎座 1 座、獎狀 1 張 第二名：獎金 40,000 元、獎座 1 座、獎狀 1 張 第三名：獎金 20,000 元、獎座 …" at bounding box center [626, 494] width 367 height 44
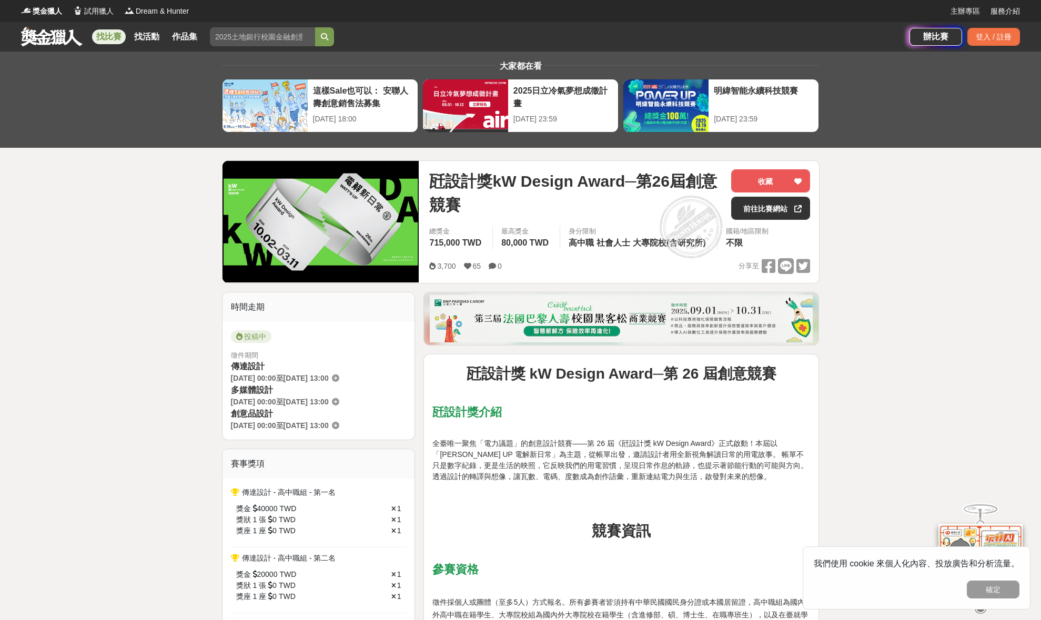
scroll to position [0, 0]
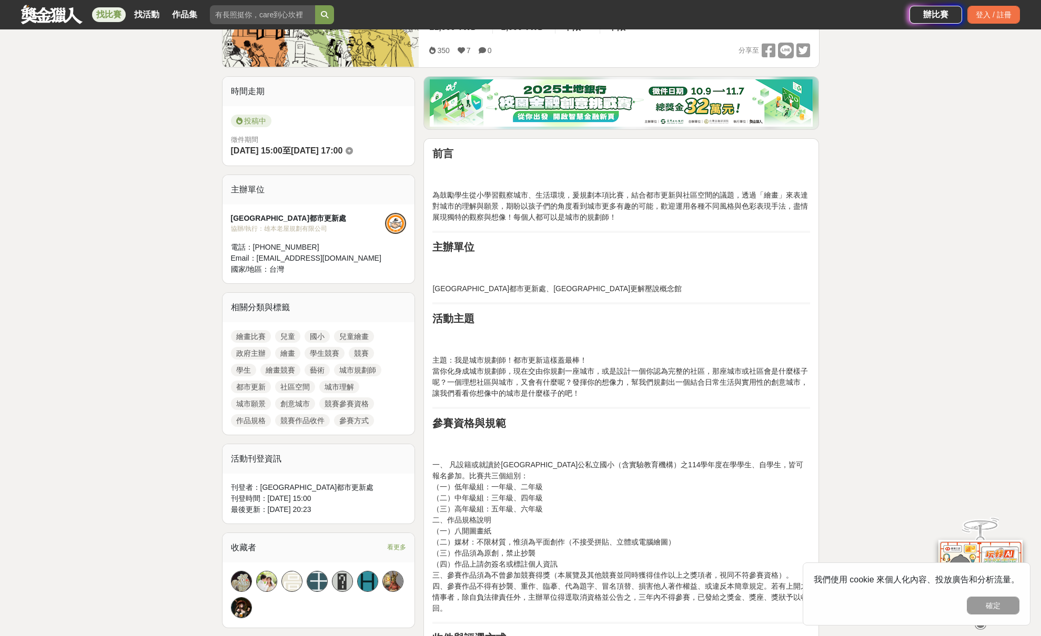
scroll to position [215, 0]
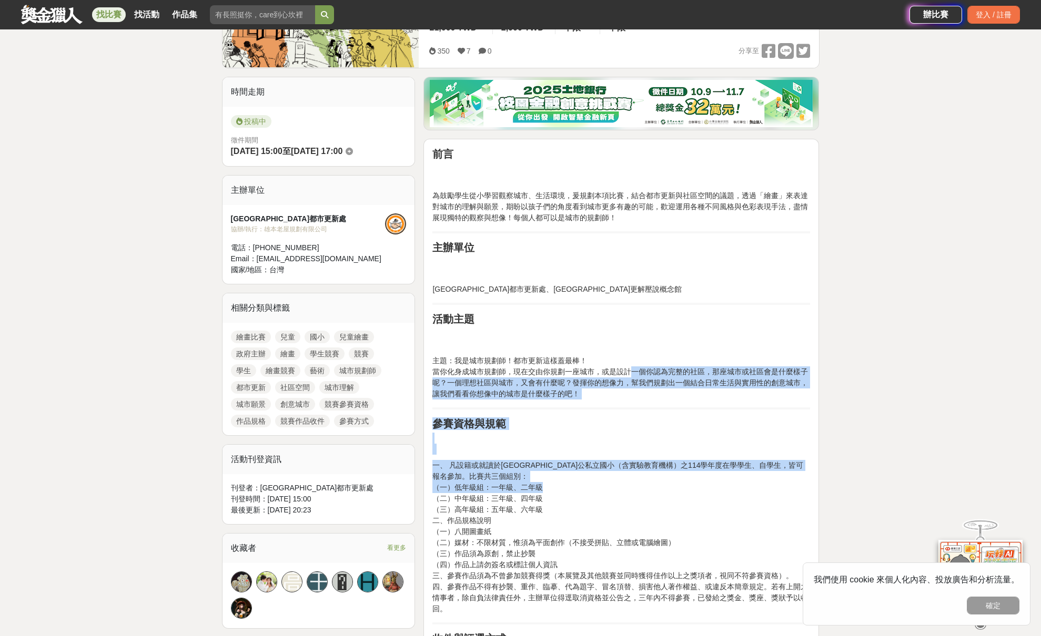
drag, startPoint x: 633, startPoint y: 368, endPoint x: 716, endPoint y: 481, distance: 140.6
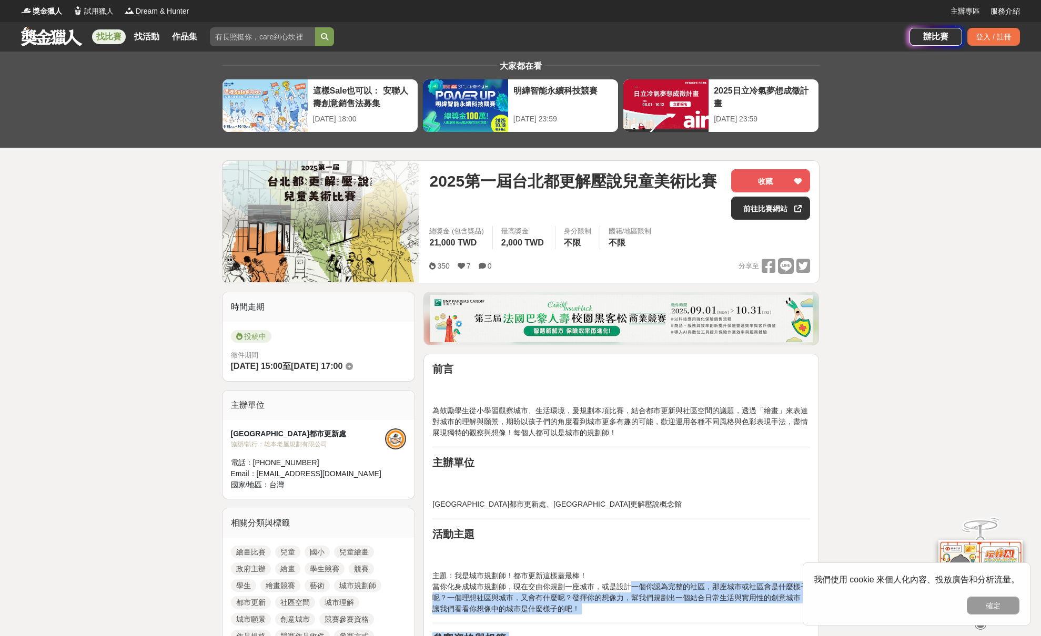
scroll to position [3, 0]
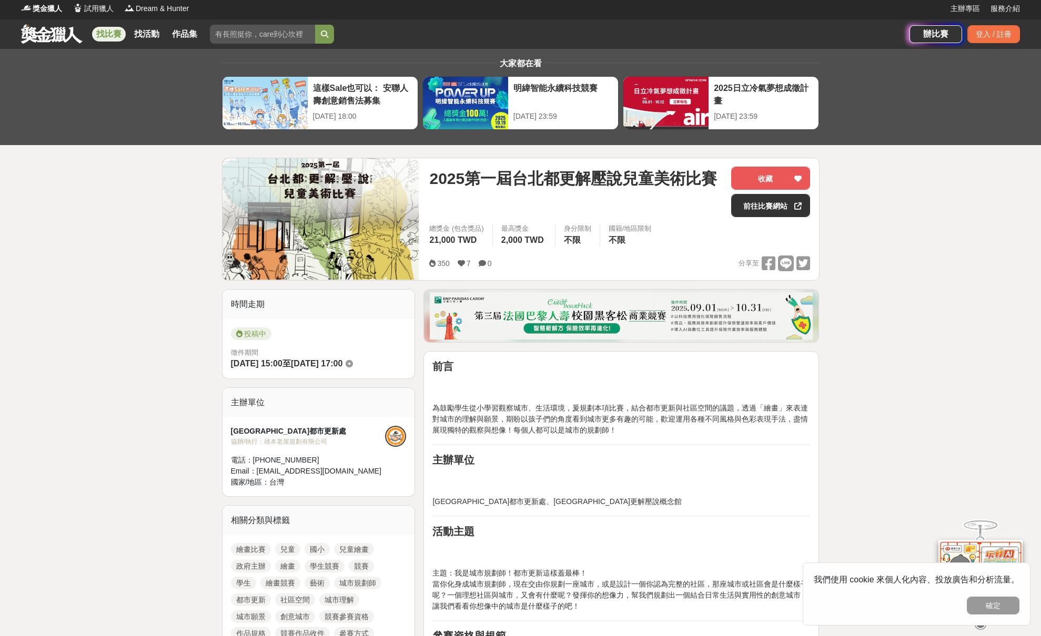
click at [716, 481] on p at bounding box center [621, 480] width 378 height 22
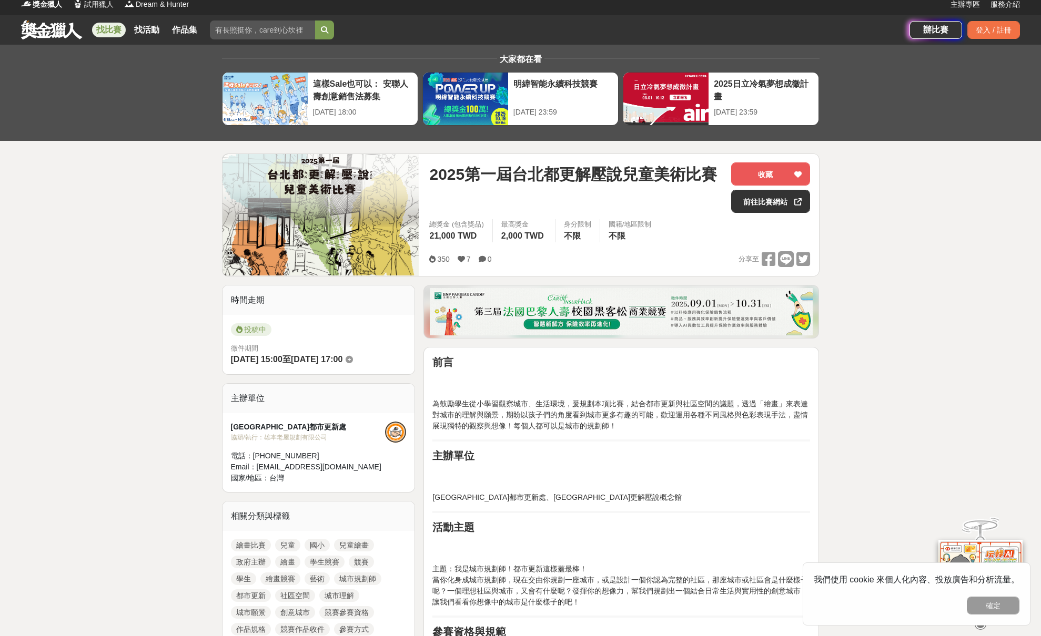
scroll to position [11, 0]
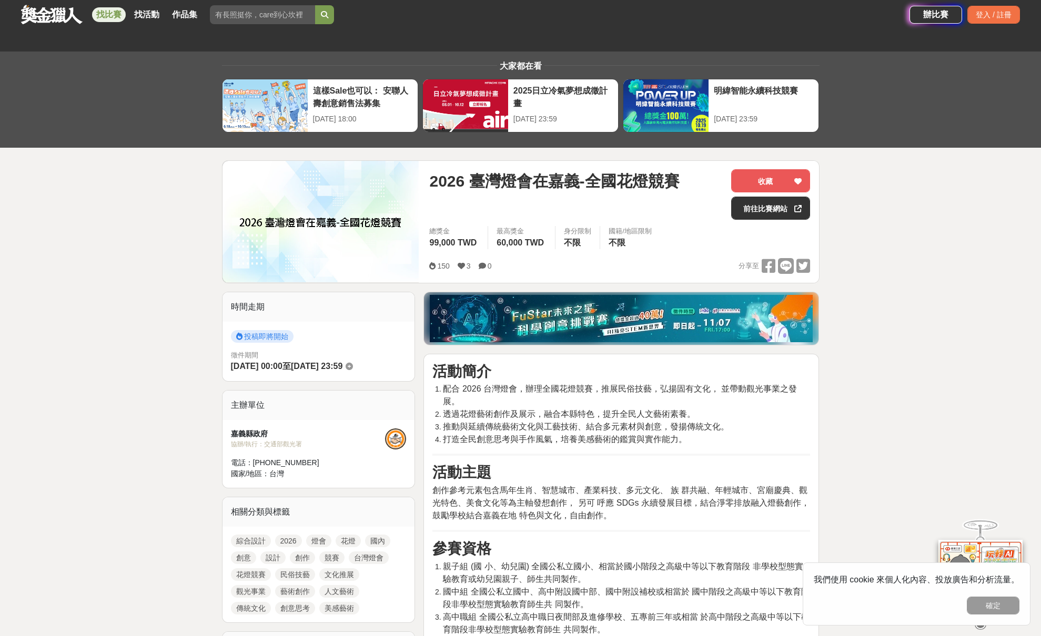
scroll to position [211, 0]
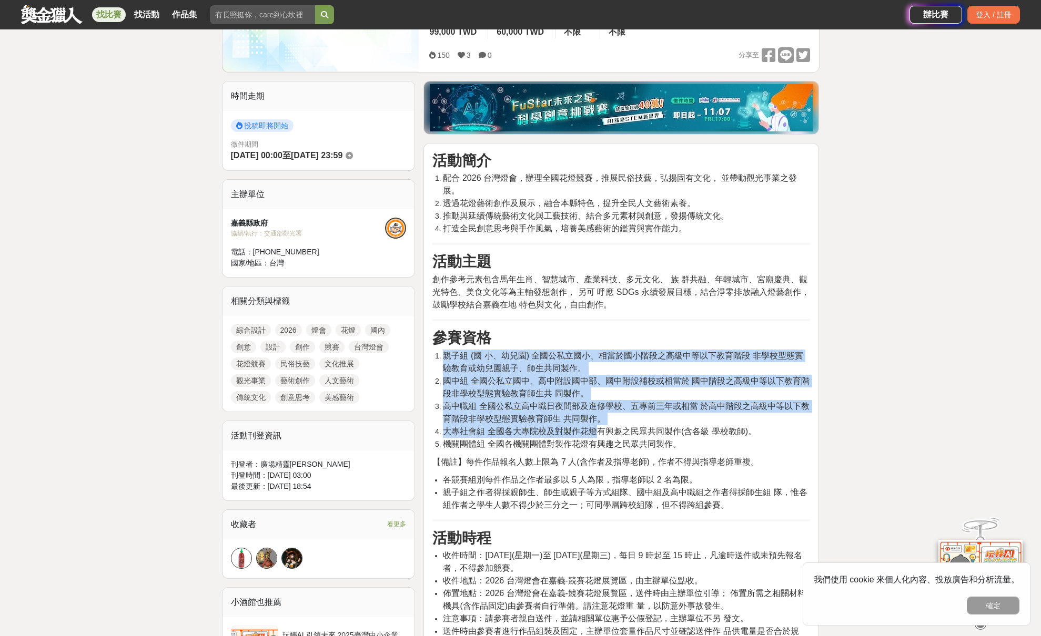
drag, startPoint x: 557, startPoint y: 329, endPoint x: 596, endPoint y: 424, distance: 102.8
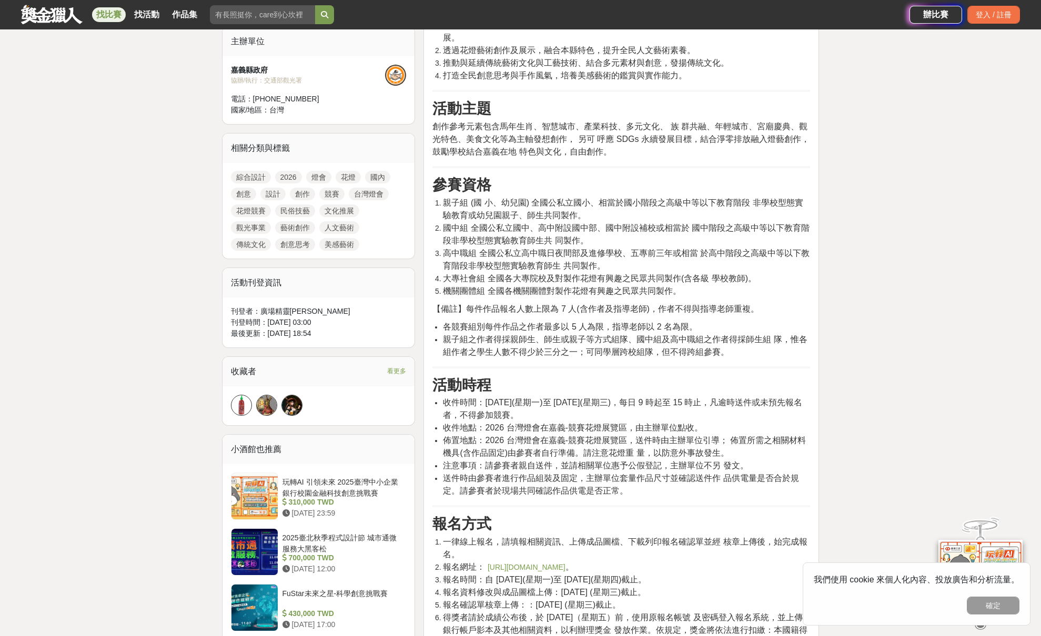
click at [596, 424] on span "收件地點：2026 台灣燈會在嘉義-競賽花燈展覽區，由主辦單位點收。" at bounding box center [572, 427] width 259 height 9
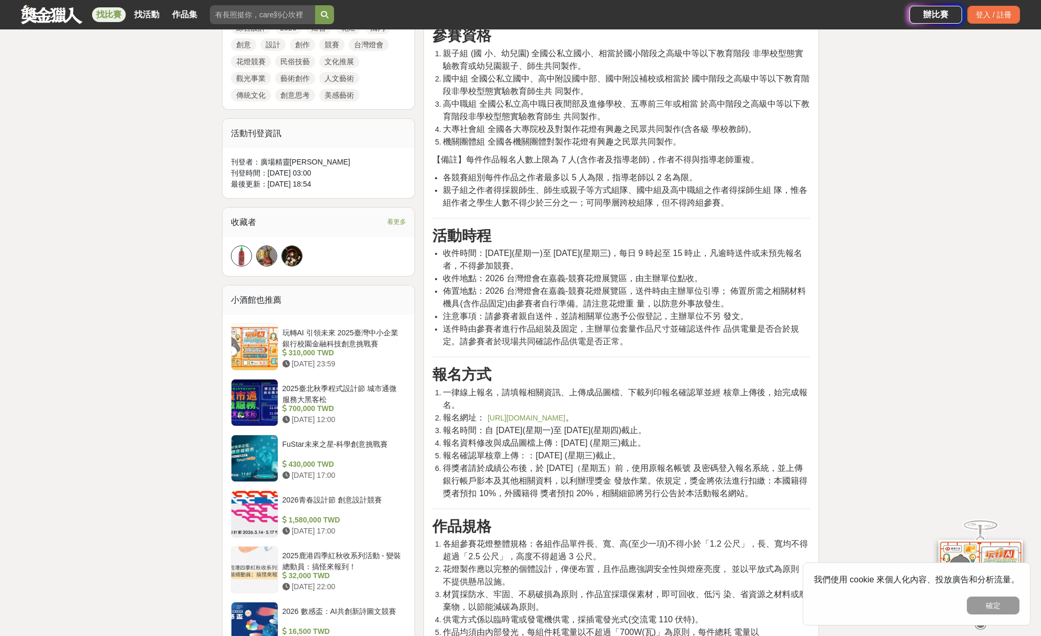
scroll to position [779, 0]
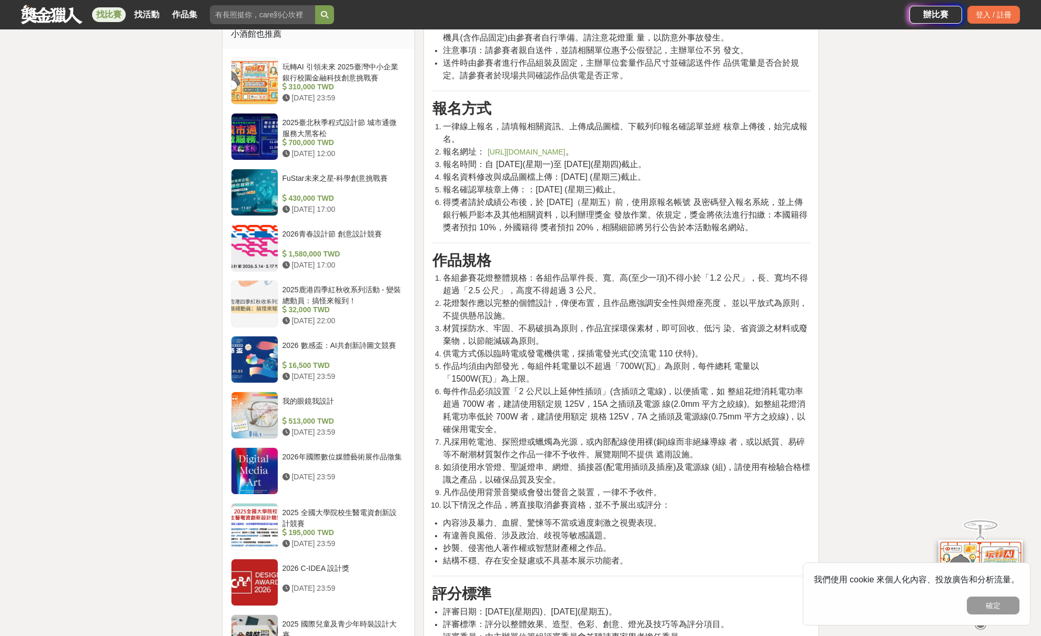
click at [596, 424] on li "每件作品必須設置「2 公尺以上延伸性插頭」(含插頭之電線)，以便插電，如 整組花燈消耗電功率超過 700W 者，建請使用額定規 125V，15A 之插頭及電源…" at bounding box center [626, 410] width 367 height 50
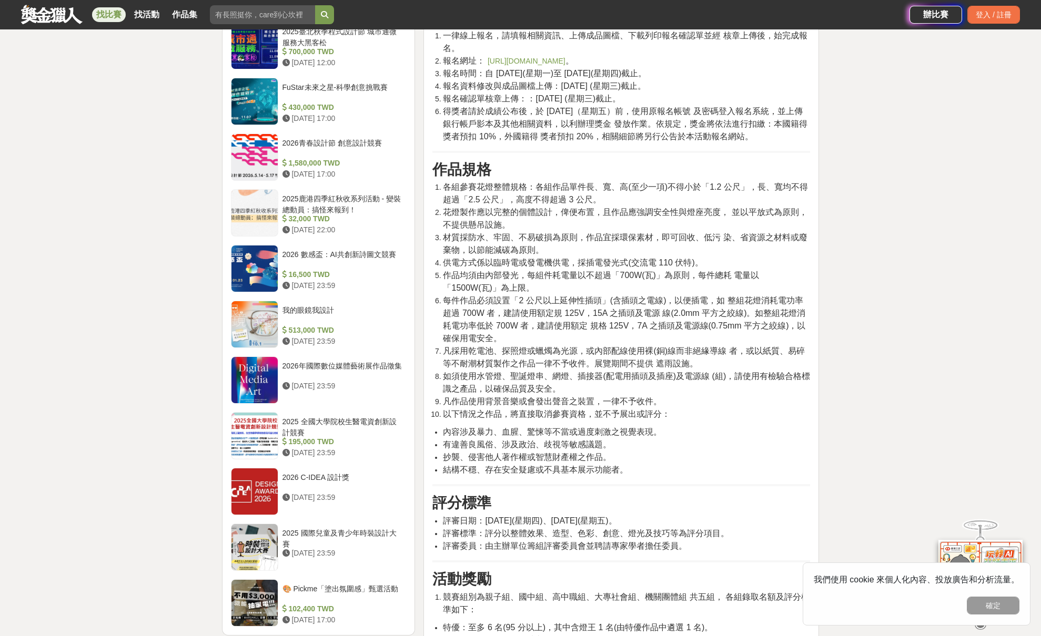
scroll to position [873, 0]
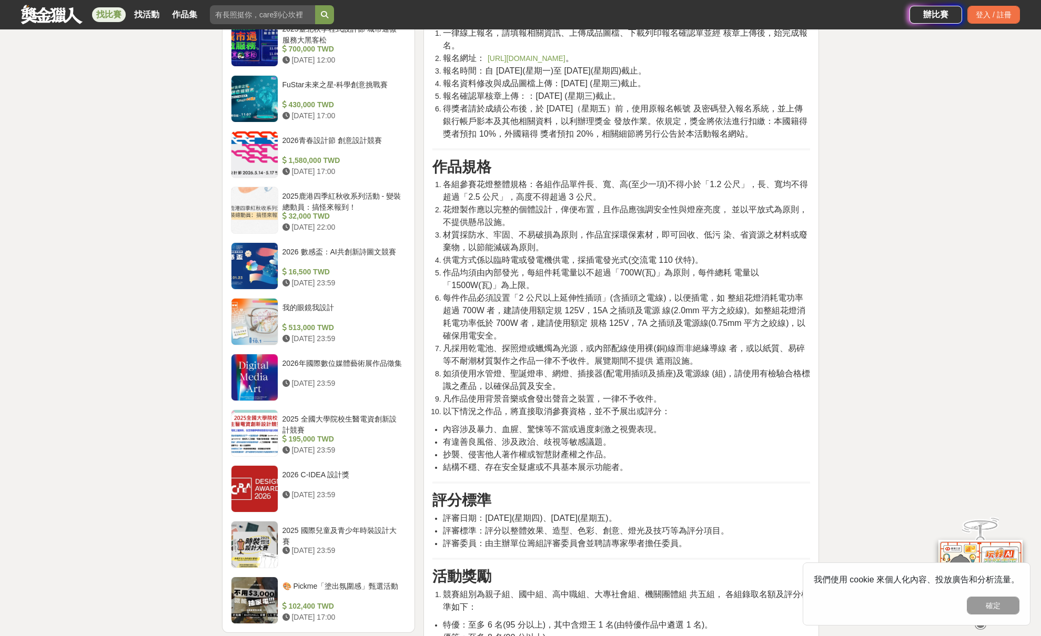
click at [596, 425] on span "內容涉及暴力、血腥、驚悚等不當或過度刺激之視覺表現。" at bounding box center [552, 429] width 219 height 9
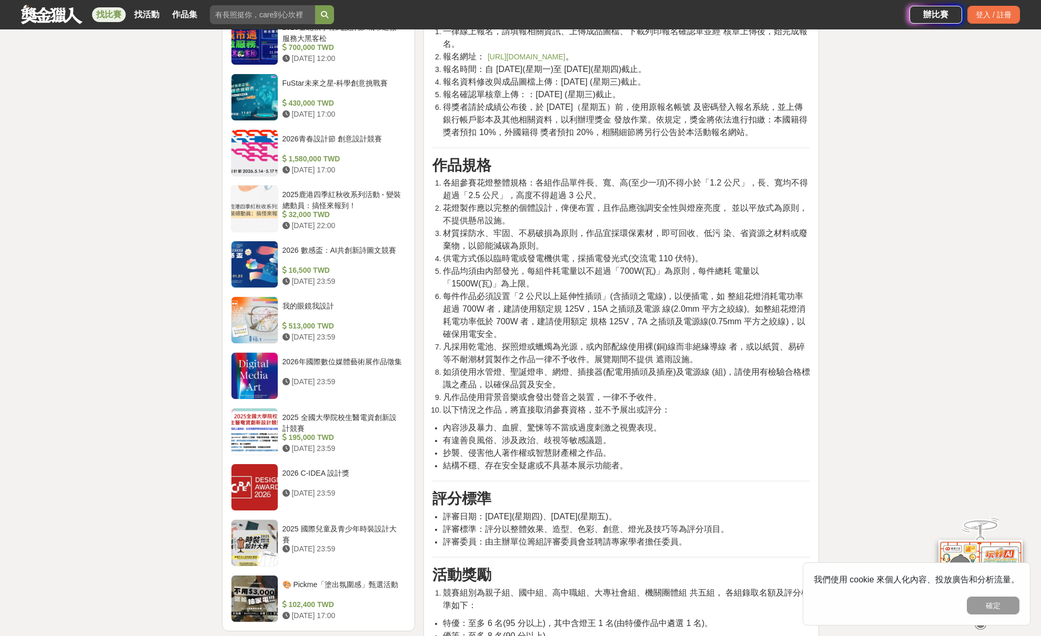
scroll to position [876, 0]
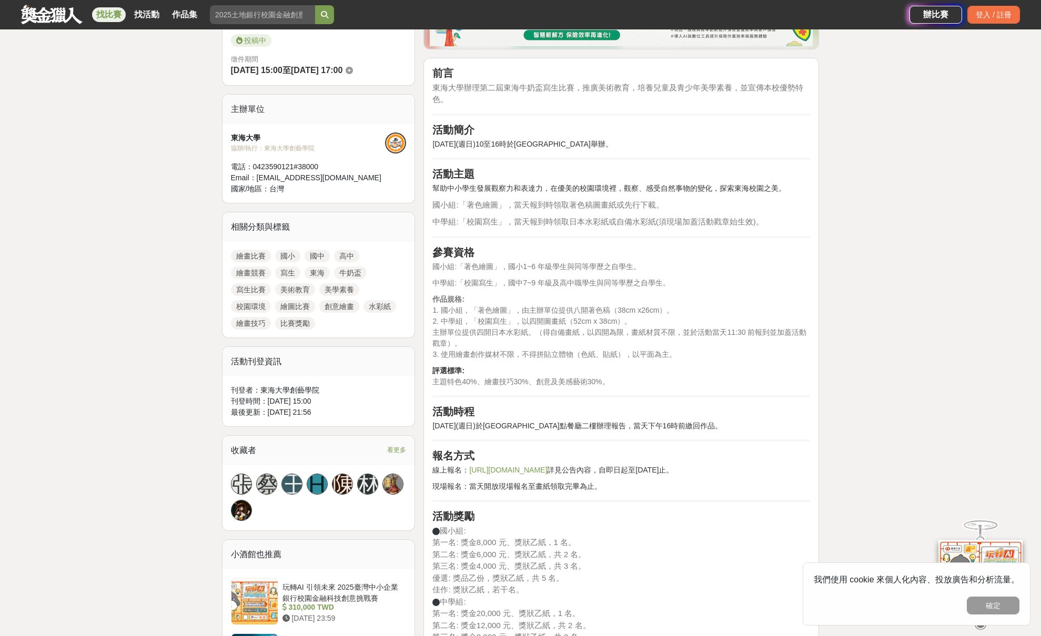
scroll to position [296, 1]
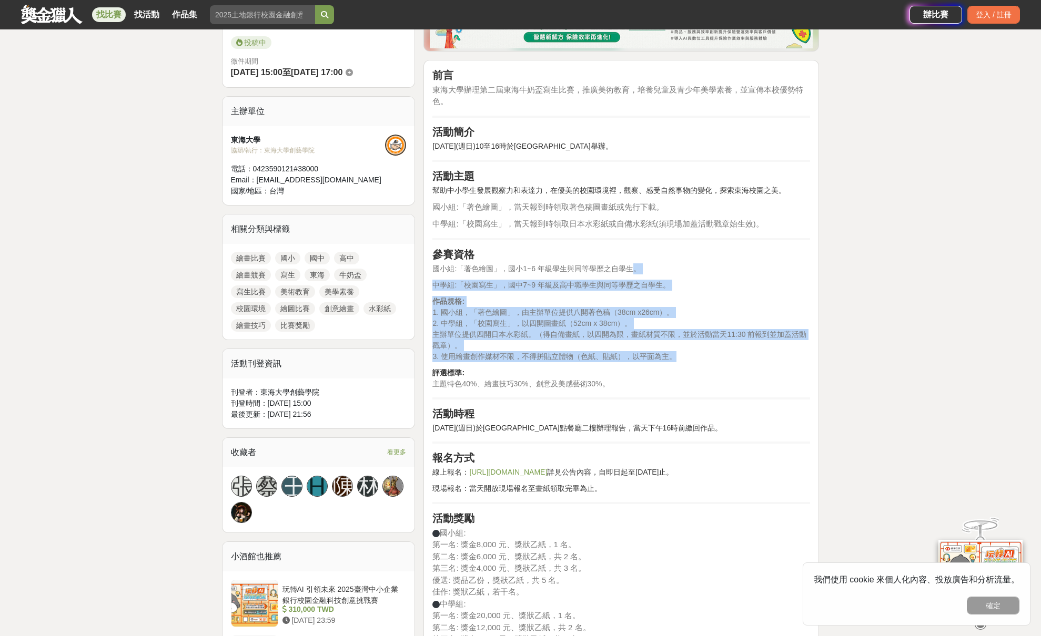
drag, startPoint x: 630, startPoint y: 267, endPoint x: 643, endPoint y: 361, distance: 95.0
click at [643, 361] on div "前言 東海大學辦理第二屆東海牛奶盃寫生比賽，推廣美術教育，培養兒童及青少年美學素養，並宣傳本校優勢特色。 活動簡介 114年11月2日(週日)10至16時於東…" at bounding box center [621, 517] width 378 height 897
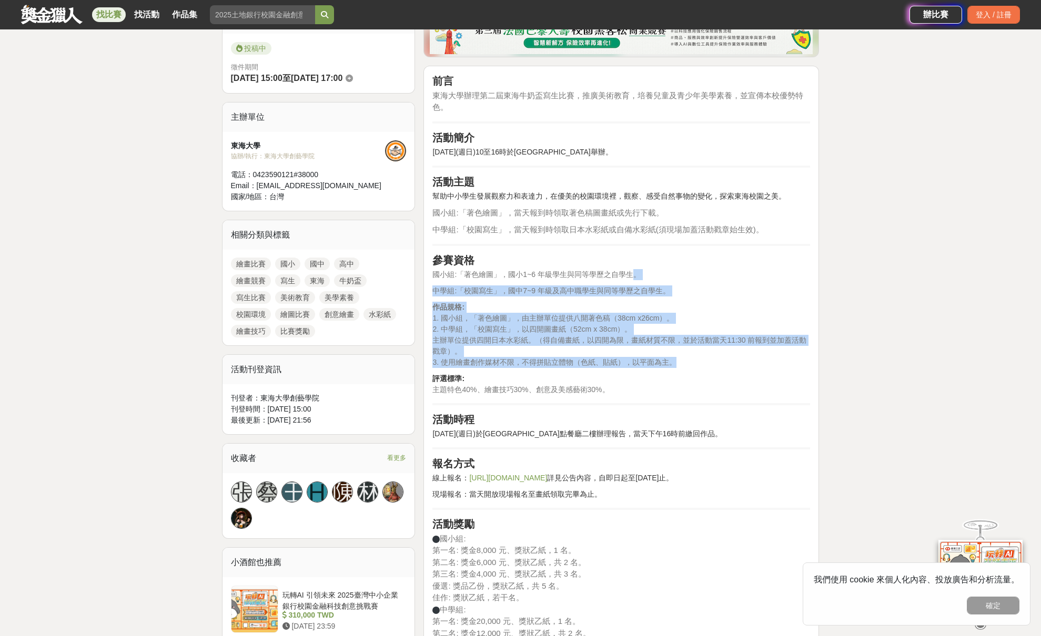
click at [643, 361] on span "3. 使用繪畫創作媒材不限，不得拼貼立體物（色紙、貼紙），以平面為主。" at bounding box center [554, 362] width 244 height 8
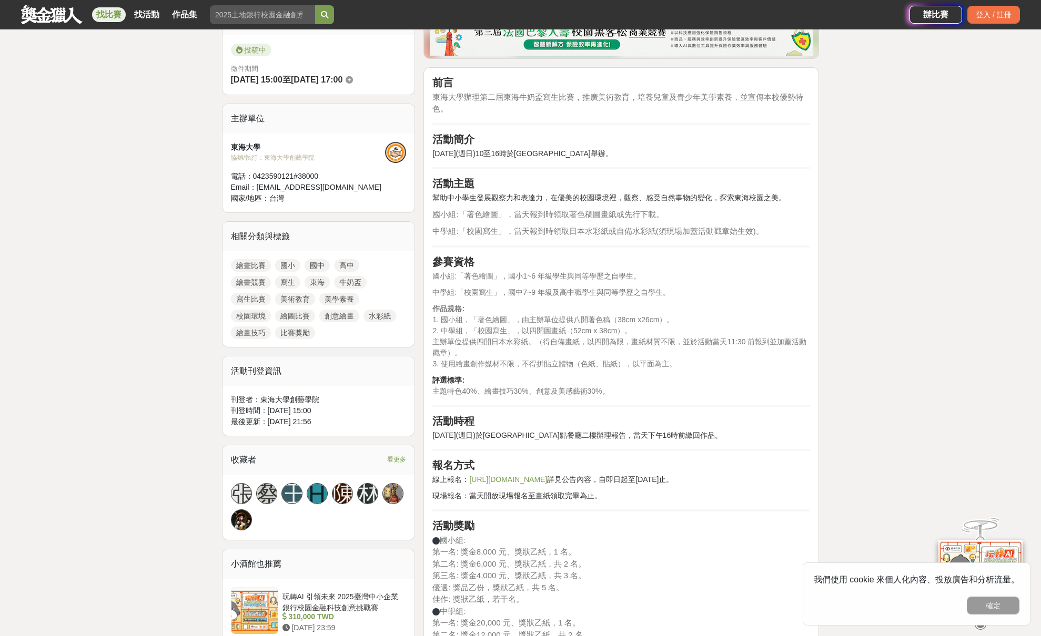
click at [643, 361] on span "3. 使用繪畫創作媒材不限，不得拼貼立體物（色紙、貼紙），以平面為主。" at bounding box center [554, 364] width 244 height 8
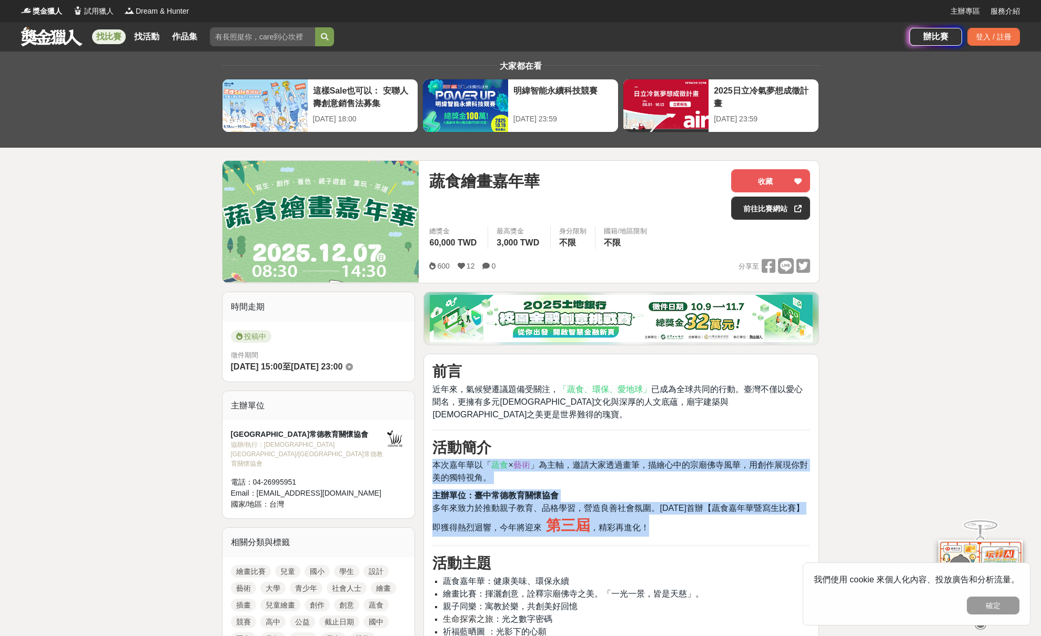
drag, startPoint x: 716, startPoint y: 452, endPoint x: 751, endPoint y: 522, distance: 77.6
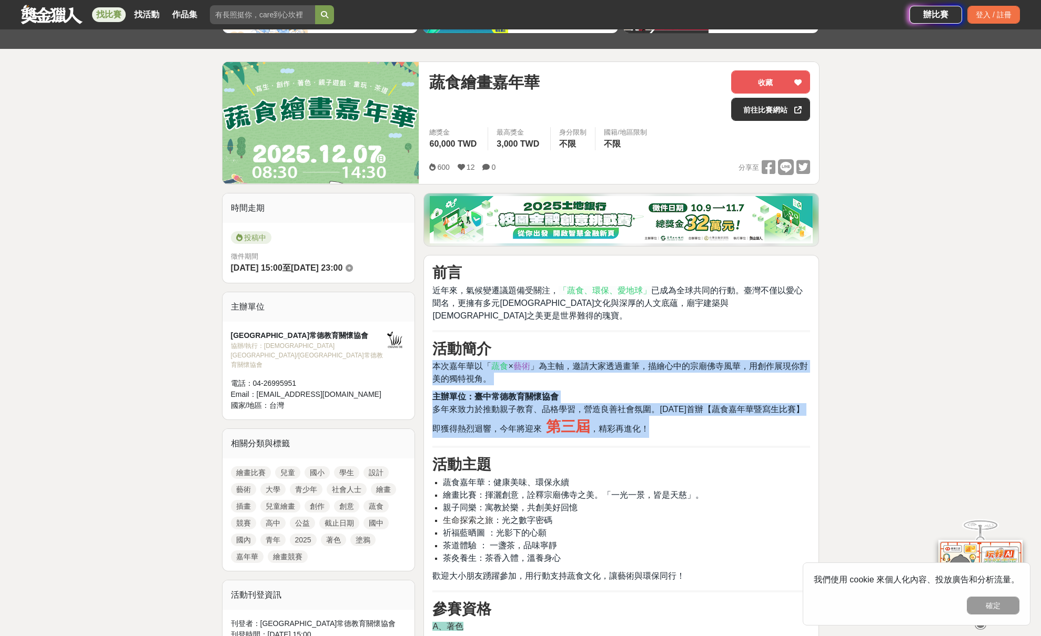
scroll to position [186, 0]
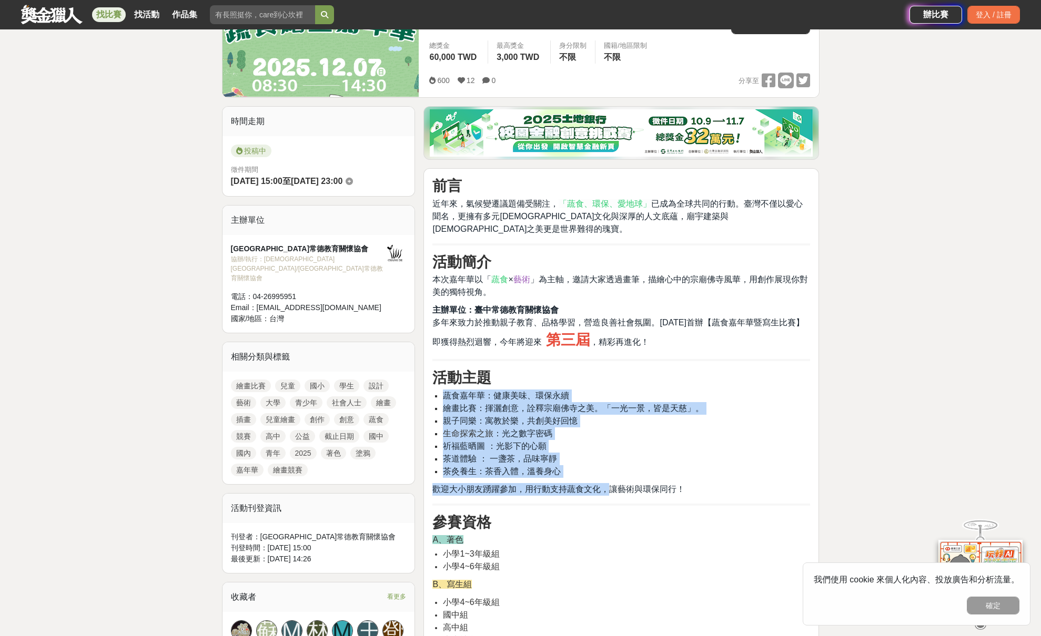
drag, startPoint x: 559, startPoint y: 378, endPoint x: 679, endPoint y: 466, distance: 149.2
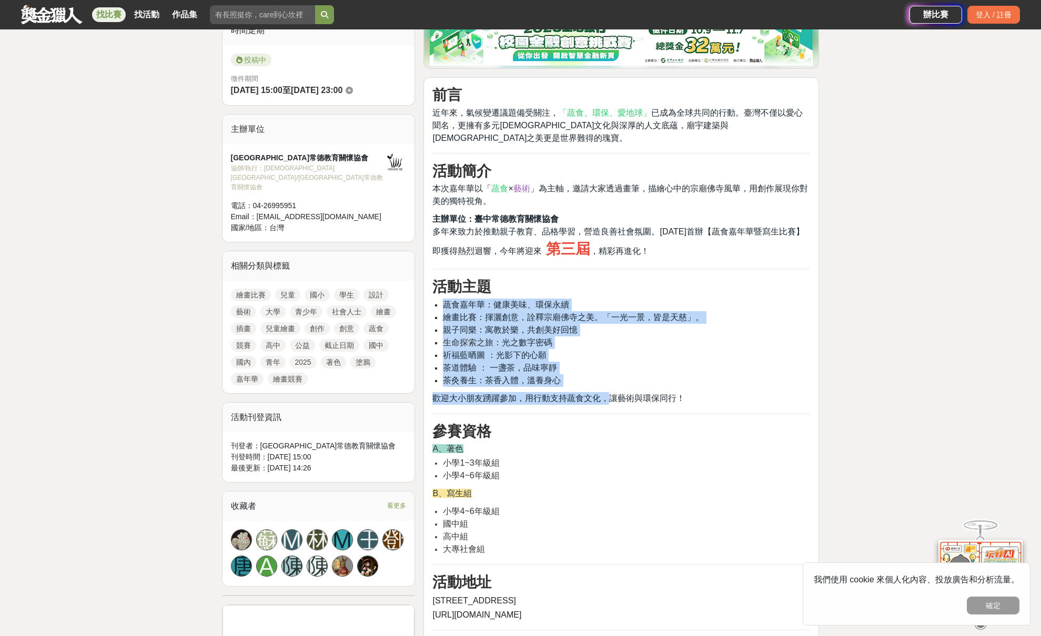
scroll to position [428, 0]
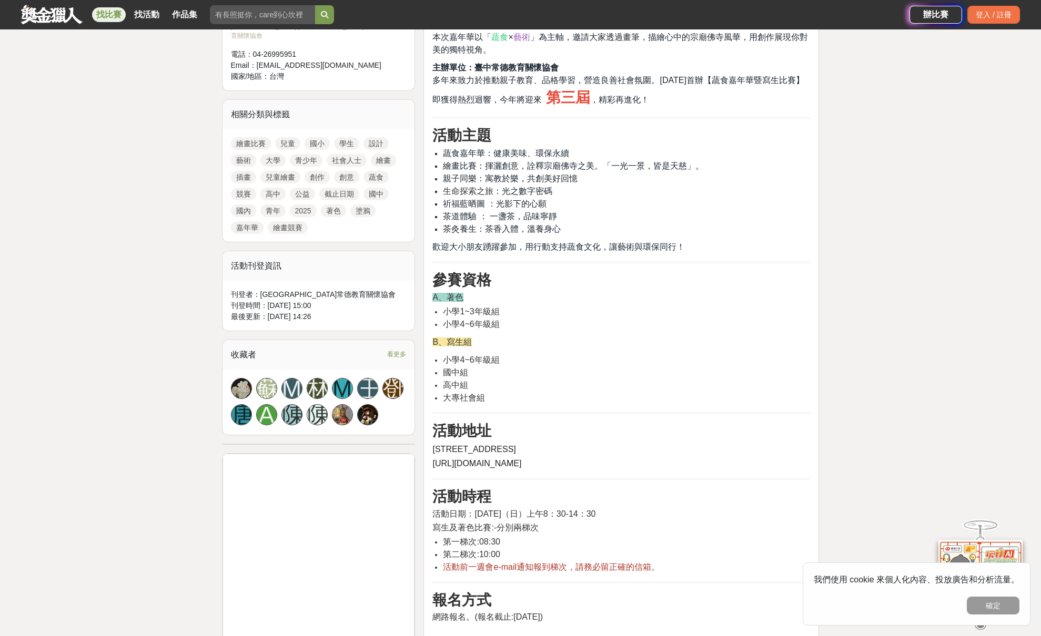
click at [681, 478] on hr at bounding box center [621, 479] width 378 height 2
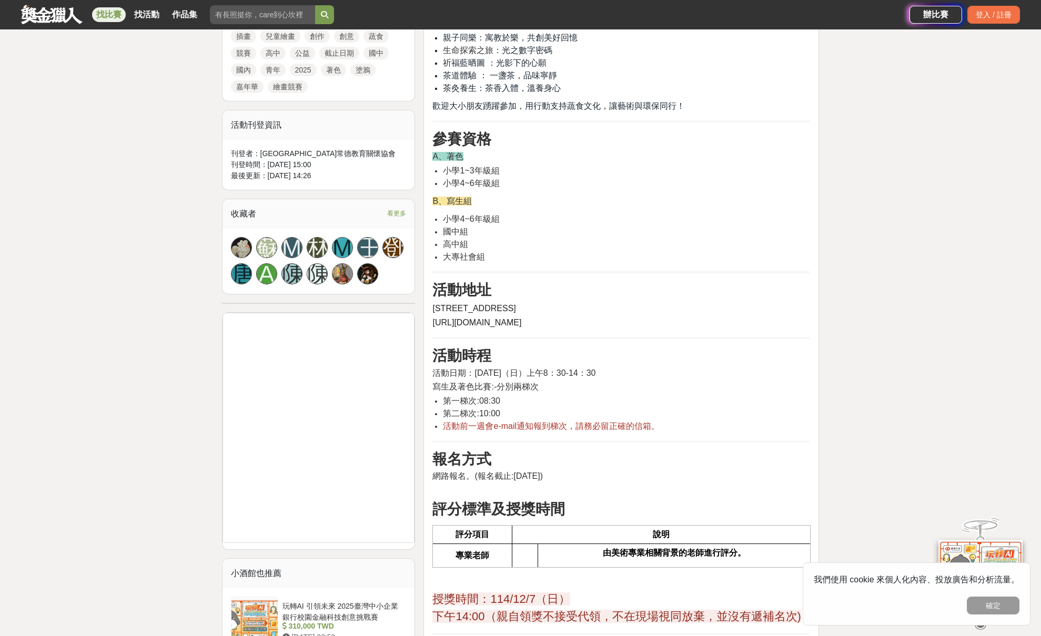
scroll to position [744, 0]
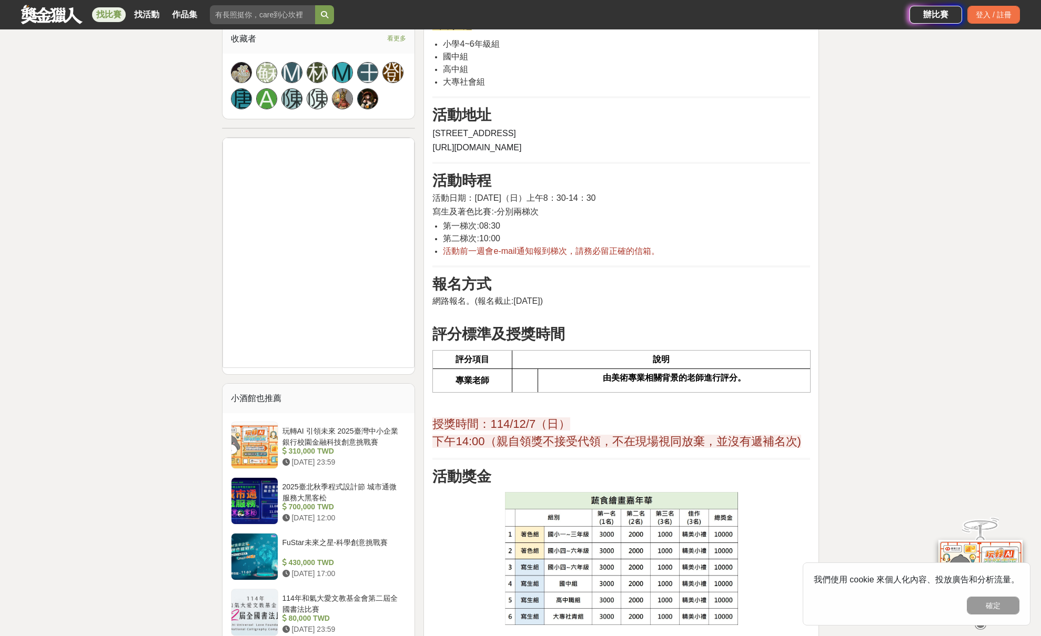
click at [681, 468] on h2 "活動獎金" at bounding box center [621, 477] width 378 height 18
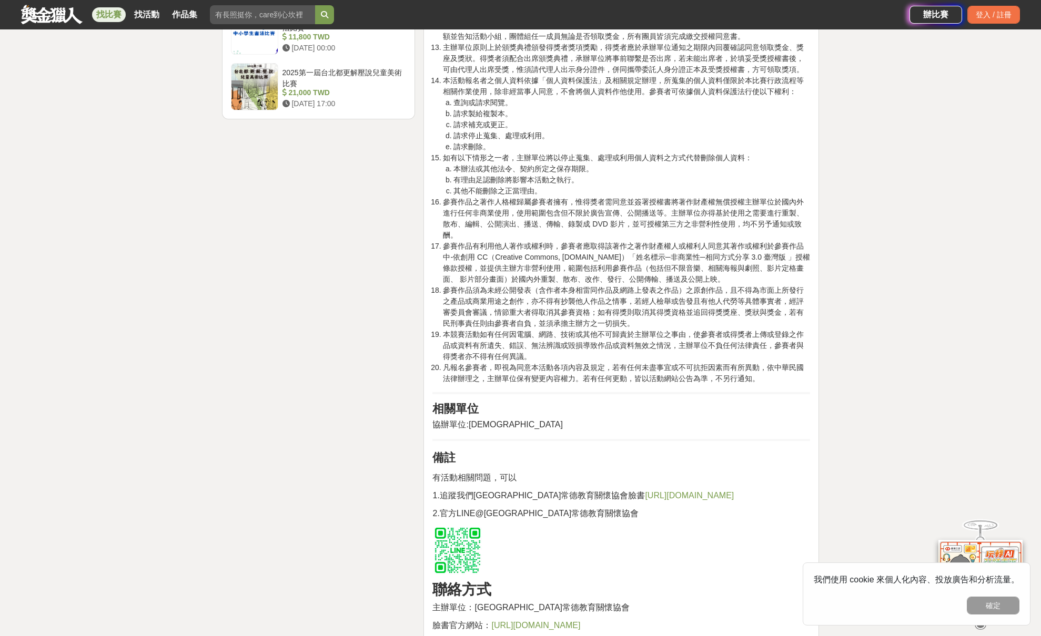
click at [681, 472] on p "有活動相關問題，可以" at bounding box center [621, 478] width 378 height 13
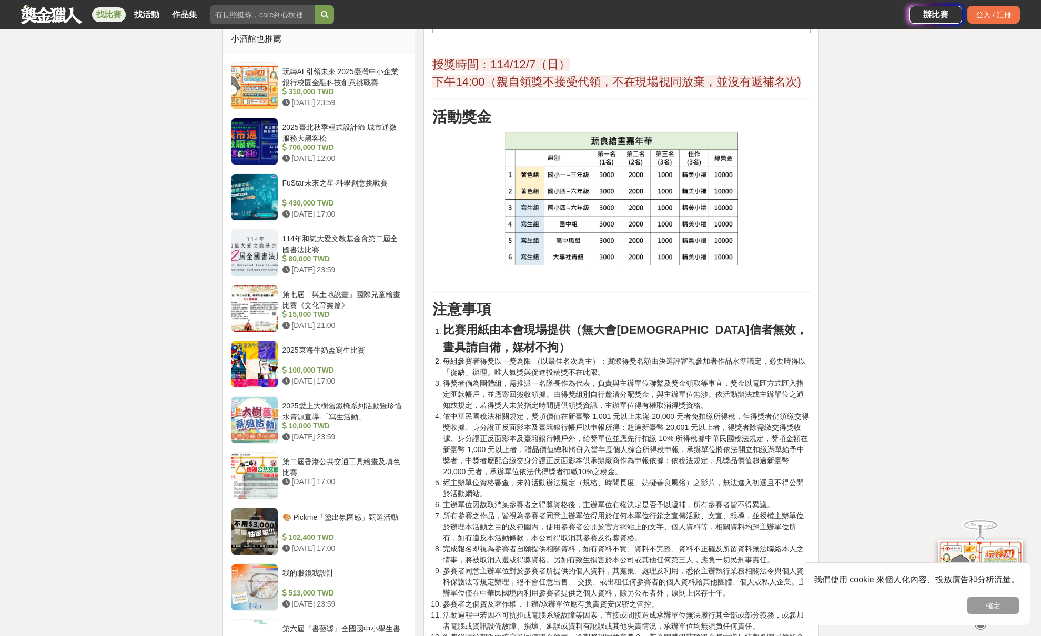
scroll to position [920, 0]
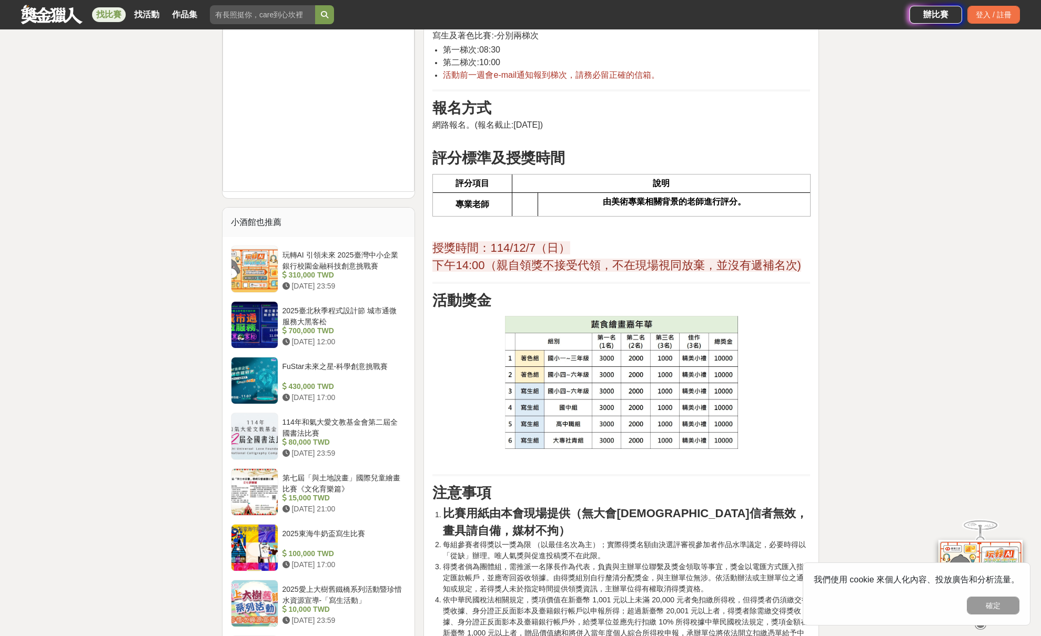
click at [681, 466] on div "前言 近年來，氣候變遷議題備受關注， 「蔬食、環保、愛地球」 已成為全球共同的行動。臺灣不僅以愛心聞名，更擁有多元宗教文化與深厚的人文底蘊，廟宇建築與佛寺之美…" at bounding box center [621, 484] width 378 height 2082
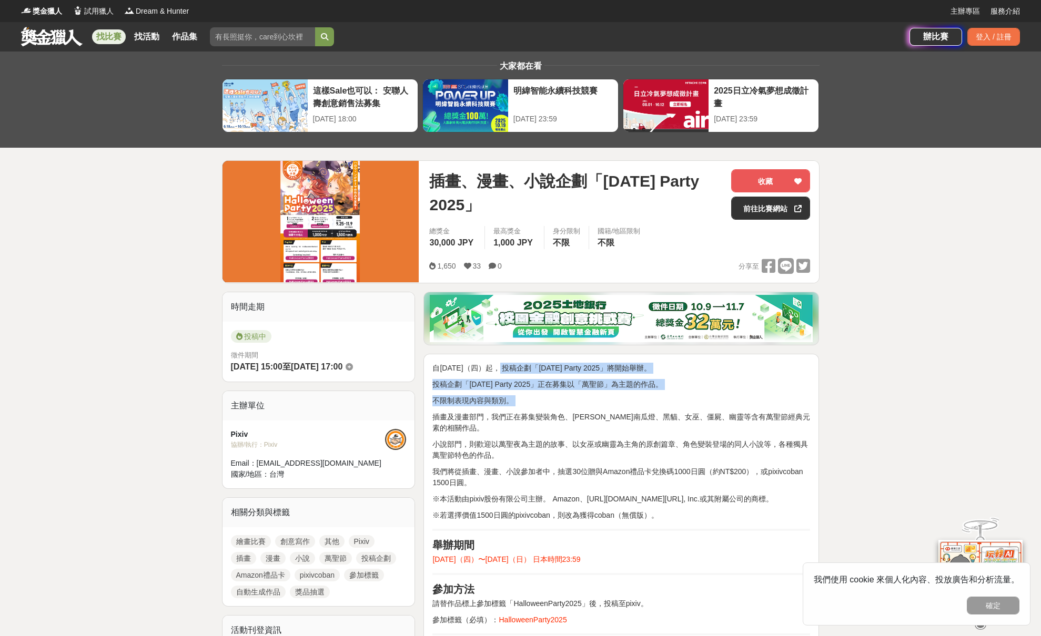
drag, startPoint x: 575, startPoint y: 394, endPoint x: 627, endPoint y: 408, distance: 54.0
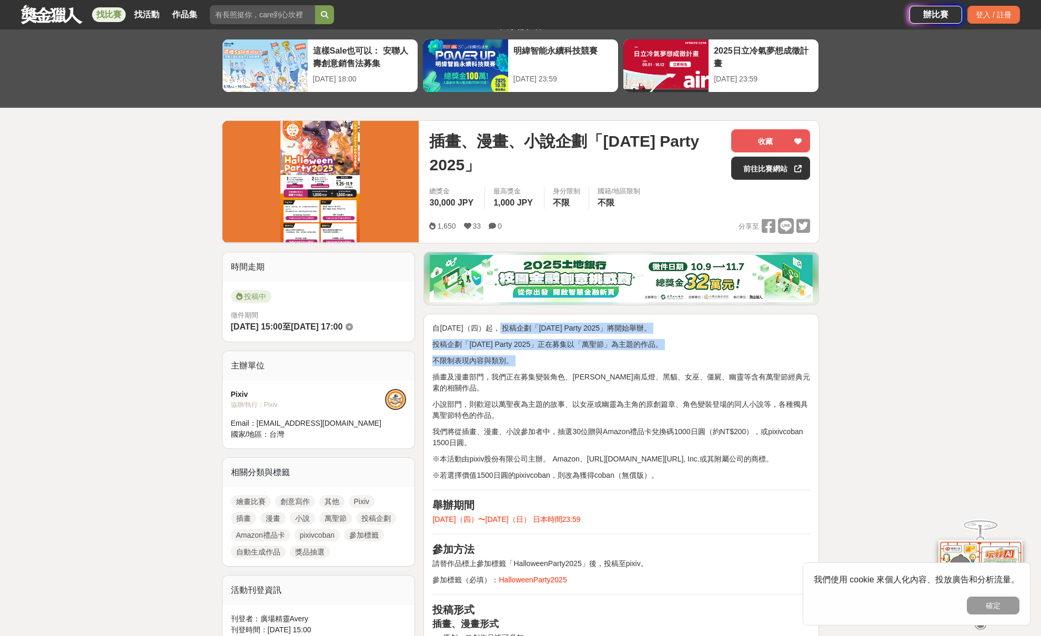
scroll to position [43, 0]
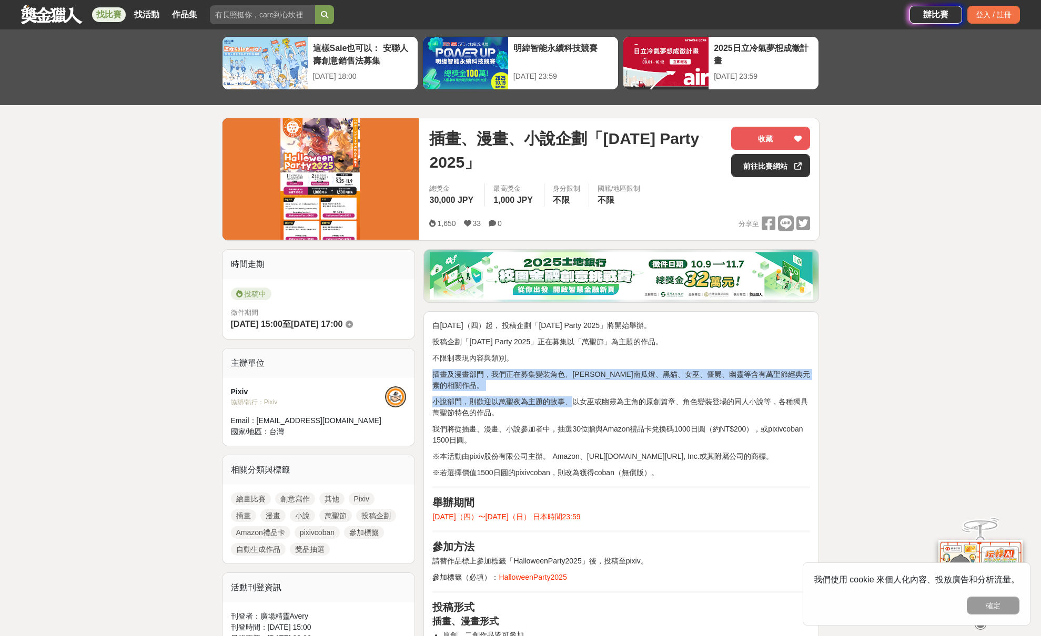
drag, startPoint x: 521, startPoint y: 367, endPoint x: 572, endPoint y: 397, distance: 59.6
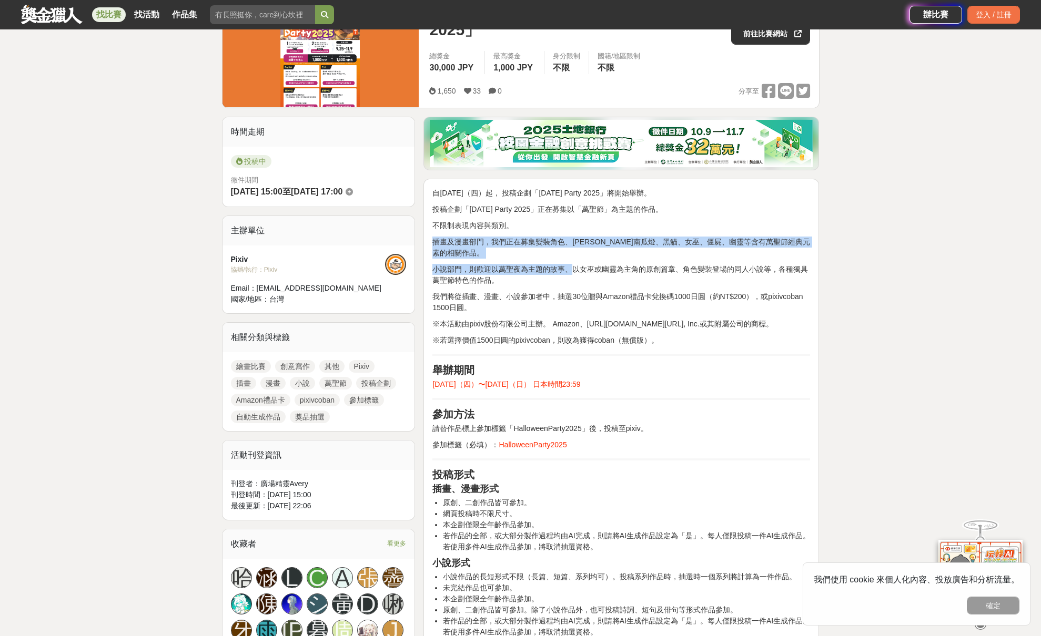
scroll to position [273, 0]
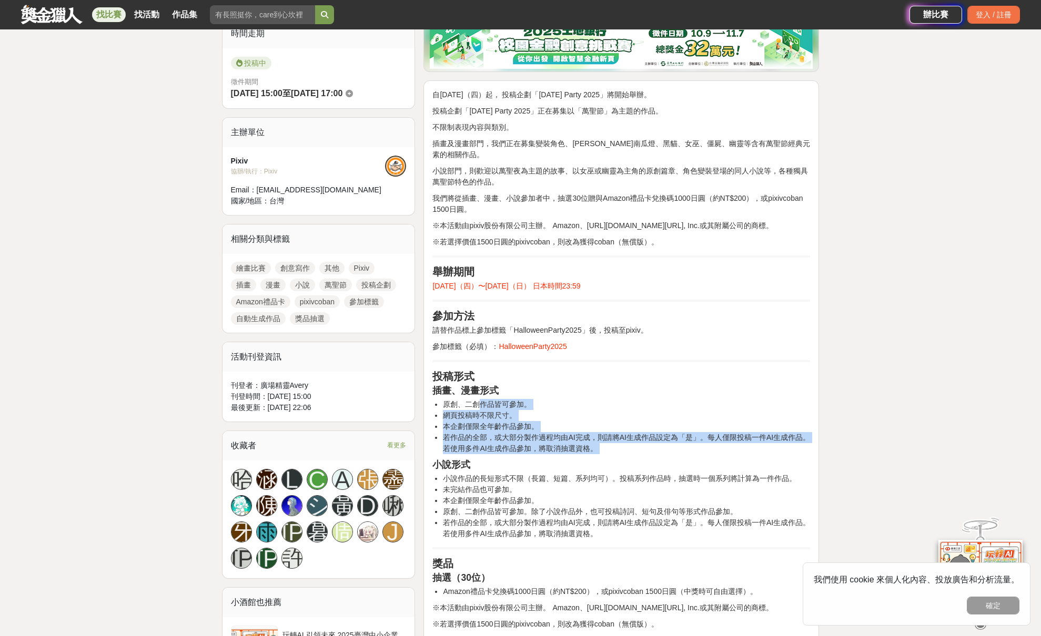
drag, startPoint x: 477, startPoint y: 401, endPoint x: 599, endPoint y: 459, distance: 134.5
click at [599, 459] on div "自9月25日（四）起， 投稿企劃「Halloween Party 2025」將開始舉辦。 投稿企劃「Halloween Party 2025」正在募集以「萬聖…" at bounding box center [621, 461] width 378 height 745
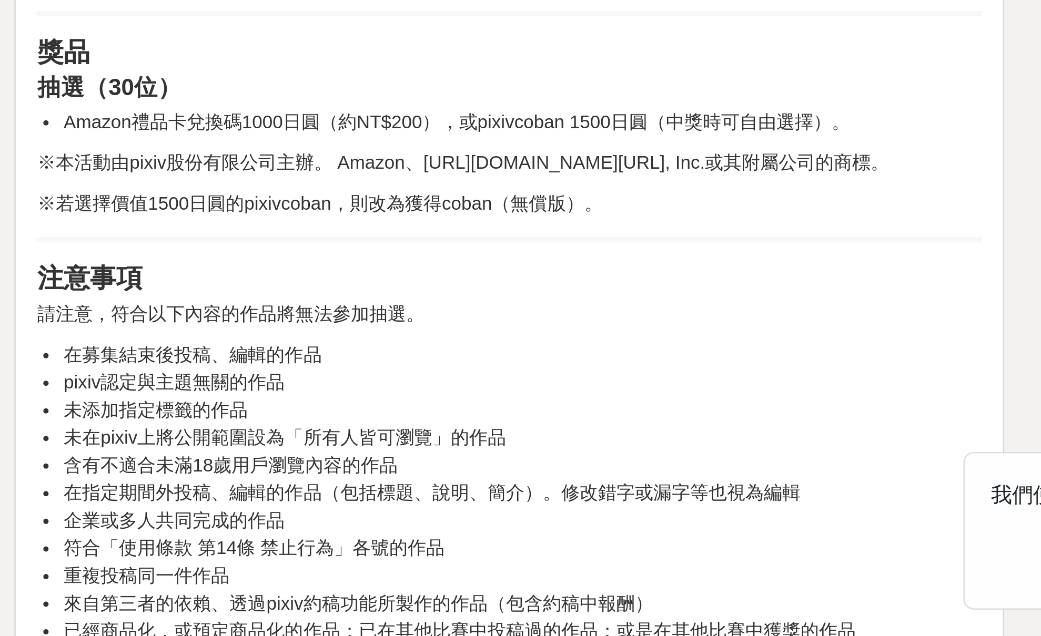
scroll to position [479, 0]
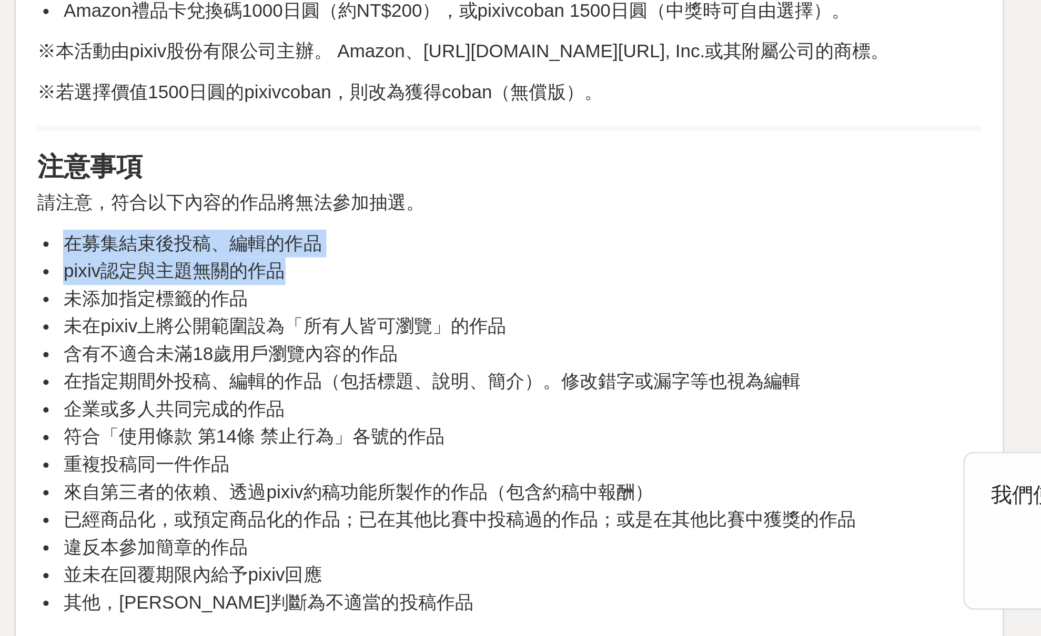
drag, startPoint x: 218, startPoint y: 90, endPoint x: 251, endPoint y: 110, distance: 38.7
click at [432, 110] on div "自9月25日（四）起， 投稿企劃「Halloween Party 2025」將開始舉辦。 投稿企劃「Halloween Party 2025」正在募集以「萬聖…" at bounding box center [621, 256] width 378 height 745
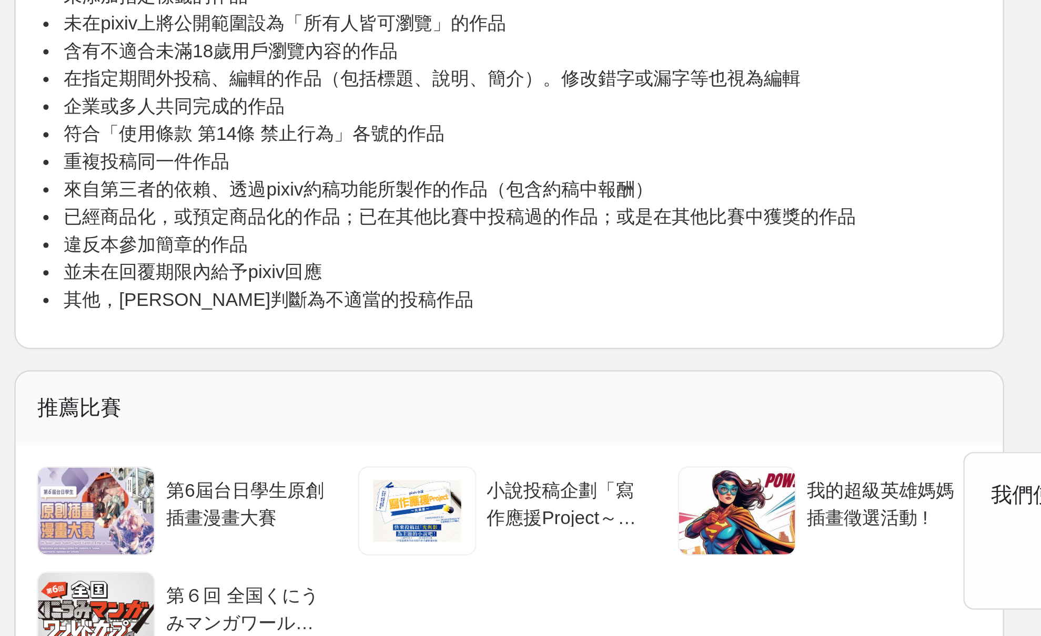
scroll to position [638, 0]
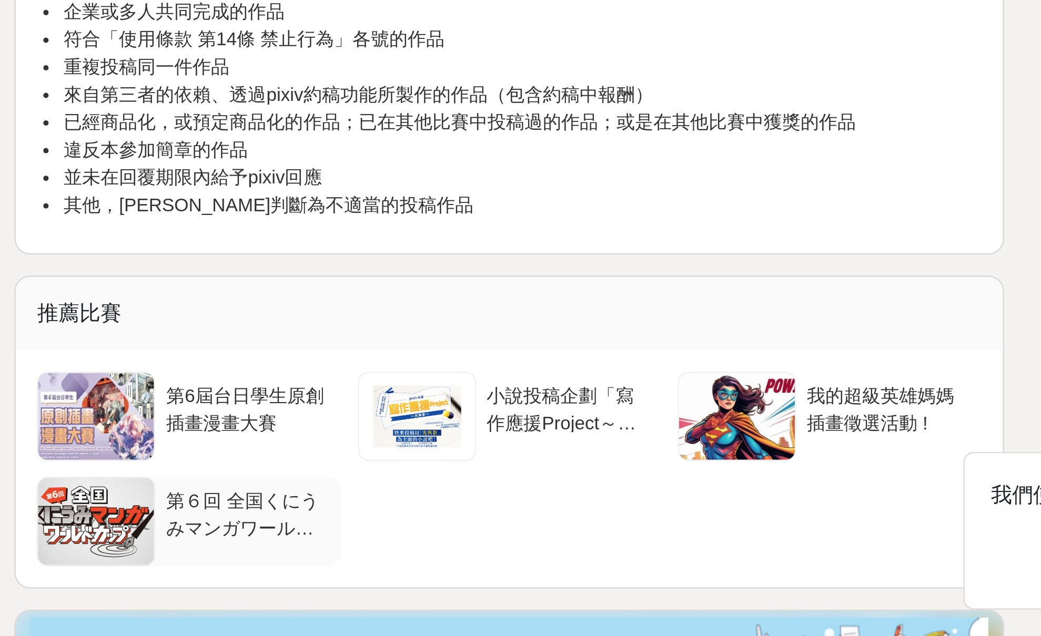
click at [433, 573] on div at bounding box center [456, 590] width 46 height 35
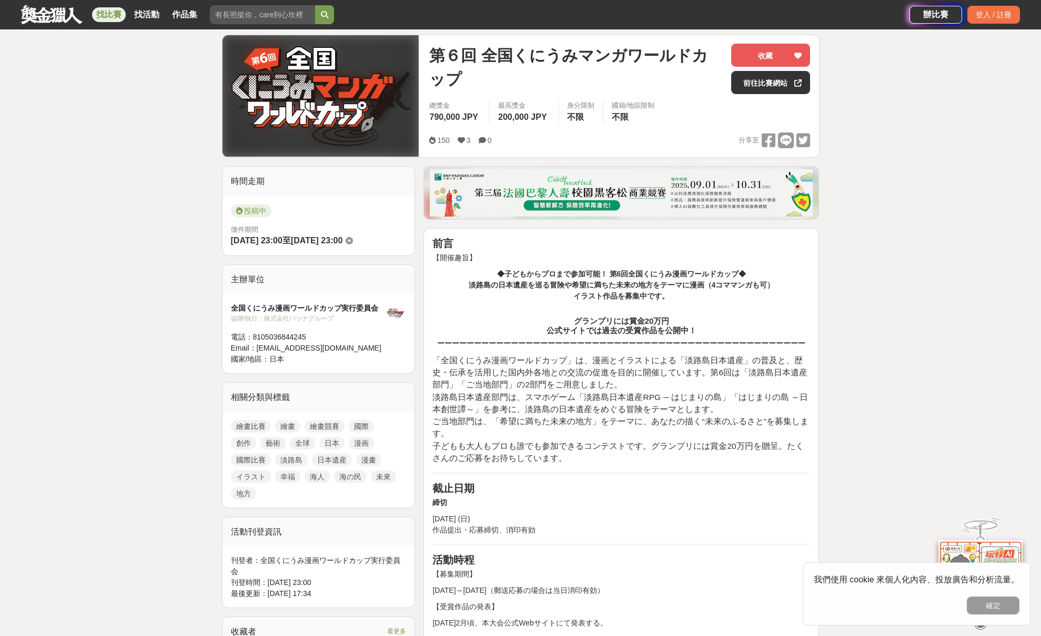
scroll to position [127, 0]
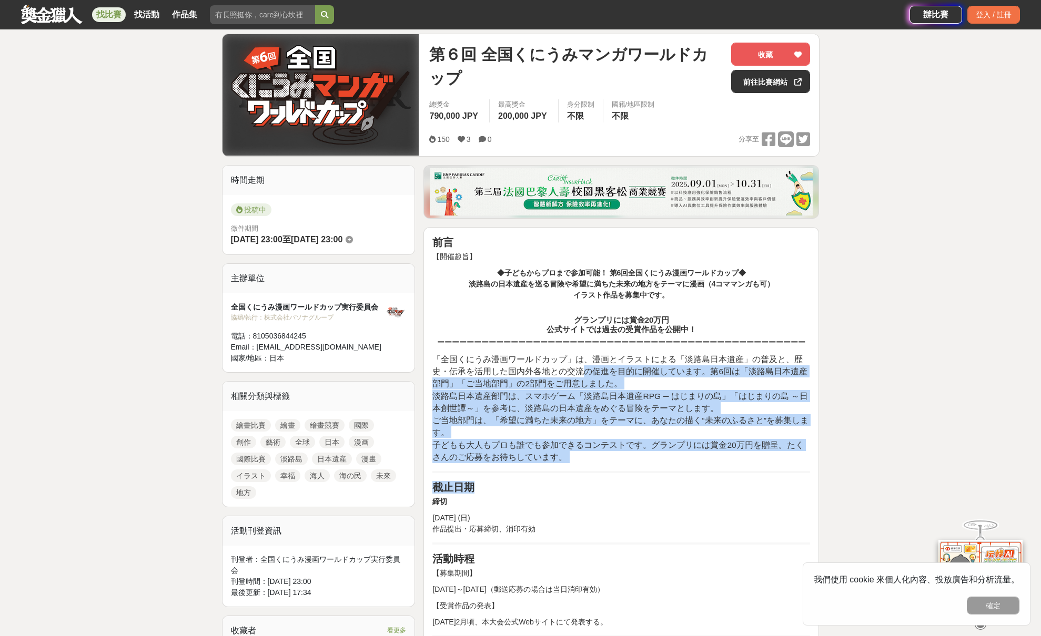
drag, startPoint x: 588, startPoint y: 409, endPoint x: 637, endPoint y: 482, distance: 87.2
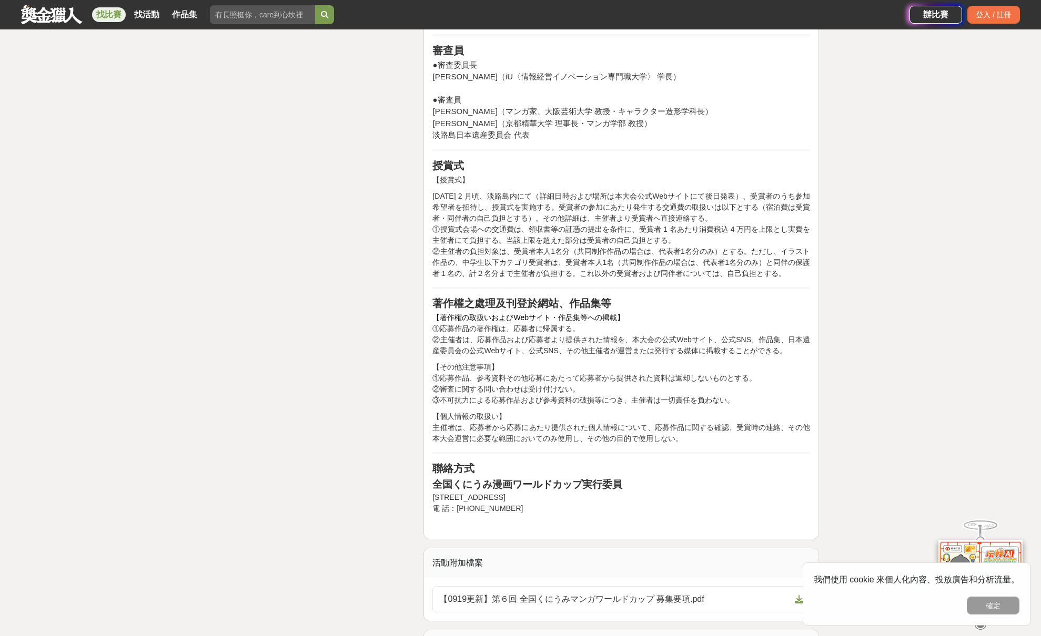
scroll to position [1802, 0]
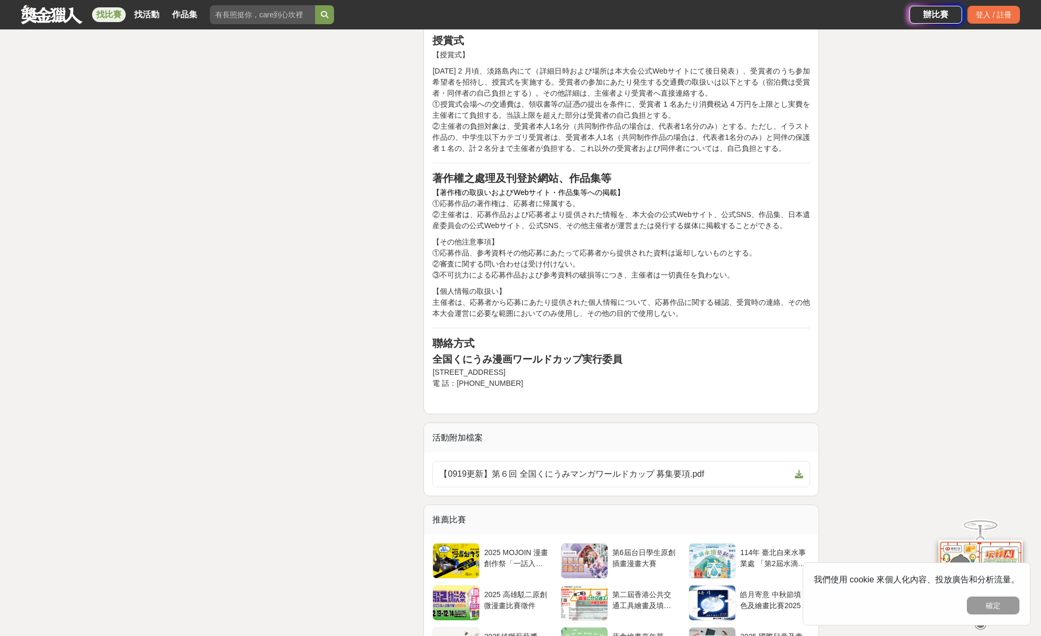
click at [791, 369] on p "全国くにうみ漫画ワールドカップ実行委員 〒656-2306 兵庫県淡路市夢舞台２ 展望テラス２階 電 話：050-3684-4245" at bounding box center [621, 376] width 378 height 48
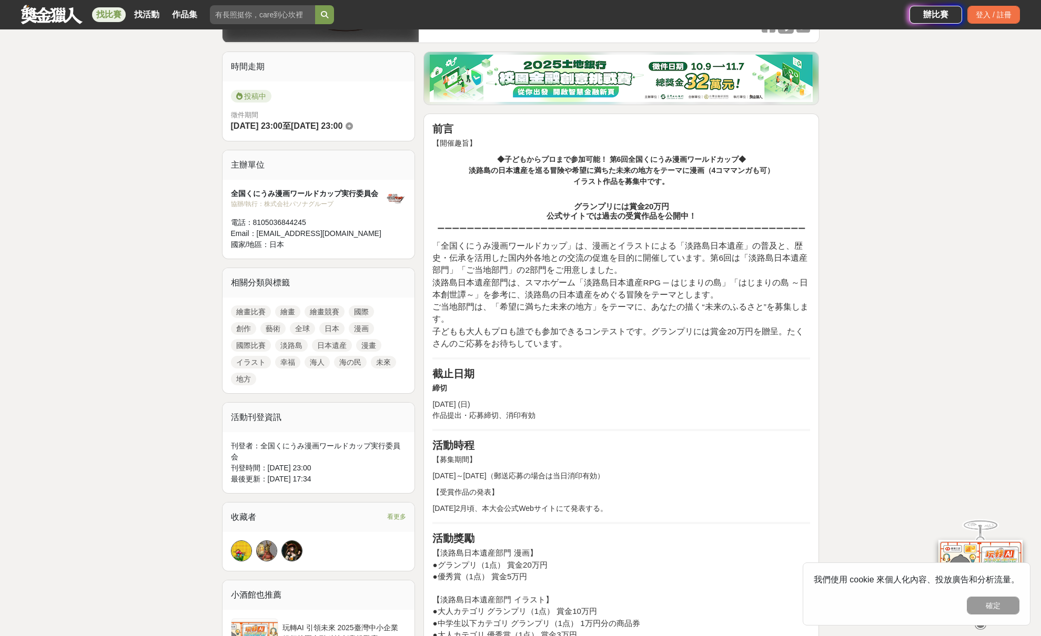
scroll to position [312, 0]
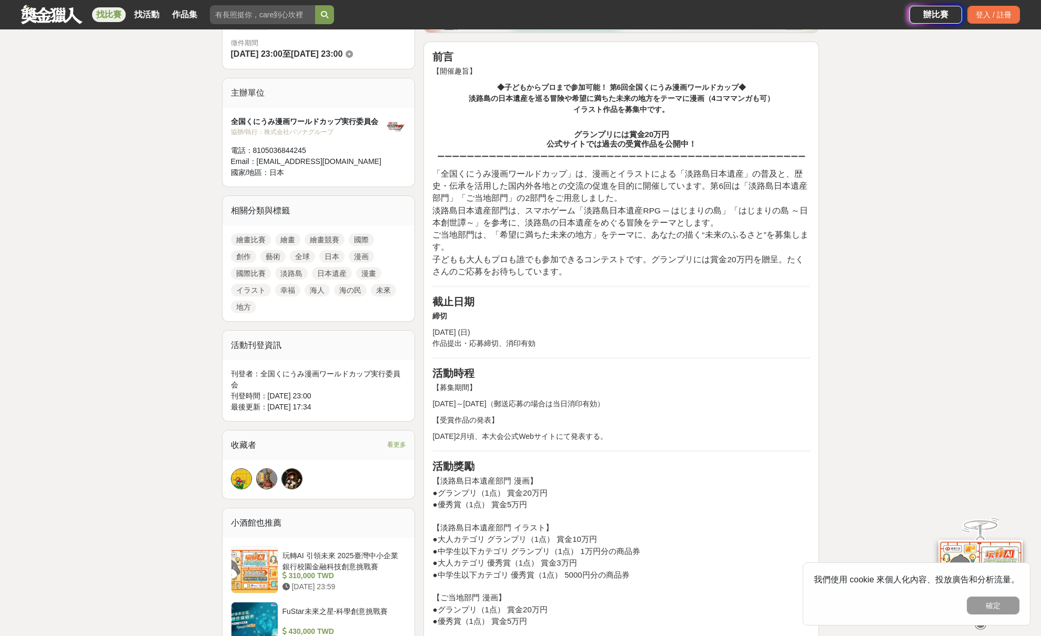
click at [349, 125] on div "全国くにうみ漫画ワールドカップ実行委員会" at bounding box center [308, 121] width 155 height 11
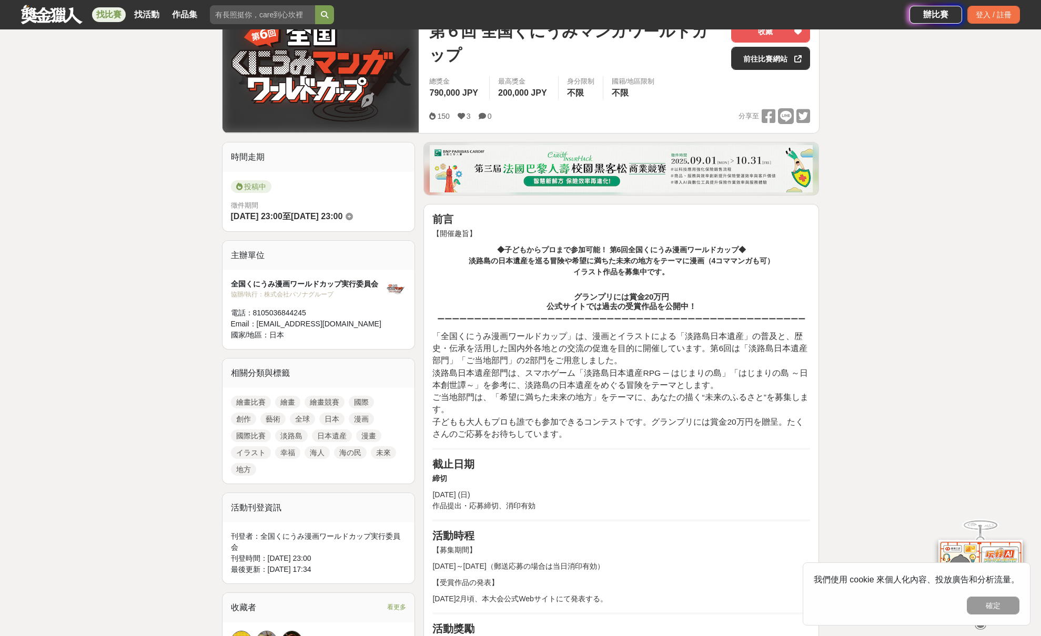
scroll to position [80, 0]
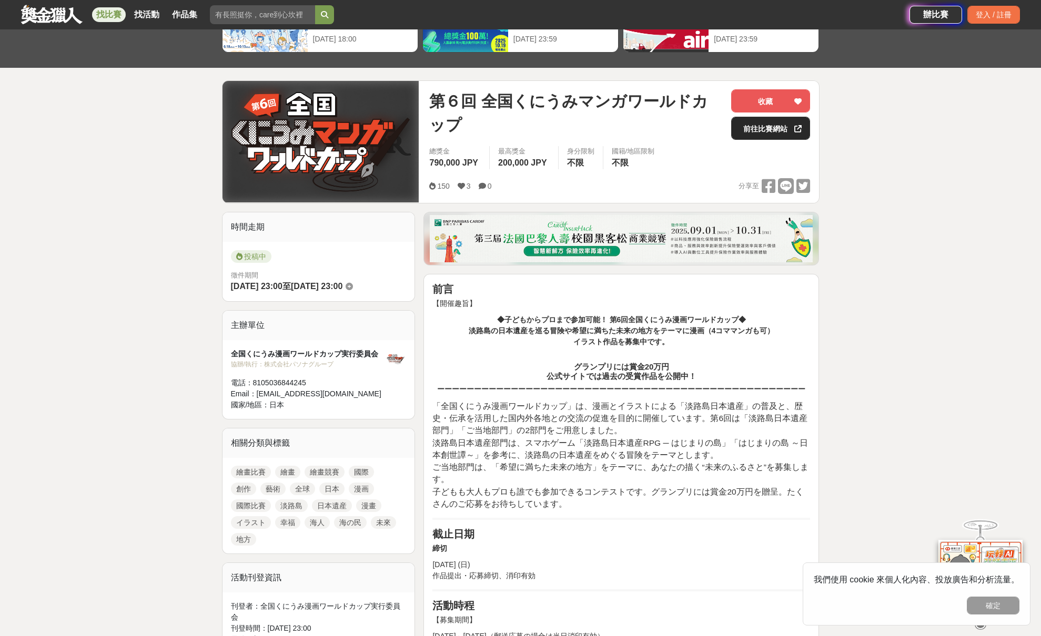
click at [744, 124] on link "前往比賽網站" at bounding box center [770, 128] width 79 height 23
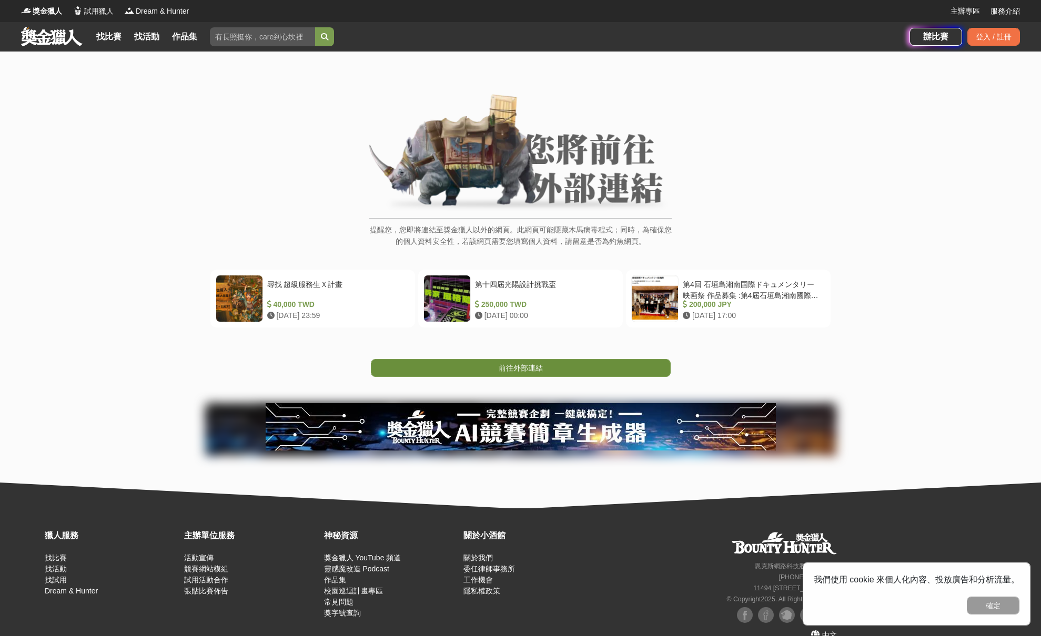
click at [593, 368] on link "前往外部連結" at bounding box center [521, 368] width 300 height 18
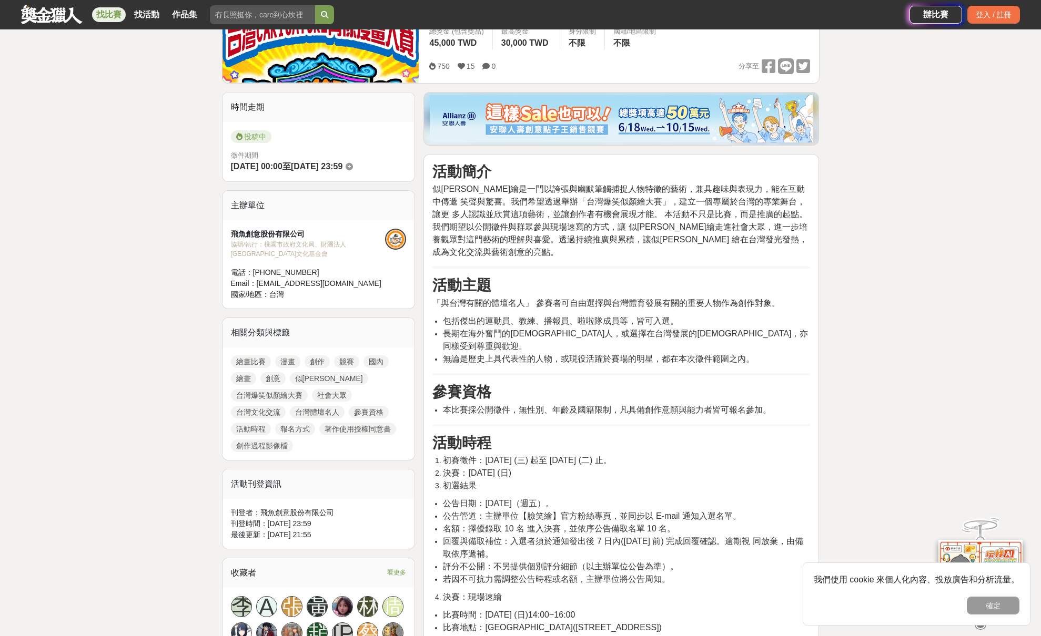
scroll to position [258, 0]
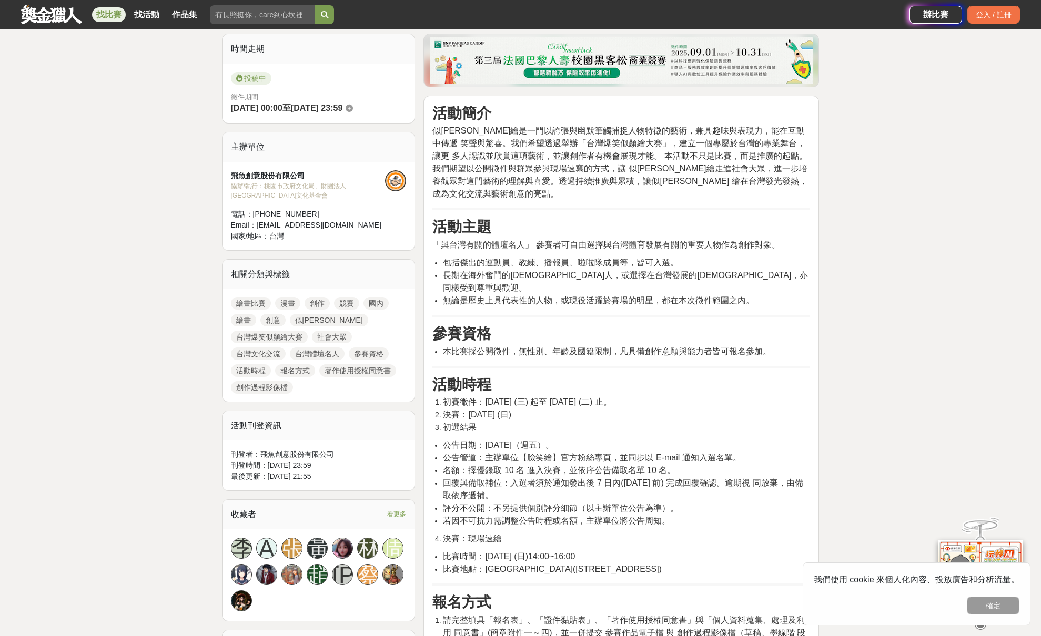
drag, startPoint x: 536, startPoint y: 365, endPoint x: 608, endPoint y: 470, distance: 126.7
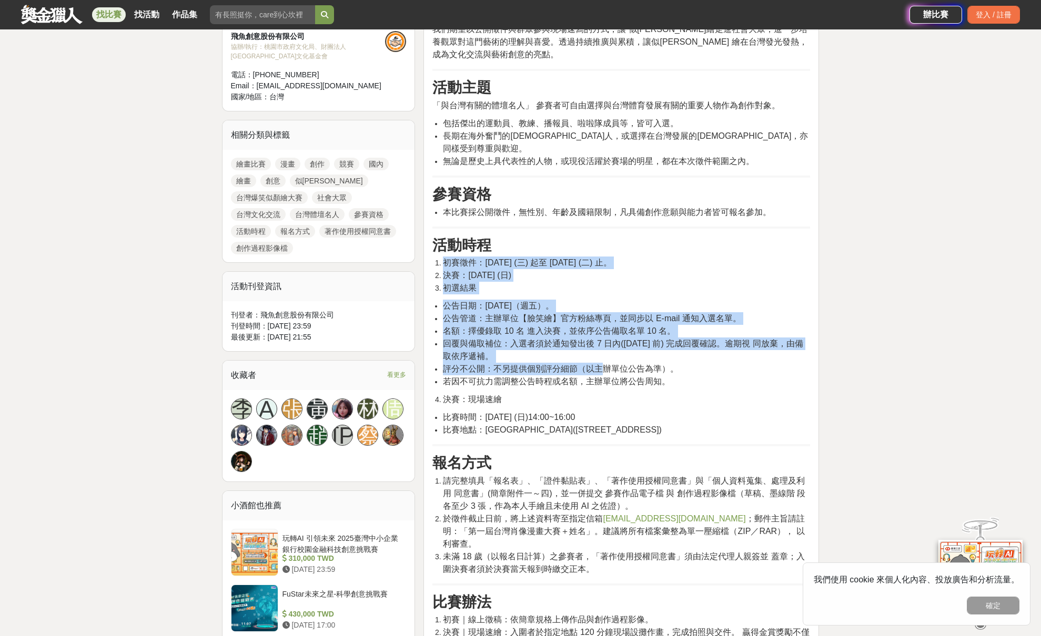
scroll to position [401, 0]
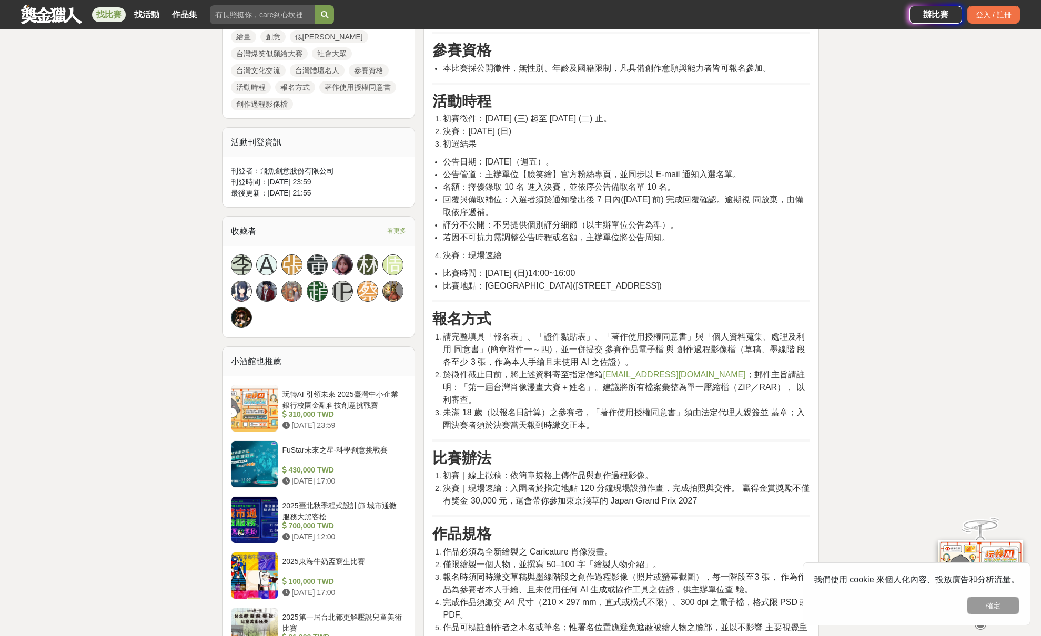
scroll to position [679, 0]
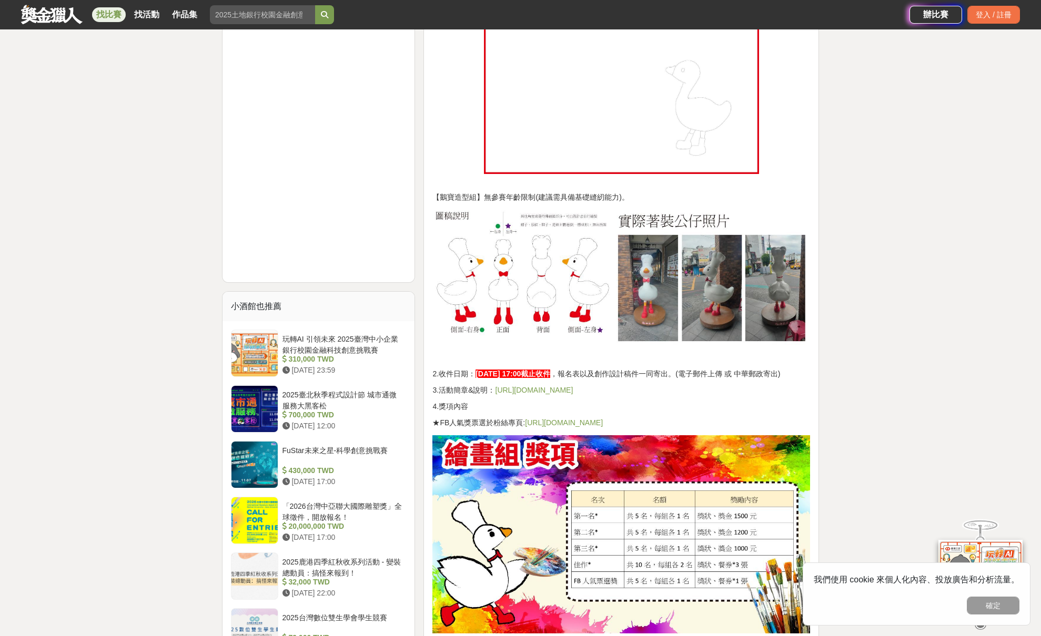
scroll to position [960, 0]
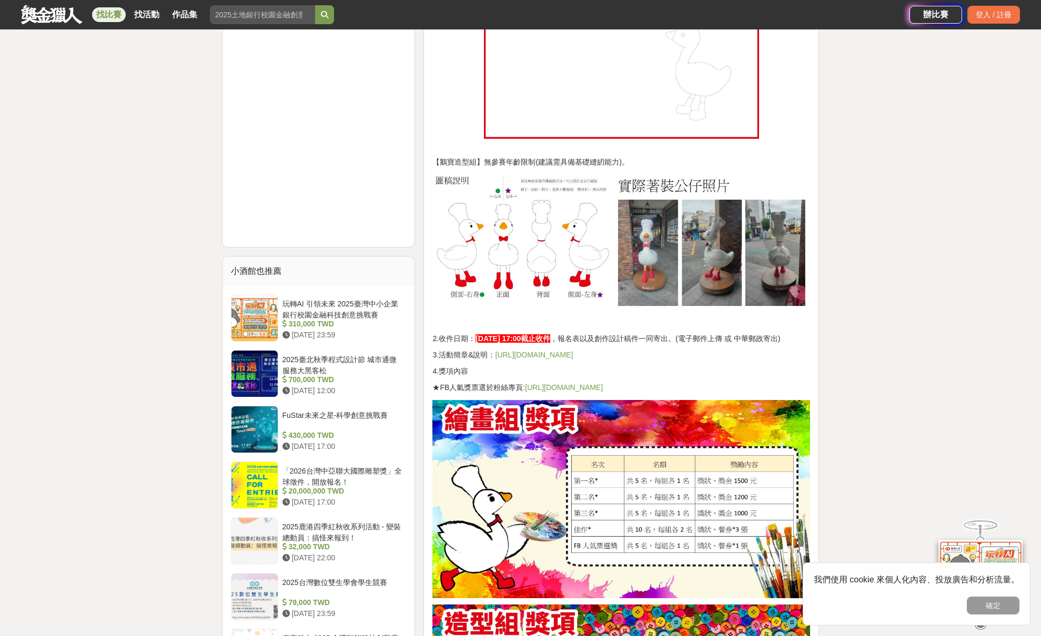
click at [573, 356] on link "https://drive.google.com/drive/folders/17tNsnSnZOW9Now_Al6g4xeh1VEQjpujq?usp=dr…" at bounding box center [534, 355] width 78 height 8
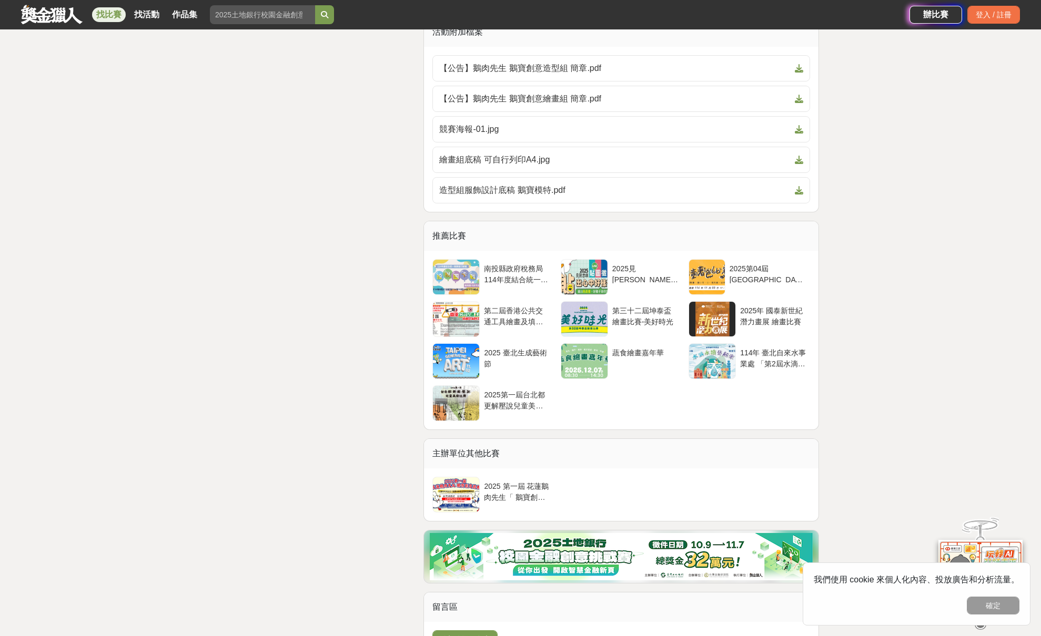
scroll to position [1751, 0]
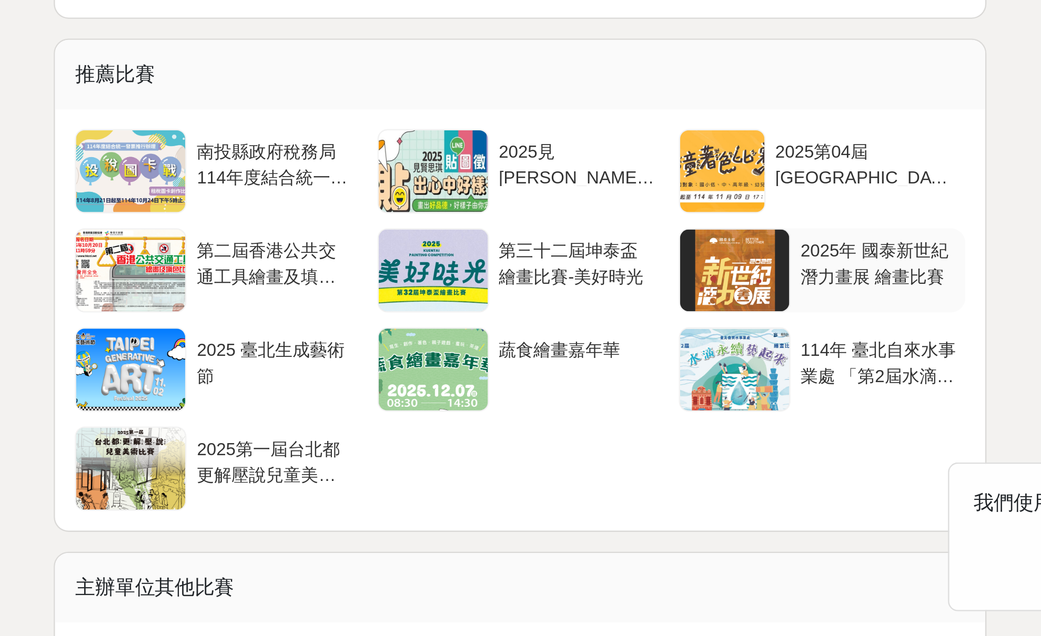
click at [689, 464] on div at bounding box center [712, 481] width 46 height 35
click at [689, 506] on div at bounding box center [712, 523] width 46 height 35
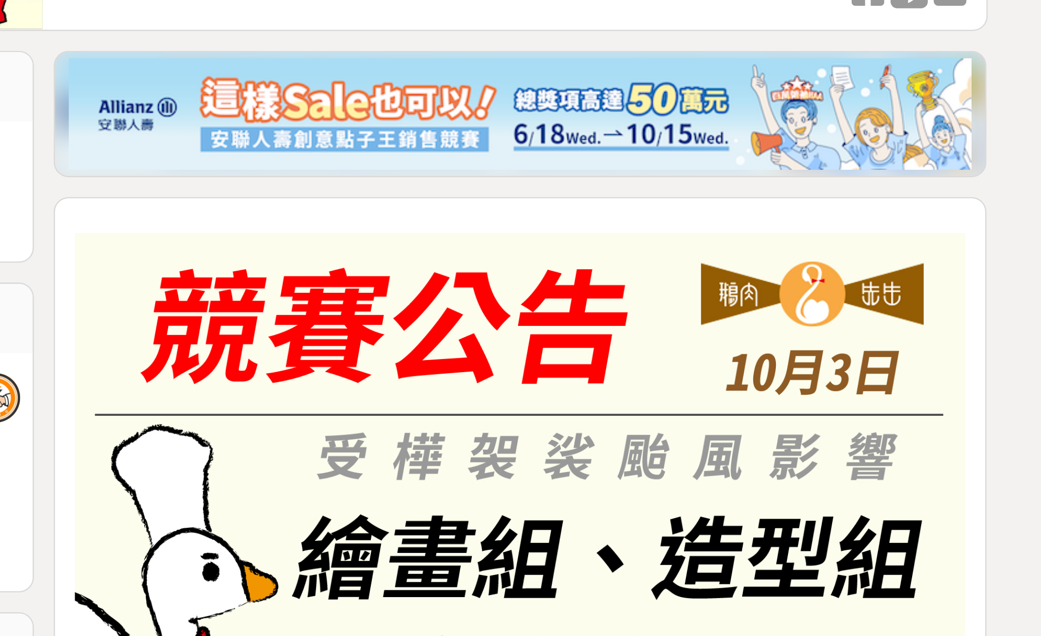
scroll to position [0, 0]
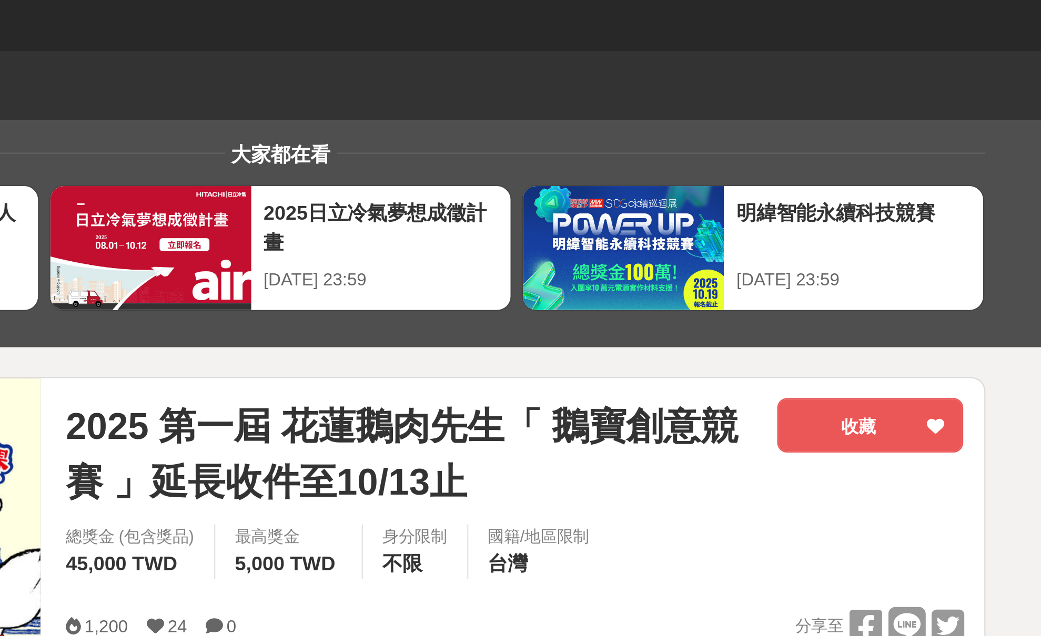
click at [421, 225] on div "總獎金 (包含獎品) 45,000 TWD 最高獎金 5,000 TWD 身分限制 不限 國籍/地區限制 台灣" at bounding box center [620, 237] width 398 height 29
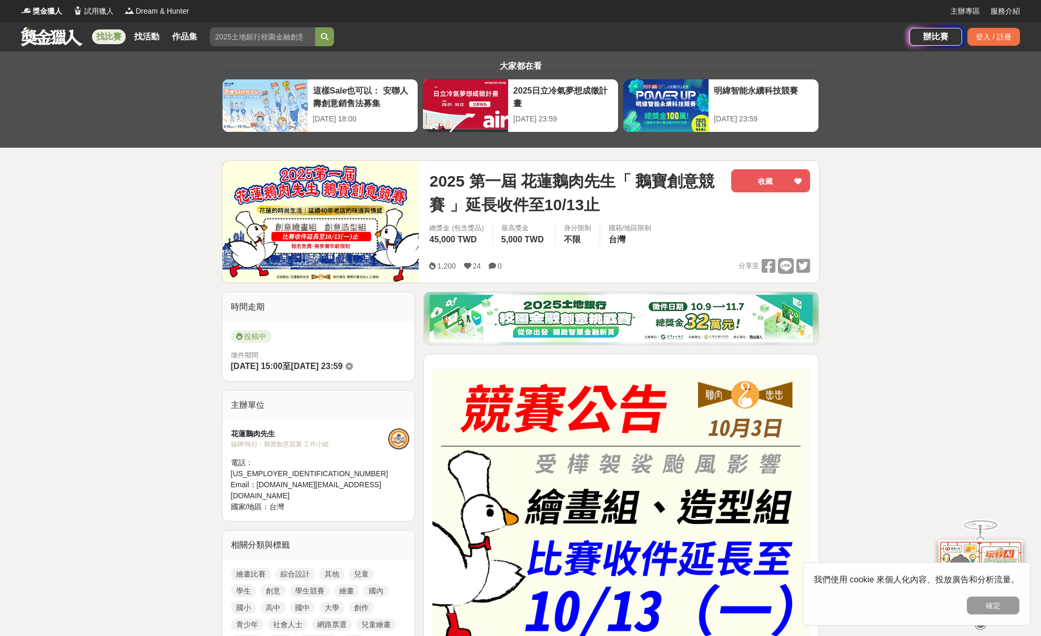
click at [115, 36] on link "找比賽" at bounding box center [109, 36] width 34 height 15
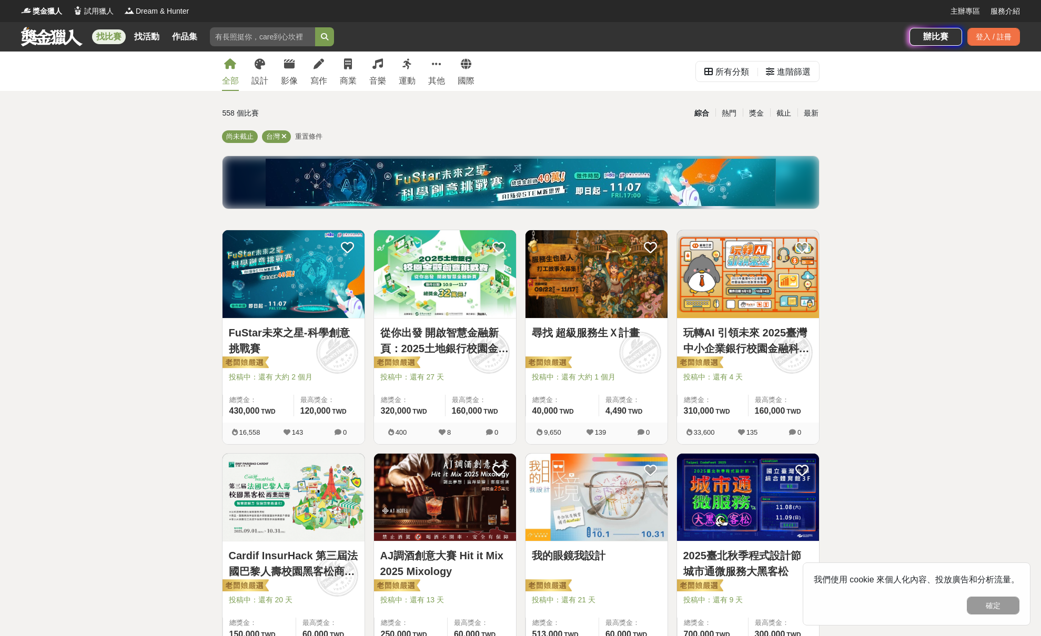
click at [277, 242] on img at bounding box center [293, 274] width 142 height 88
click at [583, 1] on div "獎金獵人 試用獵人 Dream & Hunter" at bounding box center [485, 11] width 929 height 22
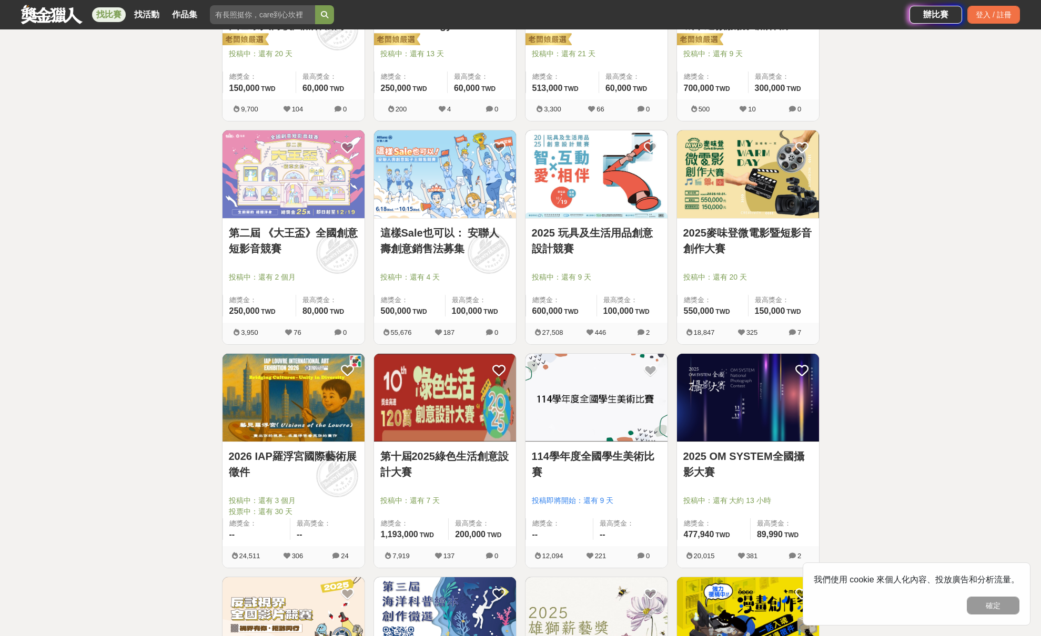
scroll to position [563, 0]
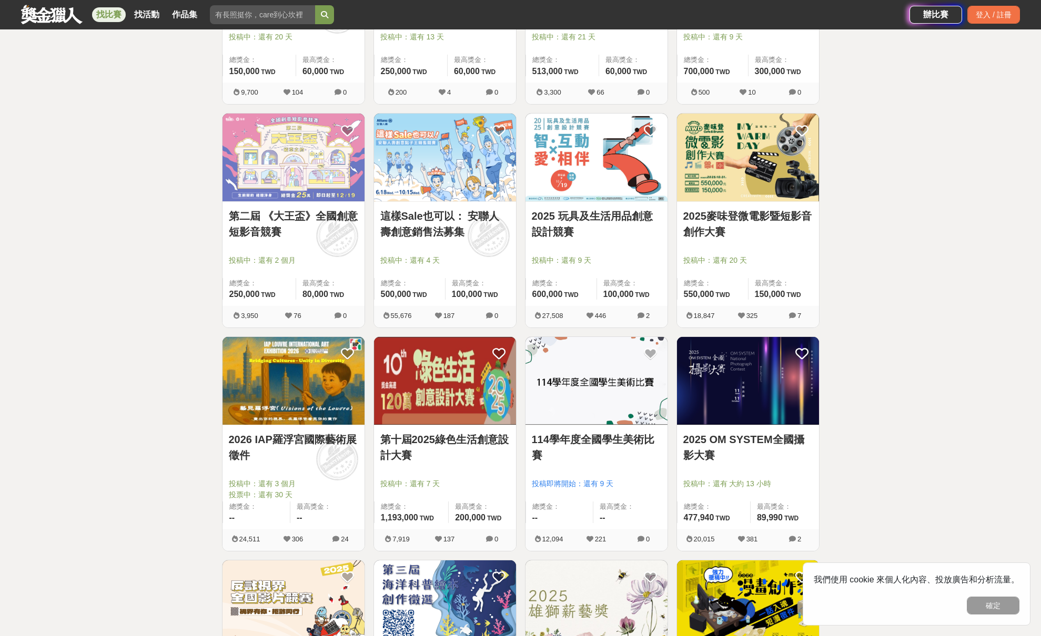
click at [420, 388] on img at bounding box center [445, 381] width 142 height 88
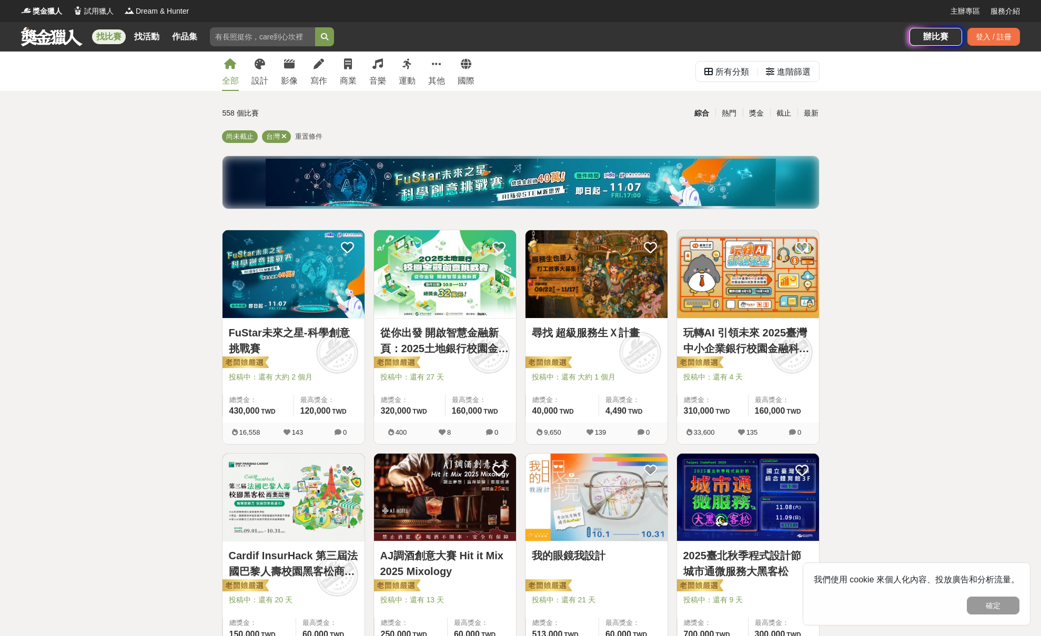
scroll to position [0, 0]
click at [249, 45] on input "search" at bounding box center [262, 36] width 105 height 19
click at [254, 40] on input "search" at bounding box center [262, 36] width 105 height 19
click at [326, 37] on button "submit" at bounding box center [324, 36] width 19 height 19
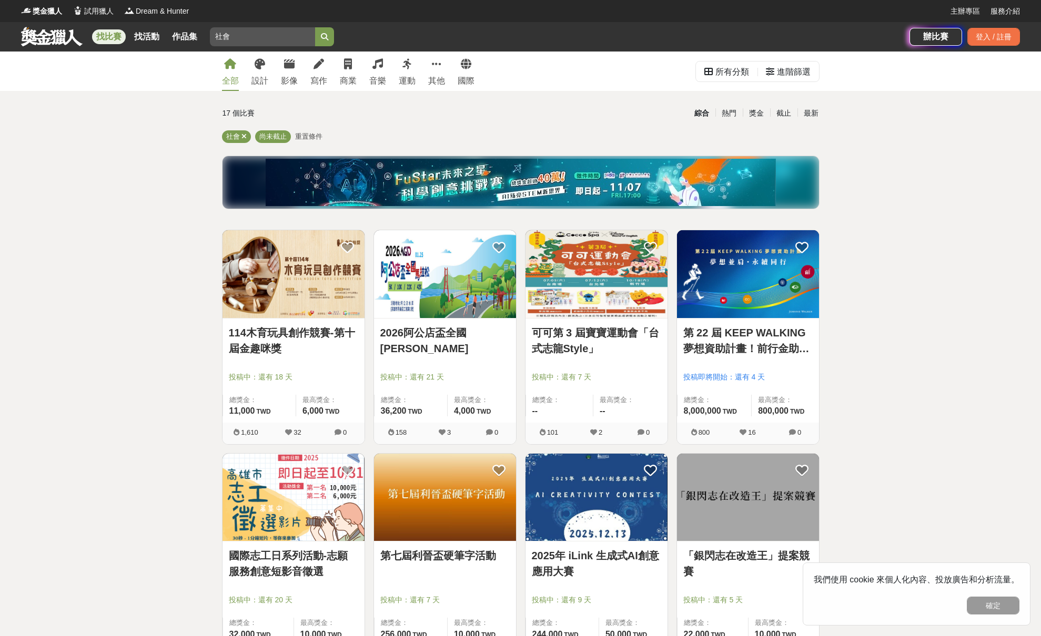
click at [456, 282] on img at bounding box center [445, 274] width 142 height 88
click at [740, 261] on img at bounding box center [748, 274] width 142 height 88
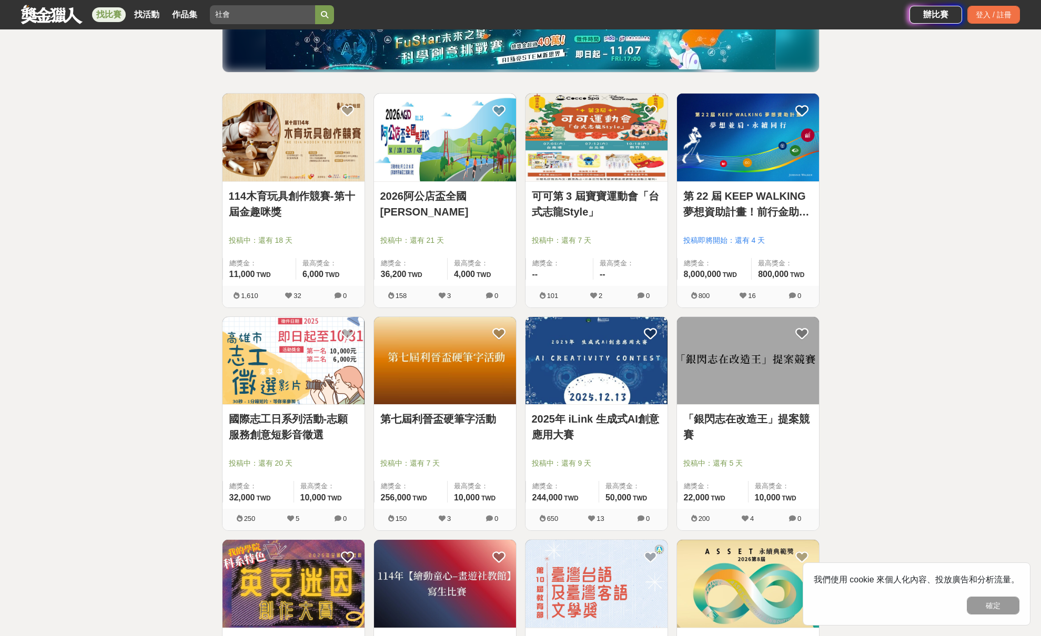
scroll to position [158, 0]
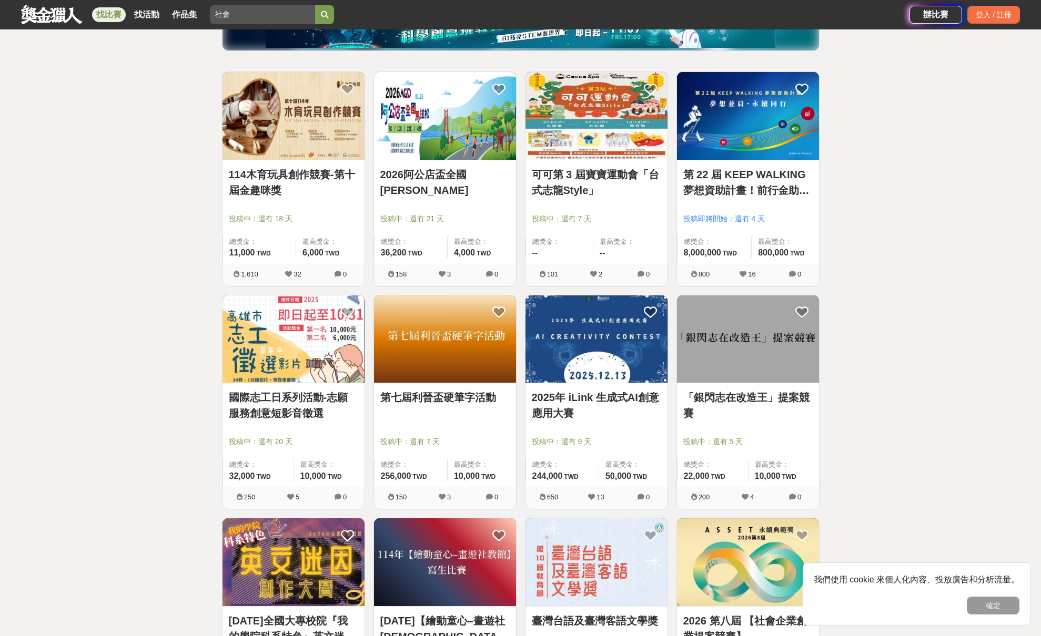
click at [621, 345] on img at bounding box center [596, 340] width 142 height 88
click at [669, 1] on div "找比賽 找活動 作品集 社會 兒童繪畫 協辦單位 寫作 創客精神 永續發展 金門觀光" at bounding box center [465, 14] width 888 height 29
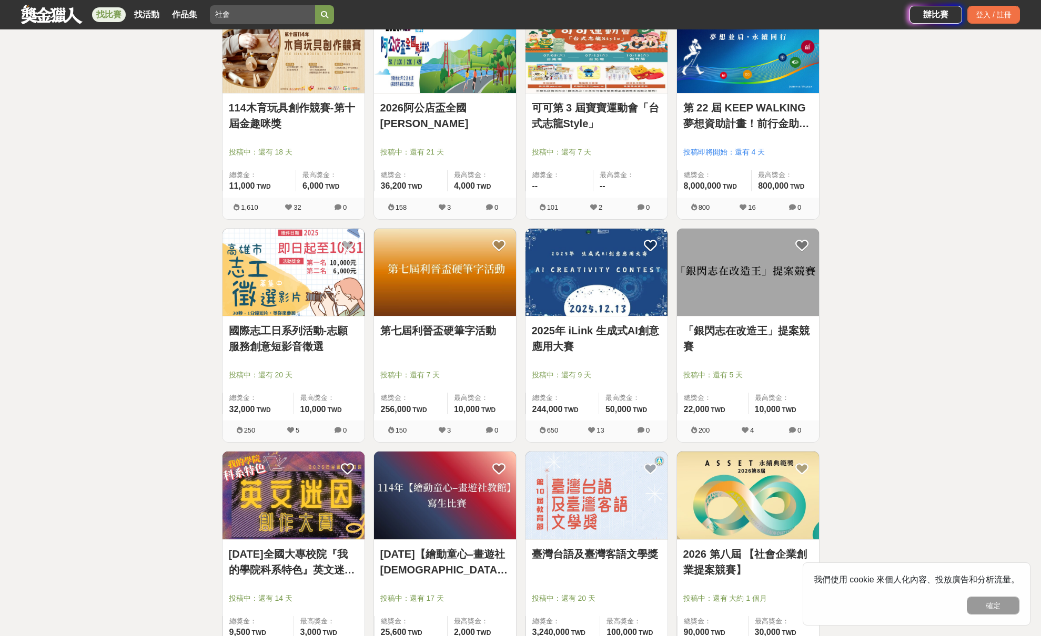
scroll to position [252, 0]
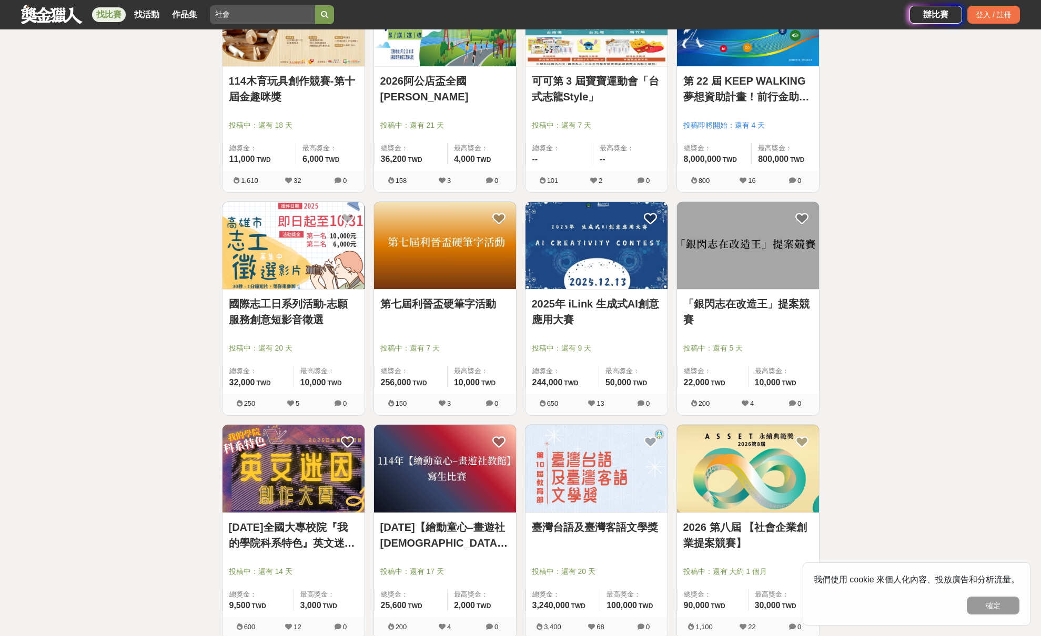
click at [481, 475] on img at bounding box center [445, 469] width 142 height 88
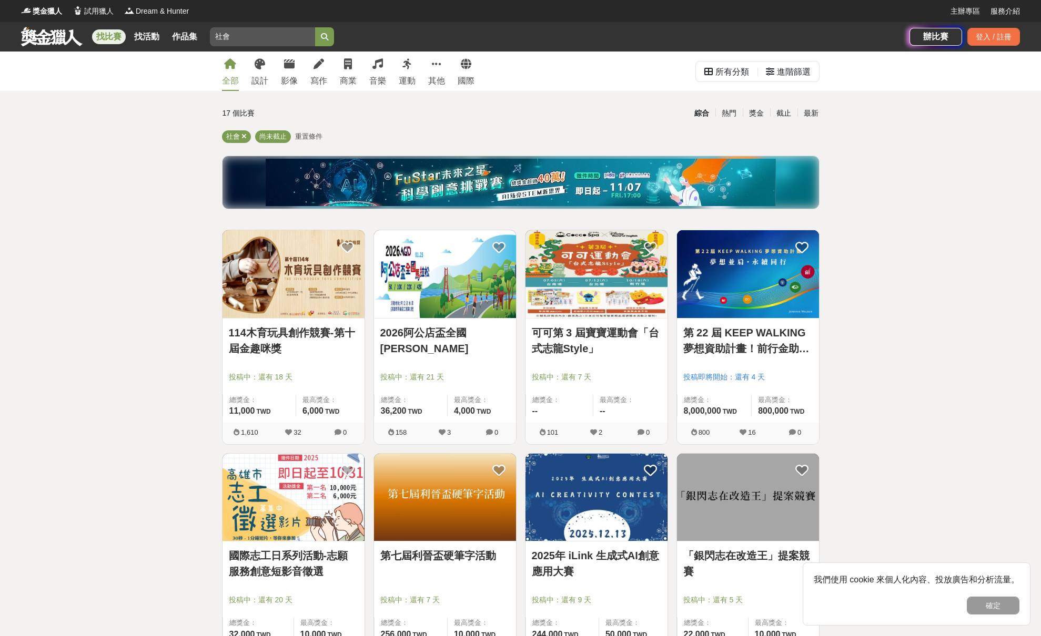
scroll to position [0, 0]
click at [271, 36] on input "社會" at bounding box center [262, 36] width 105 height 19
type input "社會組"
click at [326, 37] on button "submit" at bounding box center [324, 36] width 19 height 19
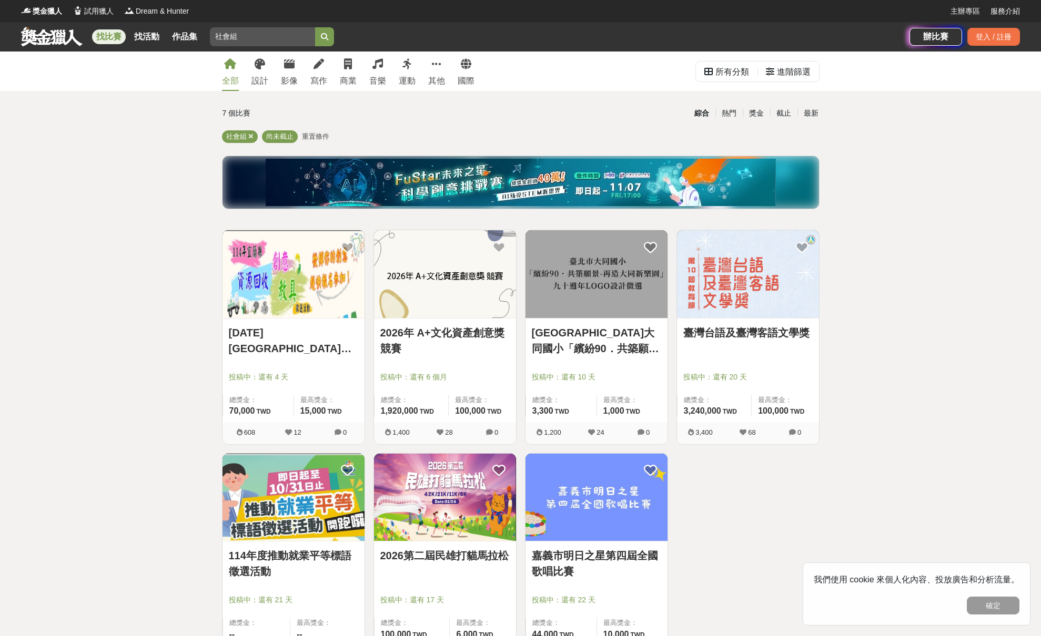
click at [336, 230] on img at bounding box center [293, 274] width 142 height 88
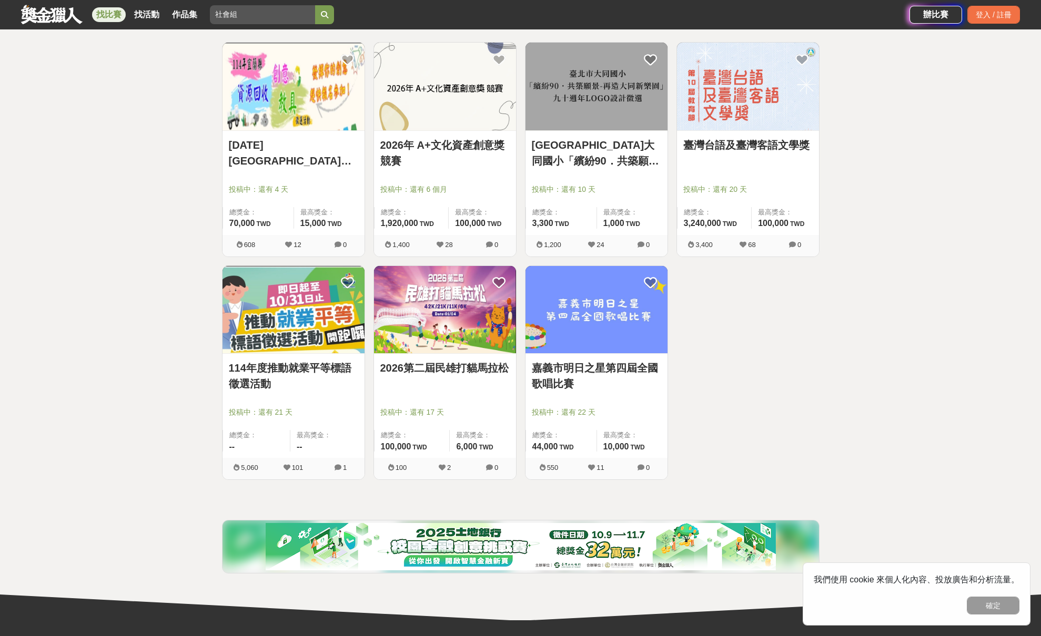
scroll to position [186, 0]
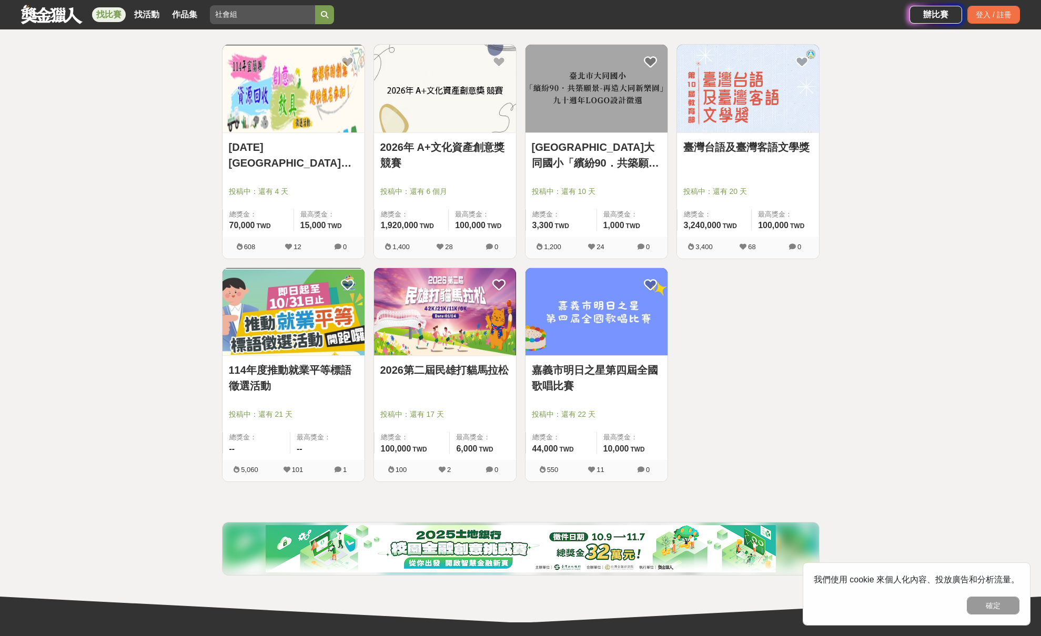
click at [311, 316] on img at bounding box center [293, 312] width 142 height 88
click at [638, 3] on div "找比賽 找活動 作品集 社會組 兒童繪畫 協辦單位 寫作 創客精神 永續發展 金門觀光" at bounding box center [465, 14] width 888 height 29
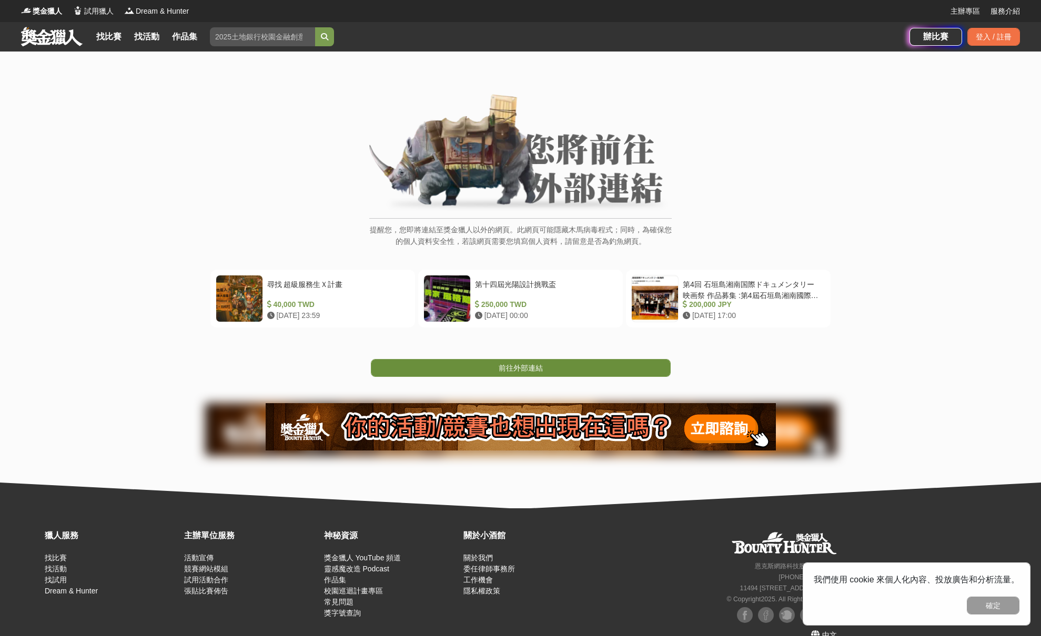
click at [561, 364] on link "前往外部連結" at bounding box center [521, 368] width 300 height 18
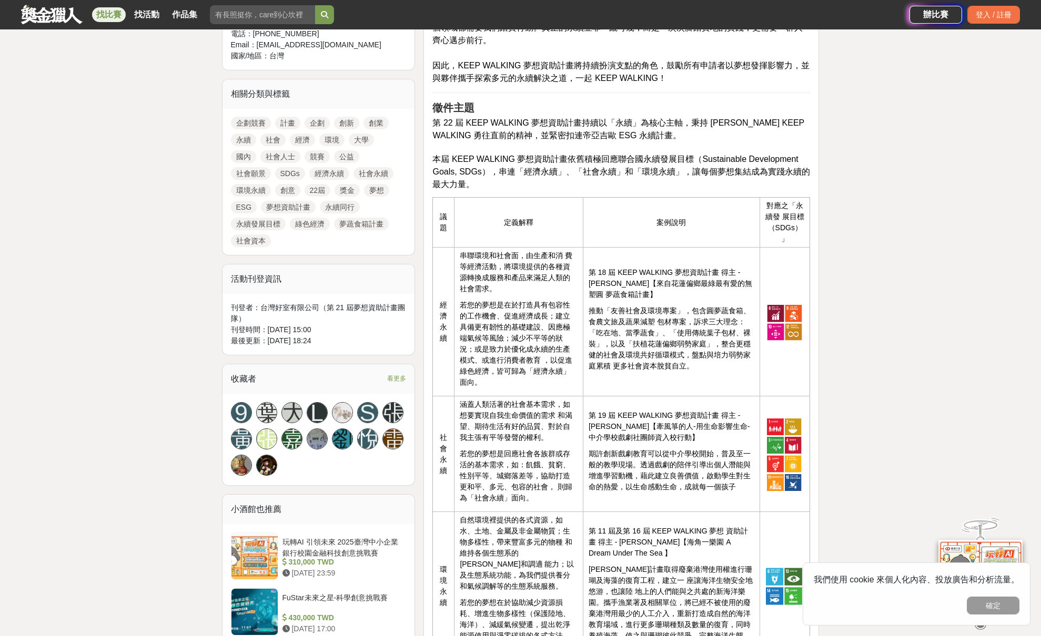
scroll to position [708, 0]
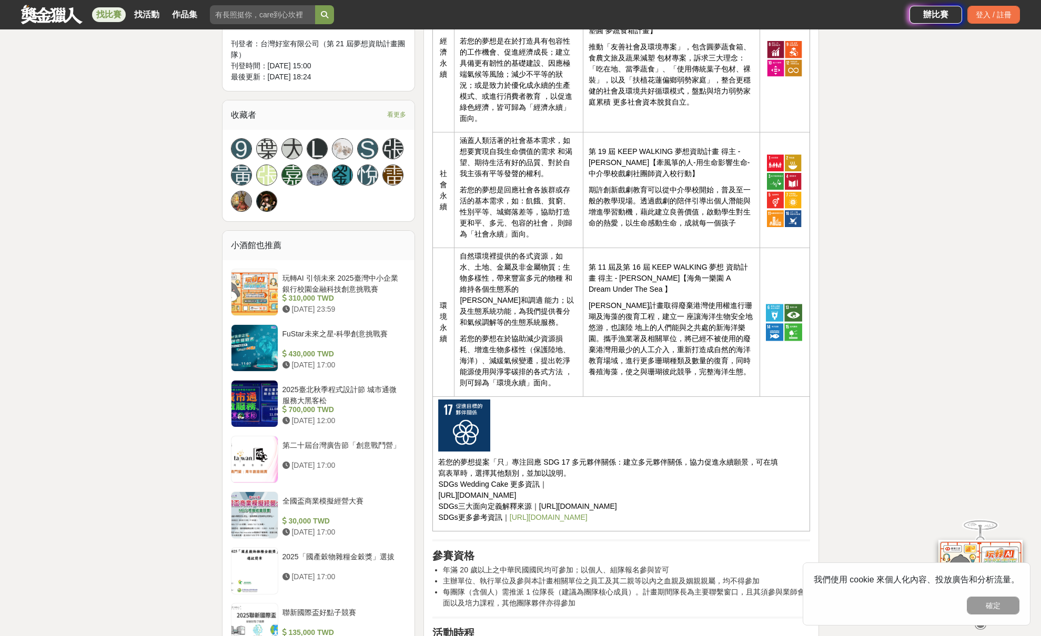
scroll to position [726, 0]
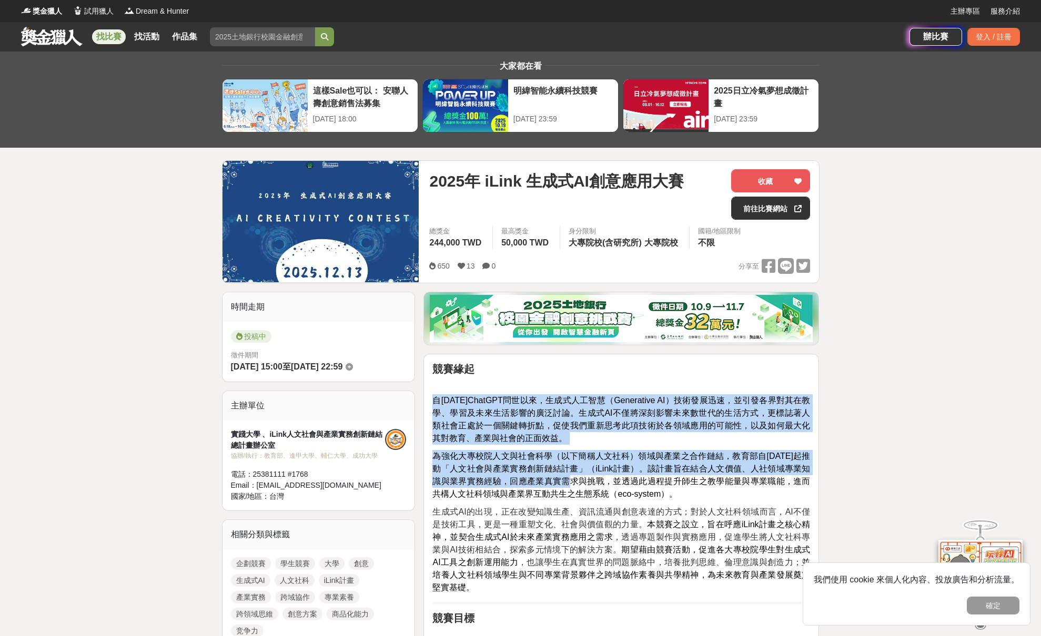
drag, startPoint x: 542, startPoint y: 391, endPoint x: 576, endPoint y: 483, distance: 98.2
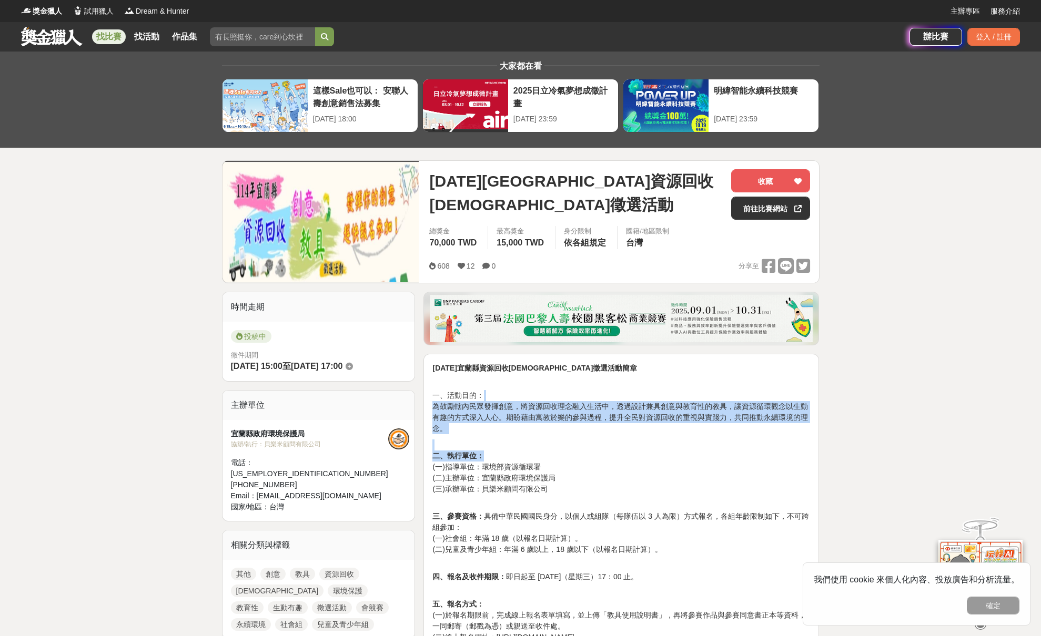
drag, startPoint x: 640, startPoint y: 450, endPoint x: 647, endPoint y: 451, distance: 6.4
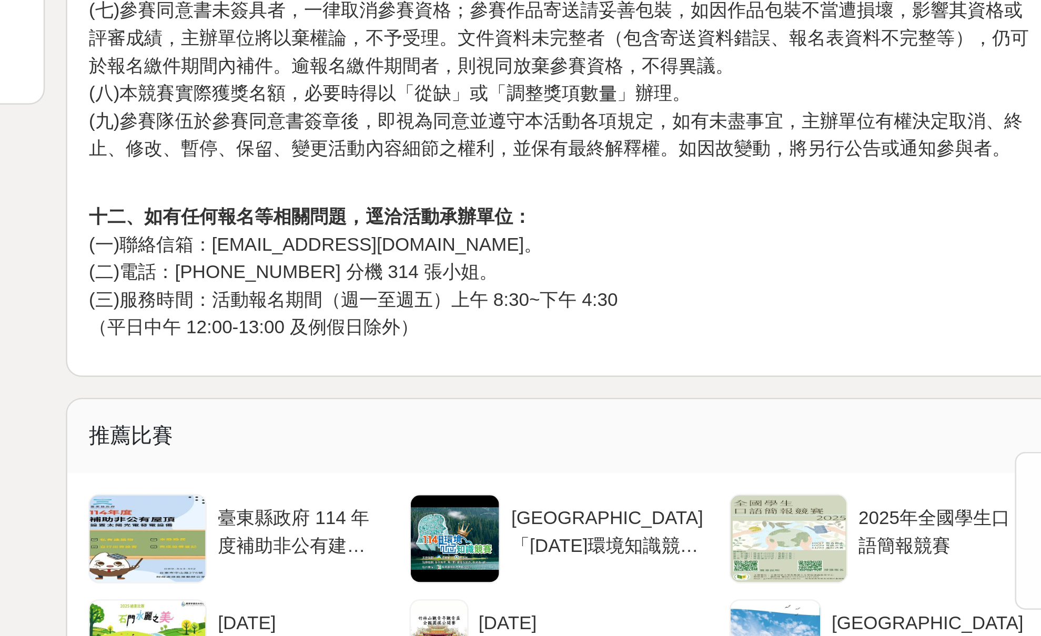
scroll to position [1244, 0]
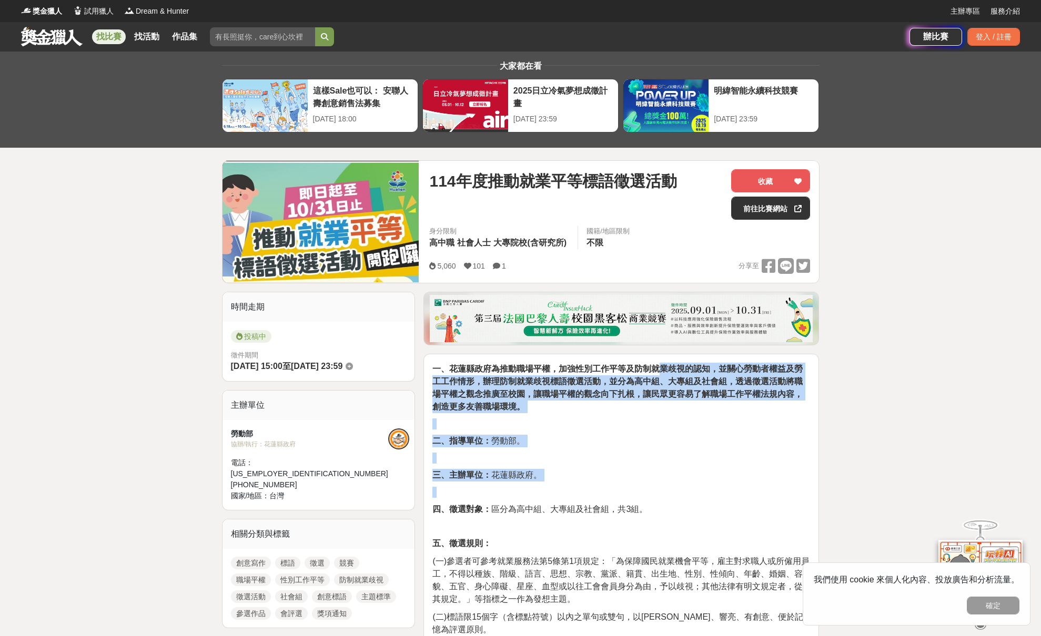
drag, startPoint x: 672, startPoint y: 374, endPoint x: 754, endPoint y: 502, distance: 151.6
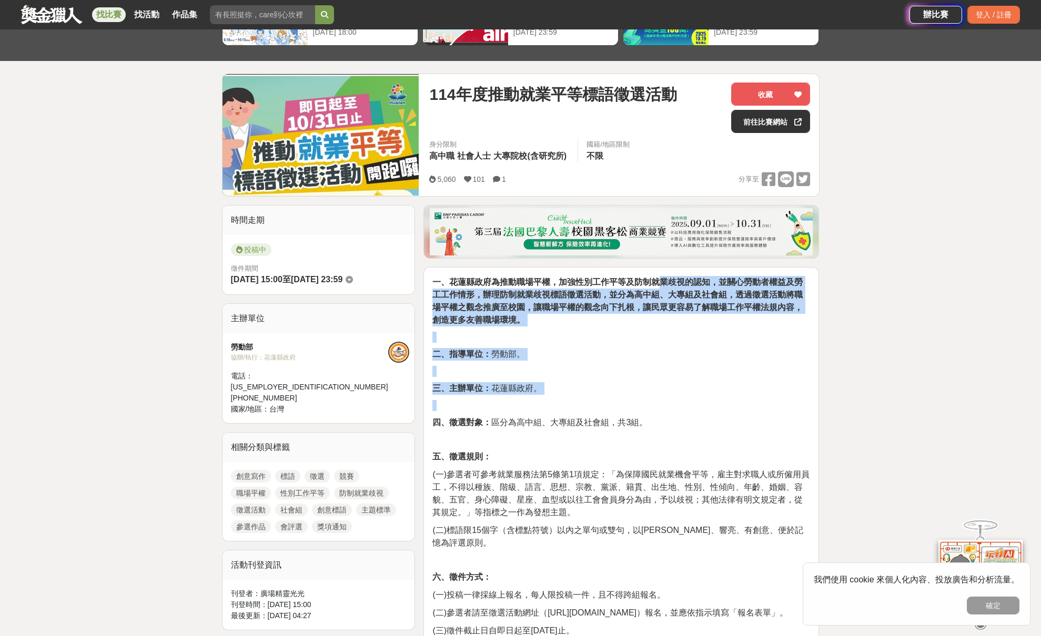
scroll to position [104, 0]
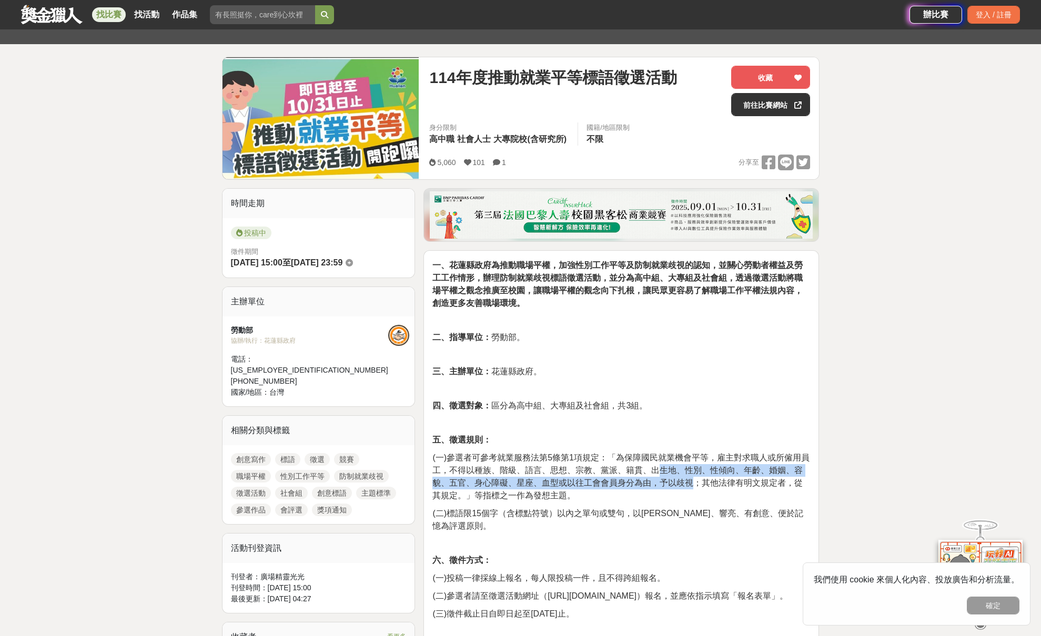
drag, startPoint x: 682, startPoint y: 480, endPoint x: 696, endPoint y: 483, distance: 14.5
click at [696, 483] on span "(一)參選者可參考就業服務法第5條第1項規定：「為保障國民就業機會平等，雇主對求職人或所僱用員工，不得以種族、階級、語言、思想、宗教、黨派、籍貫、出生地、性別…" at bounding box center [620, 476] width 377 height 47
click at [612, 437] on p "五、徵選規則：" at bounding box center [621, 440] width 378 height 13
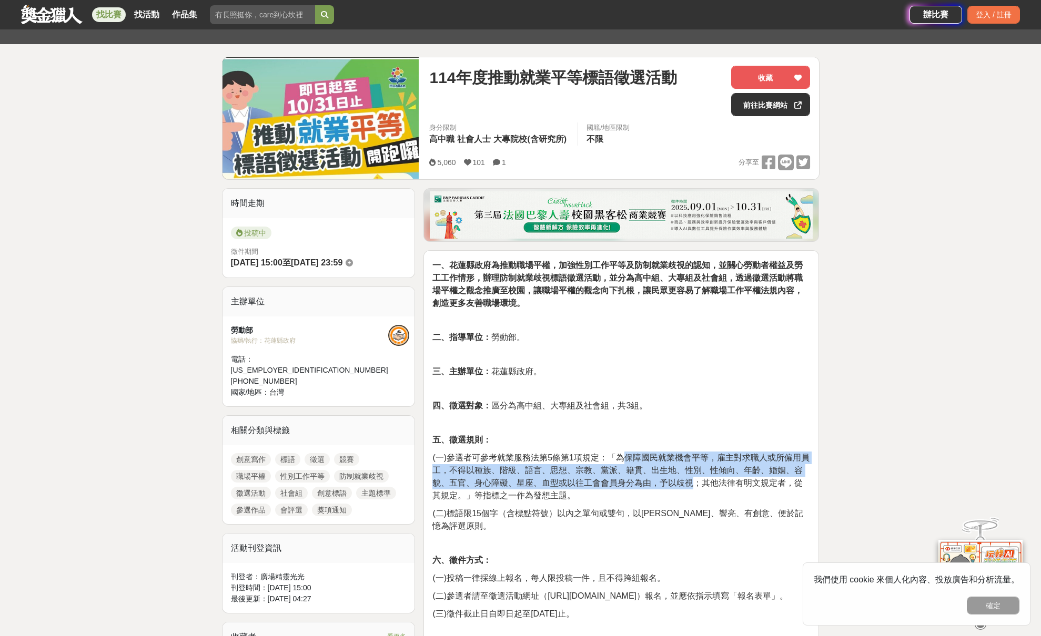
drag, startPoint x: 622, startPoint y: 452, endPoint x: 690, endPoint y: 484, distance: 76.0
click at [690, 484] on p "(一)參選者可參考就業服務法第5條第1項規定：「為保障國民就業機會平等，雇主對求職人或所僱用員工，不得以種族、階級、語言、思想、宗教、黨派、籍貫、出生地、性別…" at bounding box center [621, 477] width 378 height 50
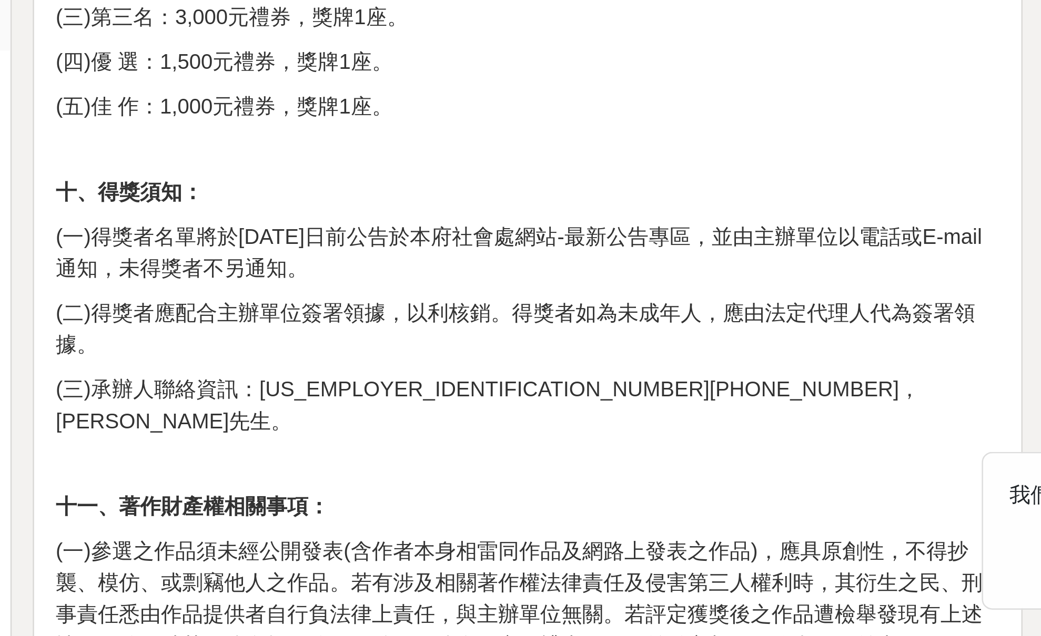
scroll to position [517, 0]
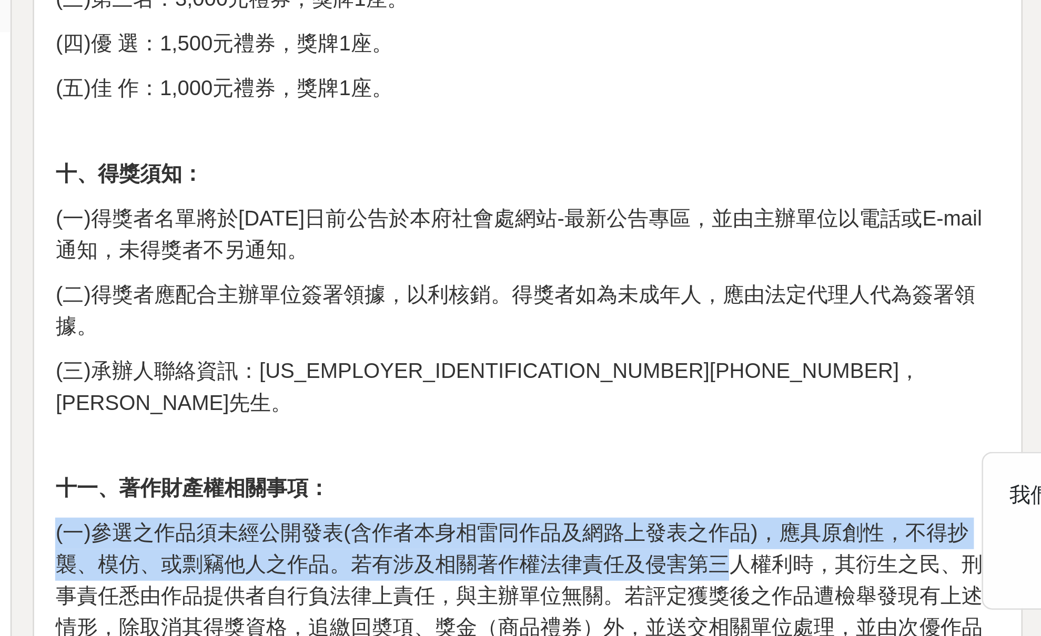
drag, startPoint x: 276, startPoint y: 194, endPoint x: 289, endPoint y: 199, distance: 14.6
click at [432, 199] on div "一、花蓮縣政府為推動職場平權，加強性別工作平等及防制就業歧視的認知，並關心勞動者權益及勞工工作情形，辦理防制就業歧視標語徵選活動，並分為高中組、大專組及社會組…" at bounding box center [621, 432] width 378 height 1175
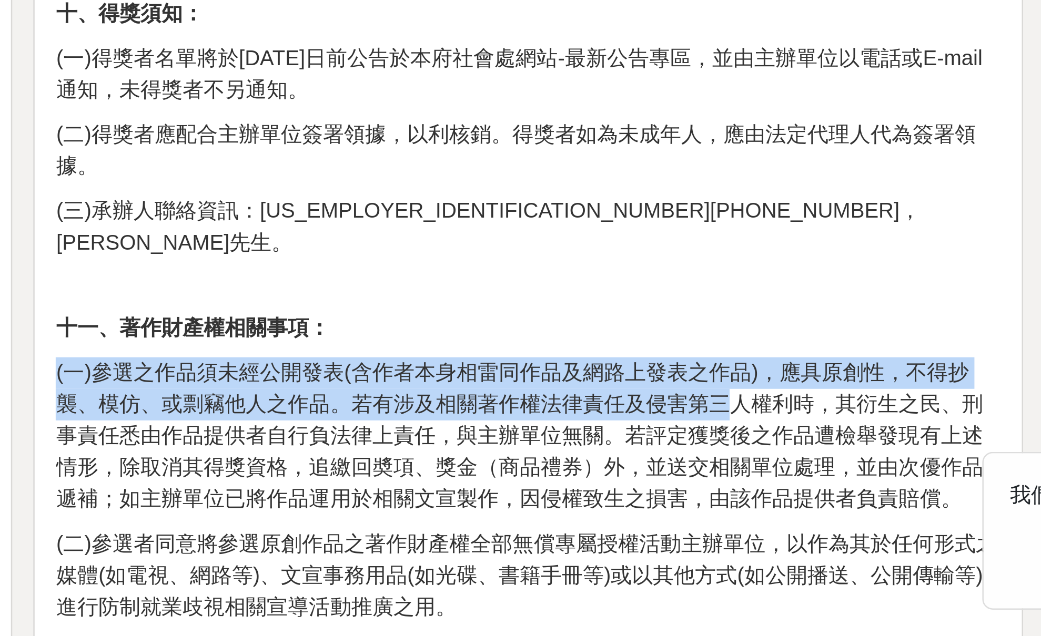
scroll to position [587, 0]
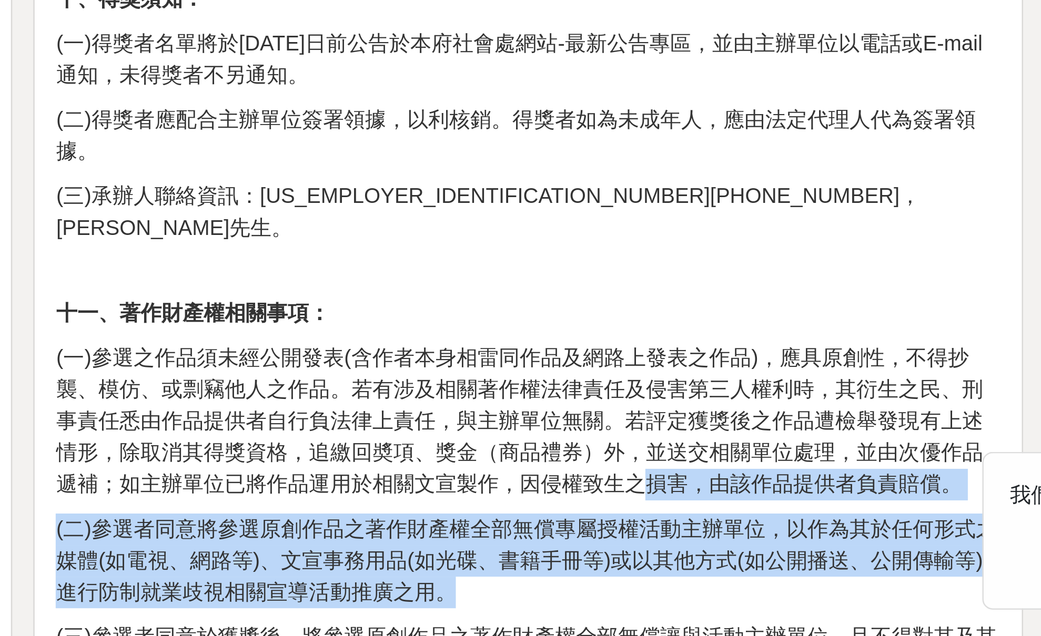
click at [432, 216] on div "一、花蓮縣政府為推動職場平權，加強性別工作平等及防制就業歧視的認知，並關心勞動者權益及勞工工作情形，辦理防制就業歧視標語徵選活動，並分為高中組、大專組及社會組…" at bounding box center [621, 362] width 378 height 1175
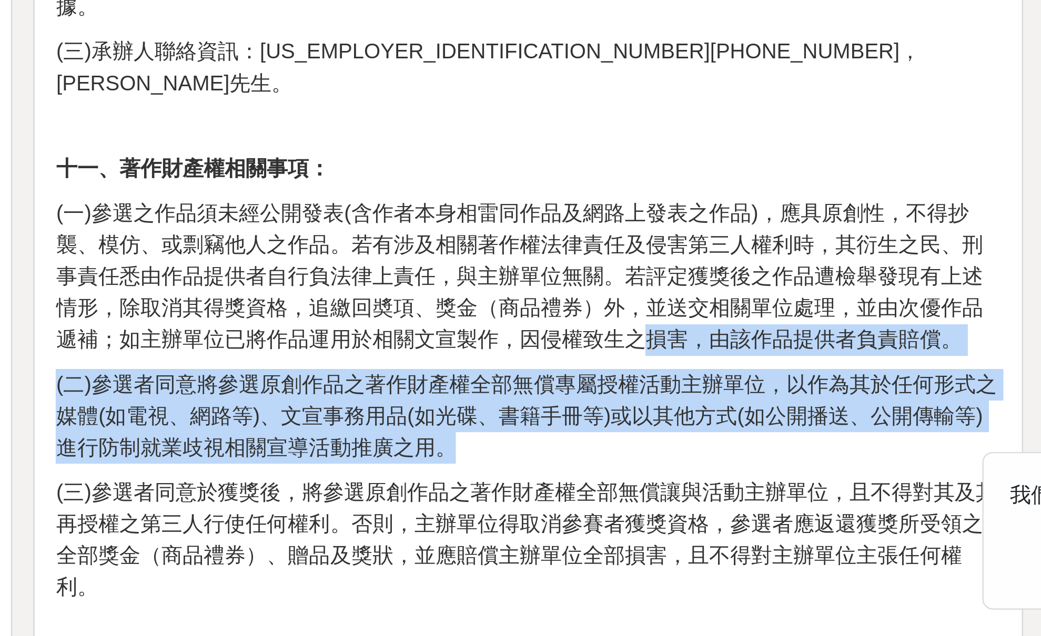
scroll to position [679, 0]
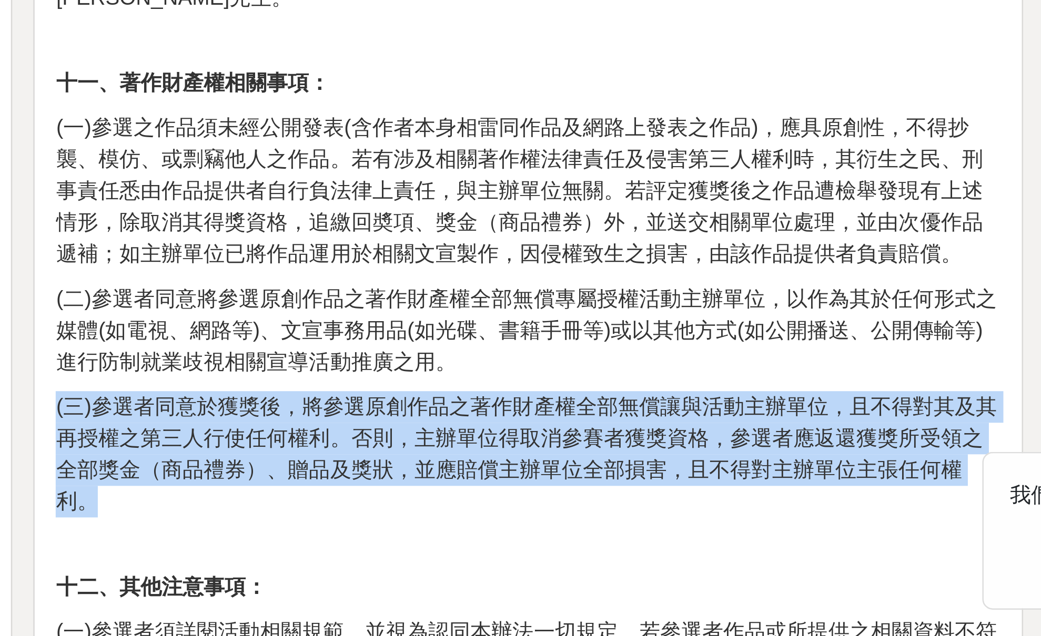
drag, startPoint x: 270, startPoint y: 159, endPoint x: 276, endPoint y: 179, distance: 21.0
click at [432, 179] on div "一、花蓮縣政府為推動職場平權，加強性別工作平等及防制就業歧視的認知，並關心勞動者權益及勞工工作情形，辦理防制就業歧視標語徵選活動，並分為高中組、大專組及社會組…" at bounding box center [621, 270] width 378 height 1175
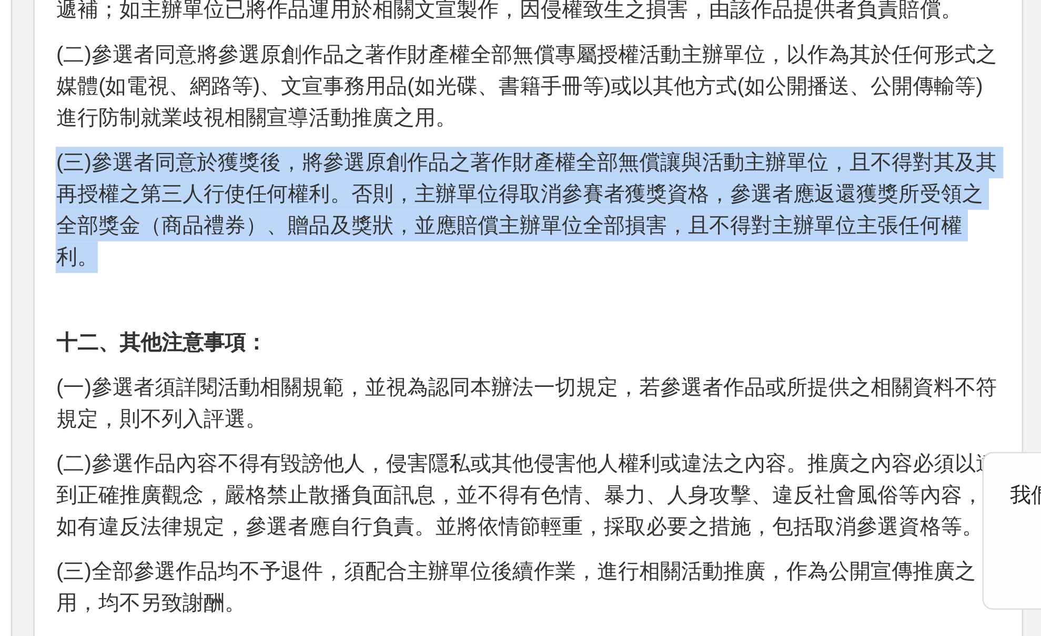
scroll to position [805, 0]
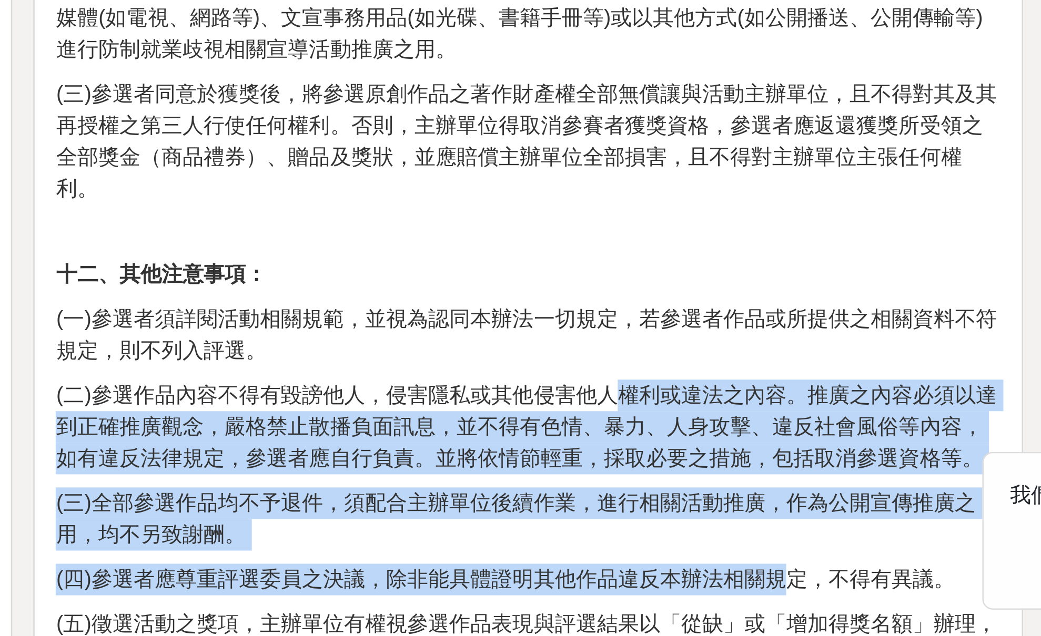
drag, startPoint x: 289, startPoint y: 186, endPoint x: 314, endPoint y: 205, distance: 30.8
click at [432, 205] on div "一、花蓮縣政府為推動職場平權，加強性別工作平等及防制就業歧視的認知，並關心勞動者權益及勞工工作情形，辦理防制就業歧視標語徵選活動，並分為高中組、大專組及社會組…" at bounding box center [621, 145] width 378 height 1175
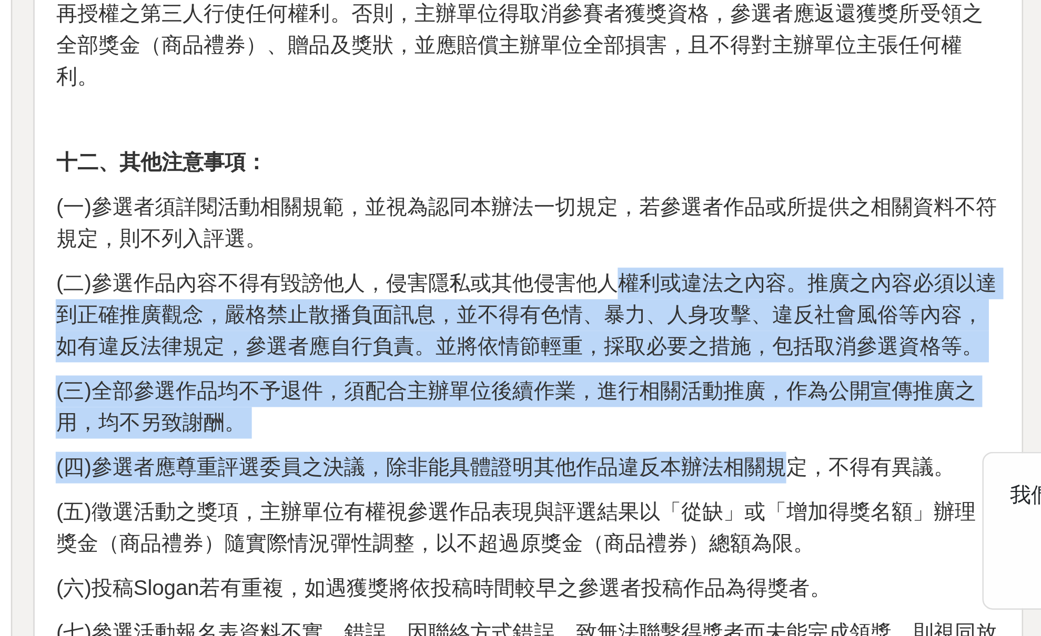
scroll to position [895, 0]
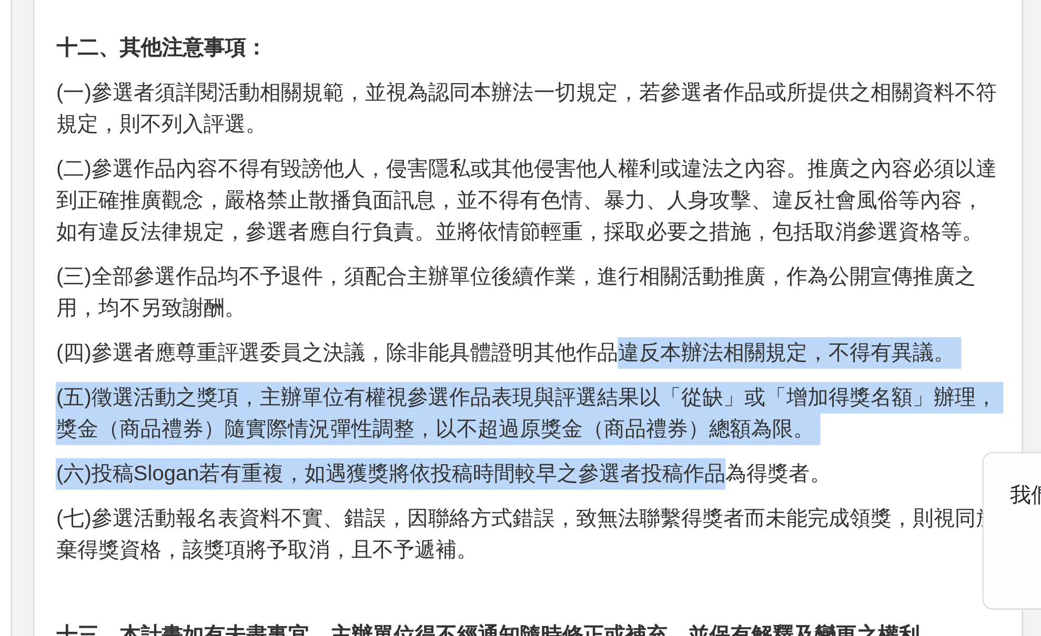
drag, startPoint x: 250, startPoint y: 113, endPoint x: 291, endPoint y: 164, distance: 65.5
click at [432, 164] on div "一、花蓮縣政府為推動職場平權，加強性別工作平等及防制就業歧視的認知，並關心勞動者權益及勞工工作情形，辦理防制就業歧視標語徵選活動，並分為高中組、大專組及社會組…" at bounding box center [621, 55] width 378 height 1175
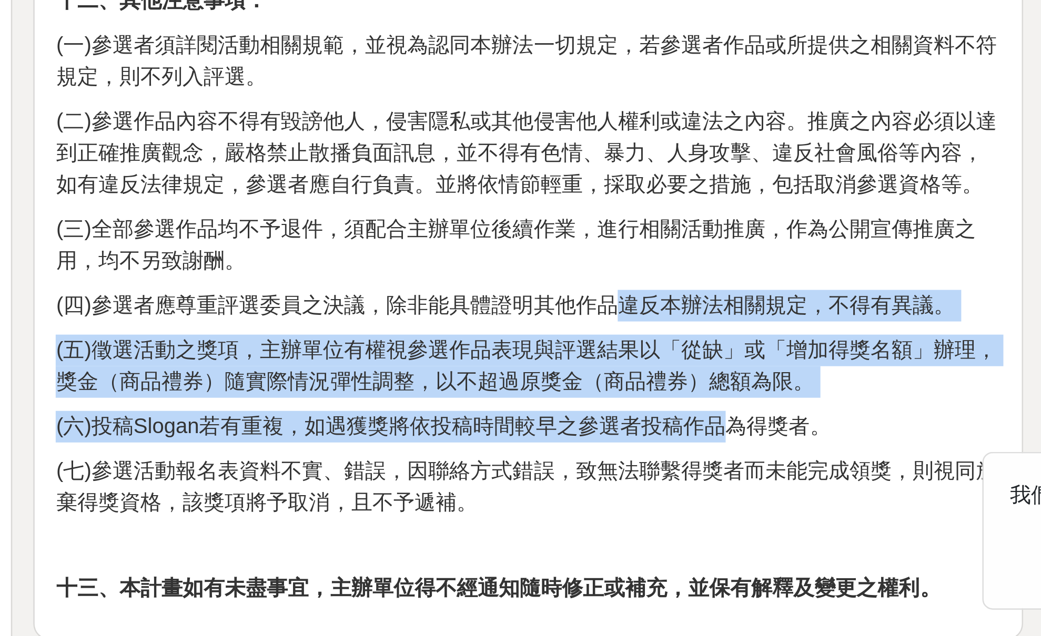
scroll to position [923, 0]
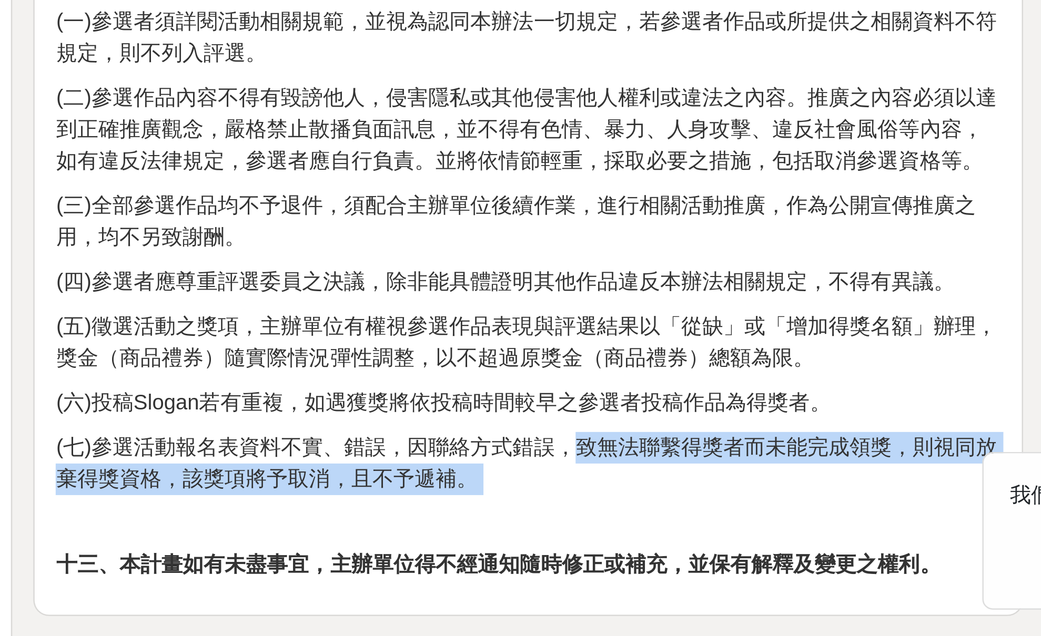
drag, startPoint x: 228, startPoint y: 149, endPoint x: 251, endPoint y: 174, distance: 33.5
click at [432, 174] on div "一、花蓮縣政府為推動職場平權，加強性別工作平等及防制就業歧視的認知，並關心勞動者權益及勞工工作情形，辦理防制就業歧視標語徵選活動，並分為高中組、大專組及社會組…" at bounding box center [621, 26] width 378 height 1175
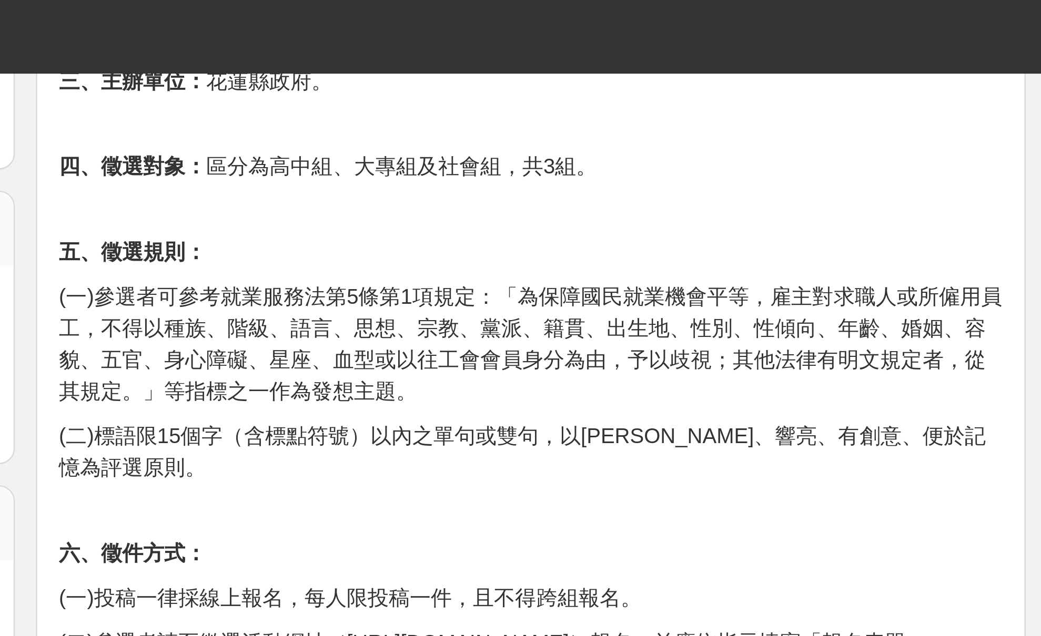
scroll to position [442, 0]
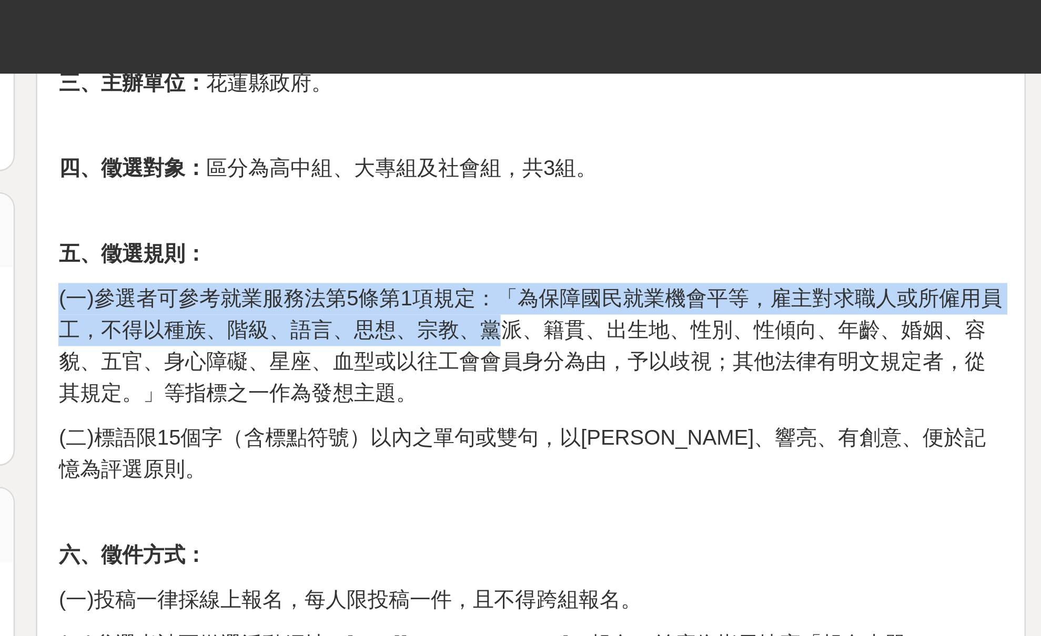
drag, startPoint x: 159, startPoint y: 111, endPoint x: 199, endPoint y: 125, distance: 42.7
click at [432, 125] on div "一、花蓮縣政府為推動職場平權，加強性別工作平等及防制就業歧視的認知，並關心勞動者權益及勞工工作情形，辦理防制就業歧視標語徵選活動，並分為高中組、大專組及社會組…" at bounding box center [621, 508] width 378 height 1175
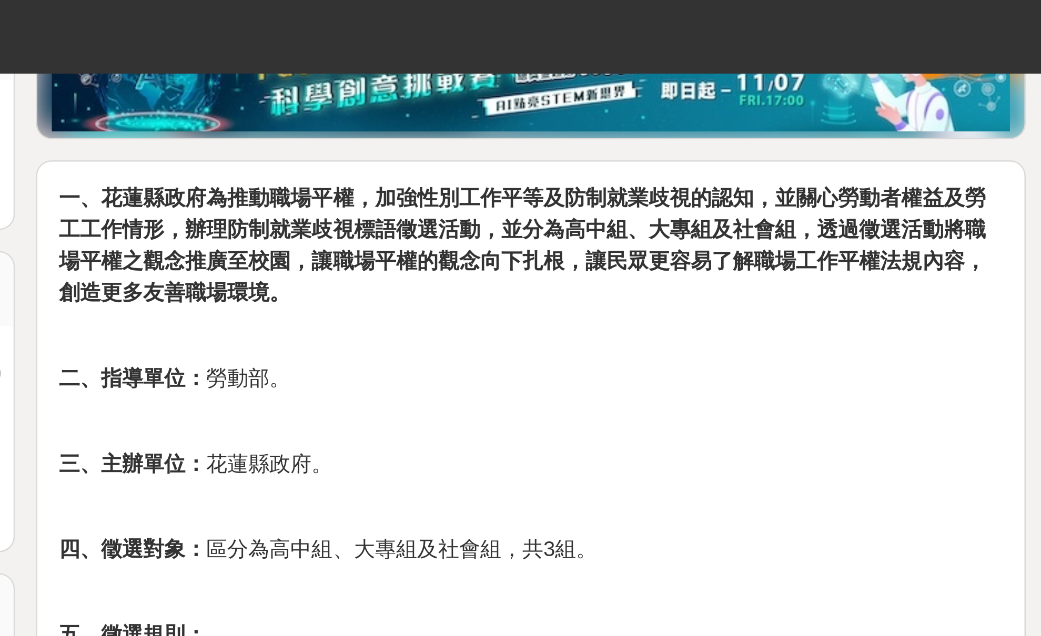
scroll to position [288, 0]
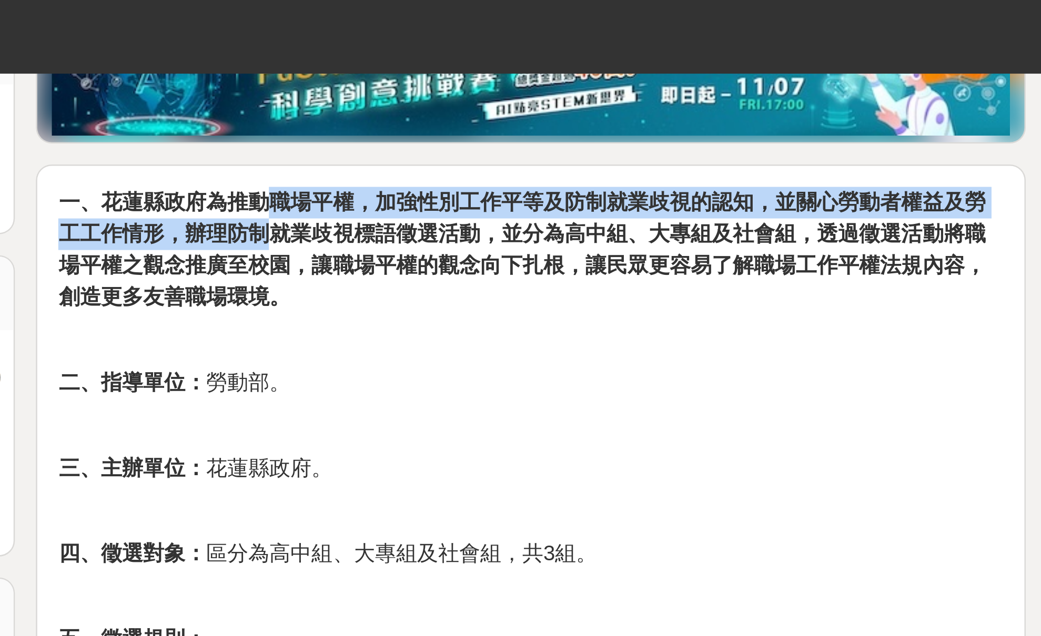
drag, startPoint x: 112, startPoint y: 79, endPoint x: 116, endPoint y: 99, distance: 20.8
click at [432, 96] on strong "一、花蓮縣政府為推動職場平權，加強性別工作平等及防制就業歧視的認知，並關心勞動者權益及勞工工作情形，辦理防制就業歧視標語徵選活動，並分為高中組、大專組及社會組…" at bounding box center [617, 99] width 370 height 47
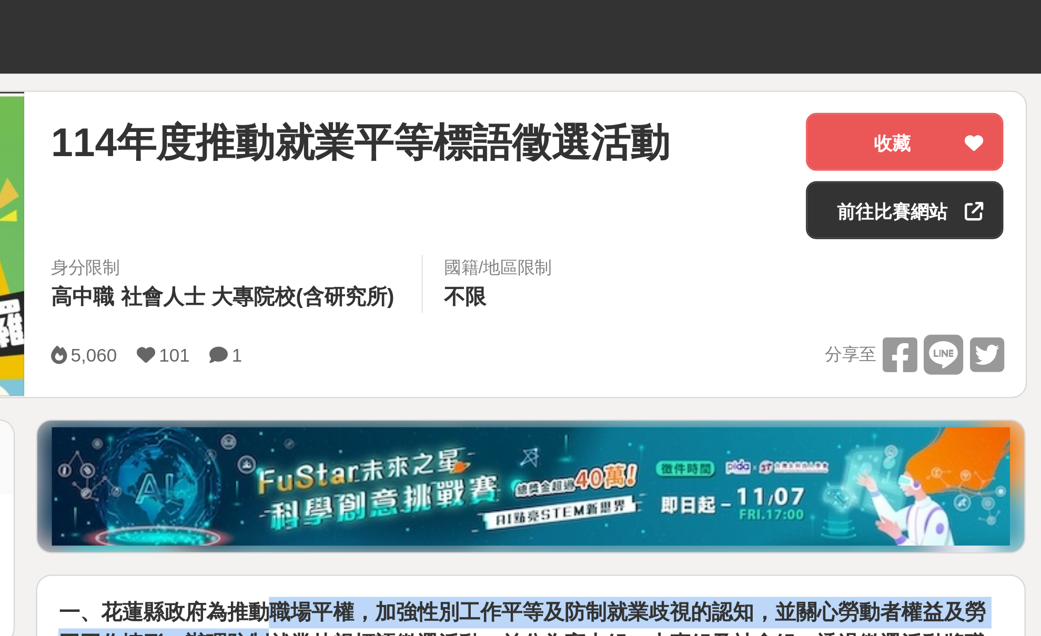
scroll to position [109, 0]
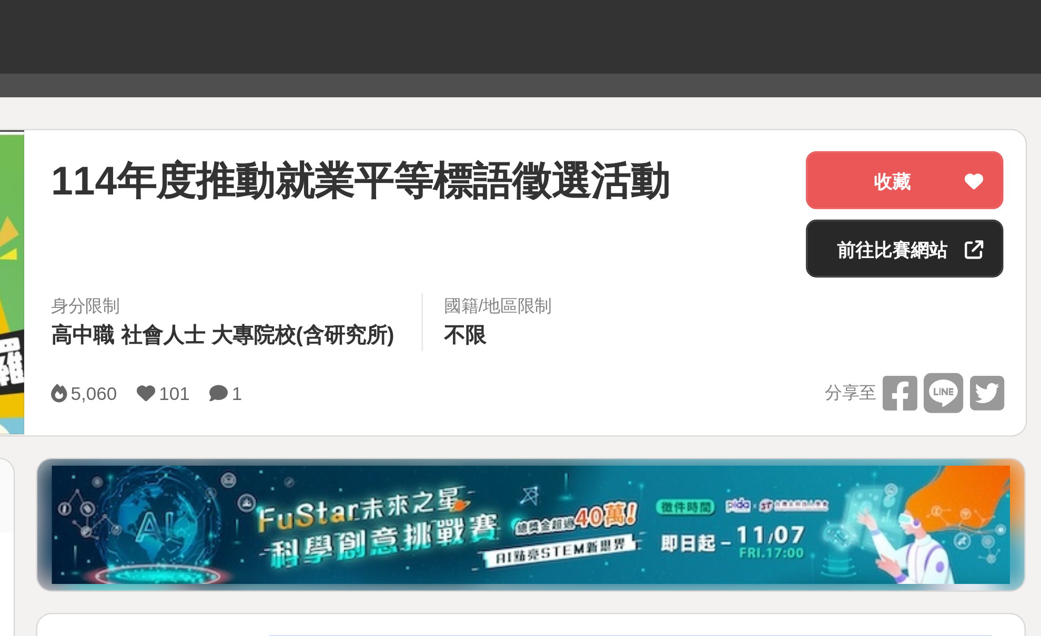
click at [731, 98] on link "前往比賽網站" at bounding box center [770, 99] width 79 height 23
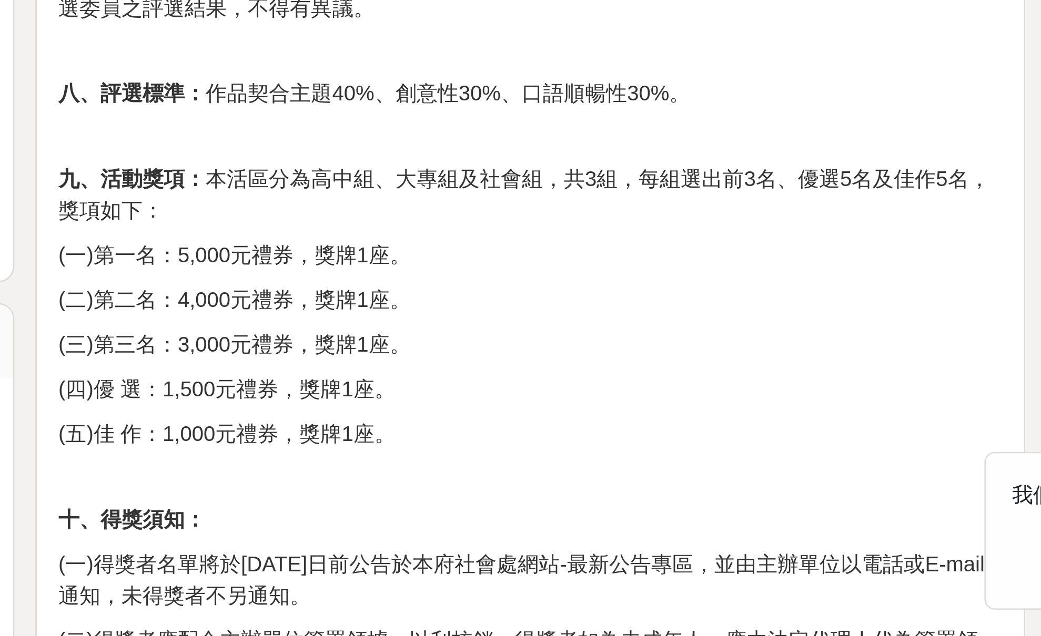
scroll to position [379, 0]
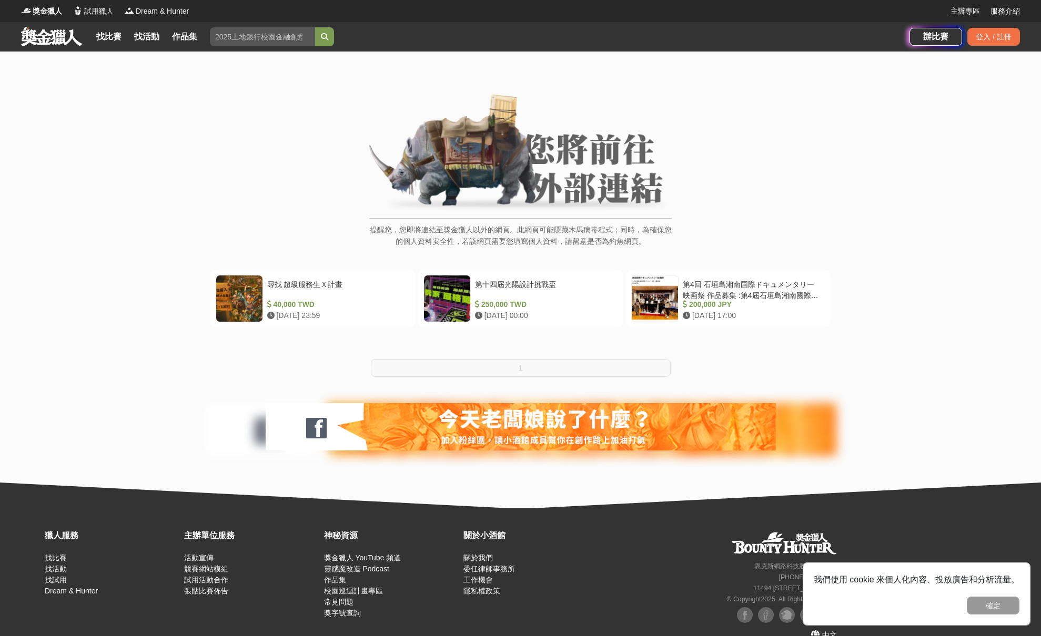
scroll to position [1, 0]
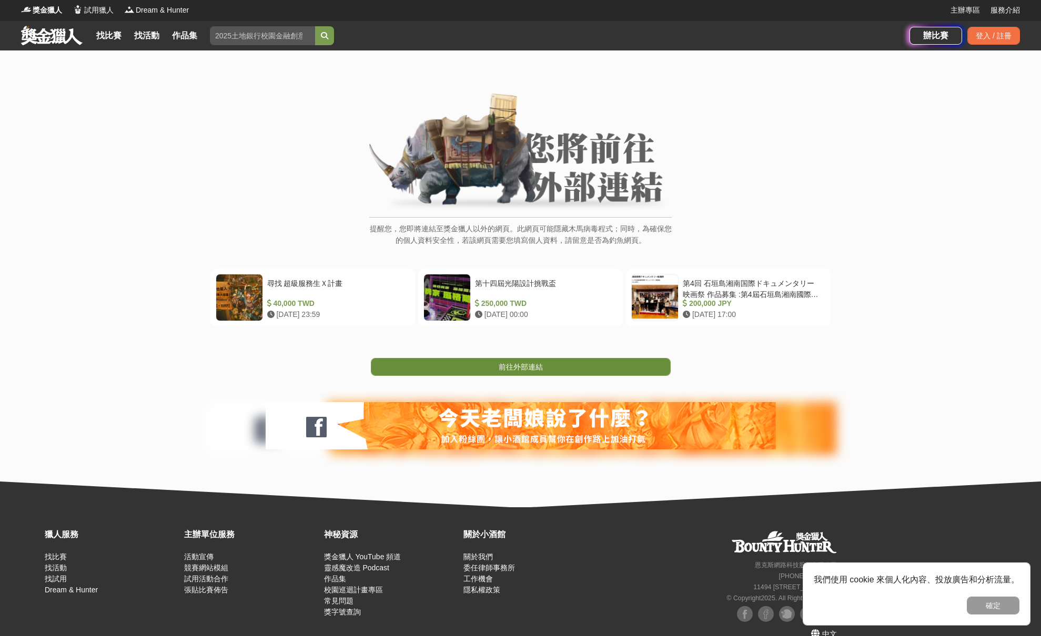
click at [537, 370] on span "前往外部連結" at bounding box center [521, 367] width 44 height 8
